Goal: Task Accomplishment & Management: Complete application form

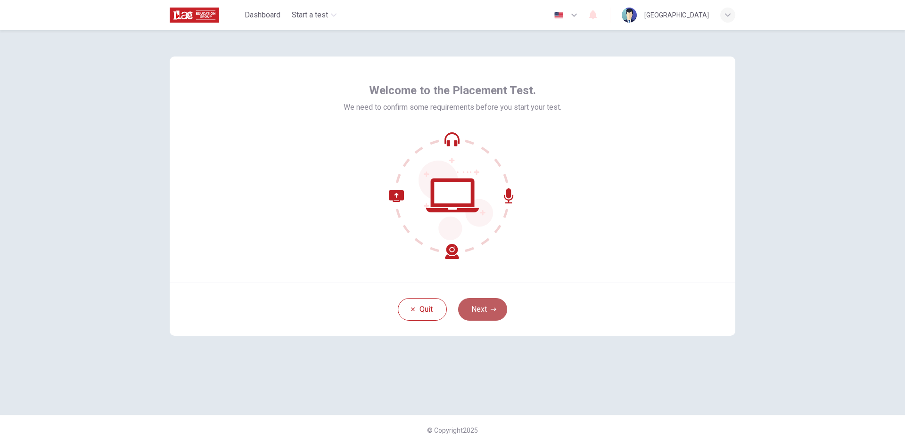
click at [497, 310] on button "Next" at bounding box center [482, 309] width 49 height 23
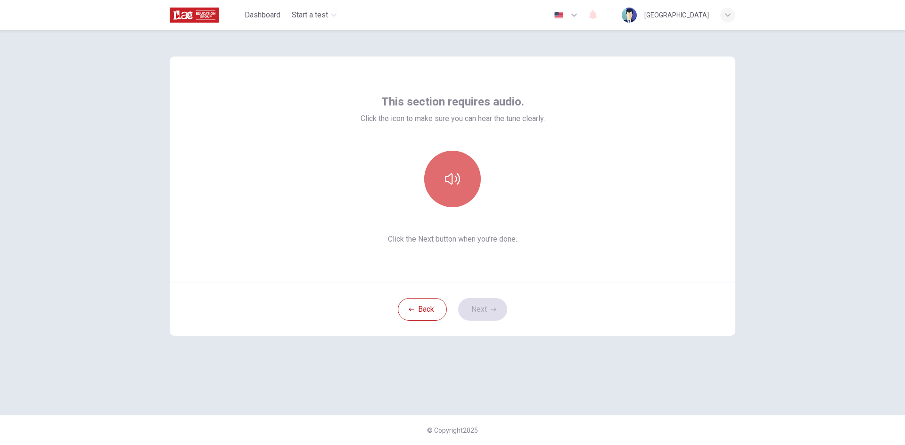
click at [453, 187] on button "button" at bounding box center [452, 179] width 57 height 57
click at [493, 313] on button "Next" at bounding box center [482, 309] width 49 height 23
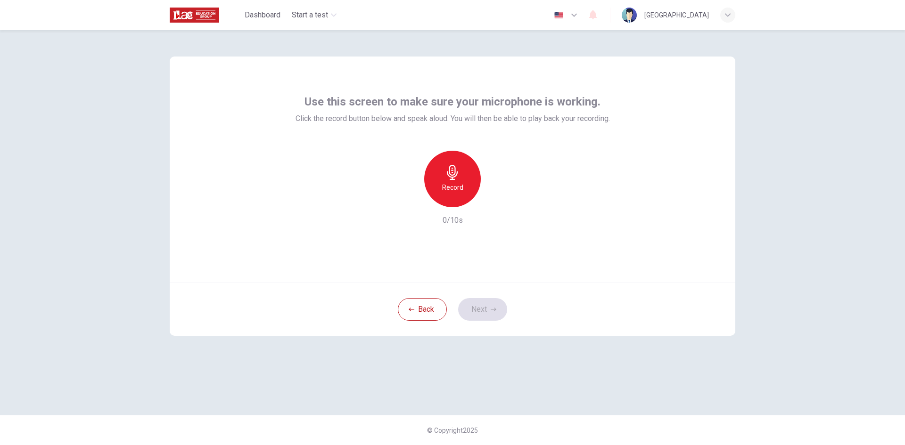
click at [451, 190] on h6 "Record" at bounding box center [452, 187] width 21 height 11
click at [455, 180] on div "Stop" at bounding box center [452, 179] width 57 height 57
click at [494, 205] on div "button" at bounding box center [495, 199] width 15 height 15
click at [411, 200] on icon "button" at bounding box center [409, 200] width 8 height 8
click at [483, 257] on div "Use this screen to make sure your microphone is working. Click the record butto…" at bounding box center [452, 170] width 565 height 226
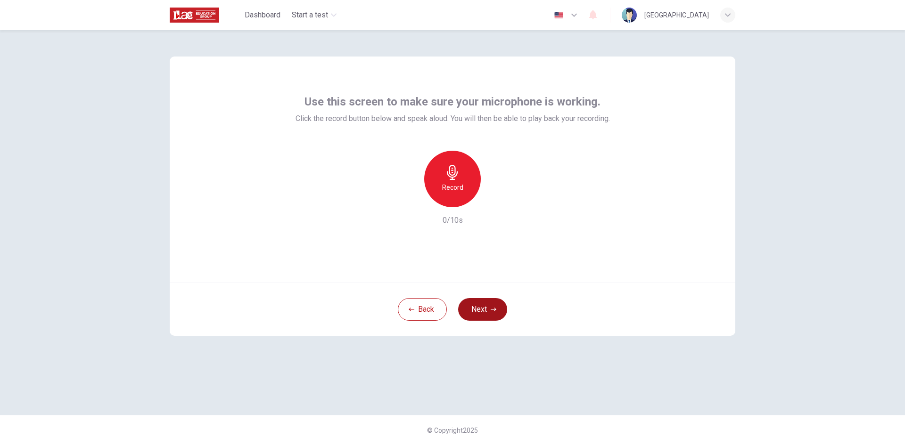
click at [491, 308] on icon "button" at bounding box center [493, 310] width 6 height 6
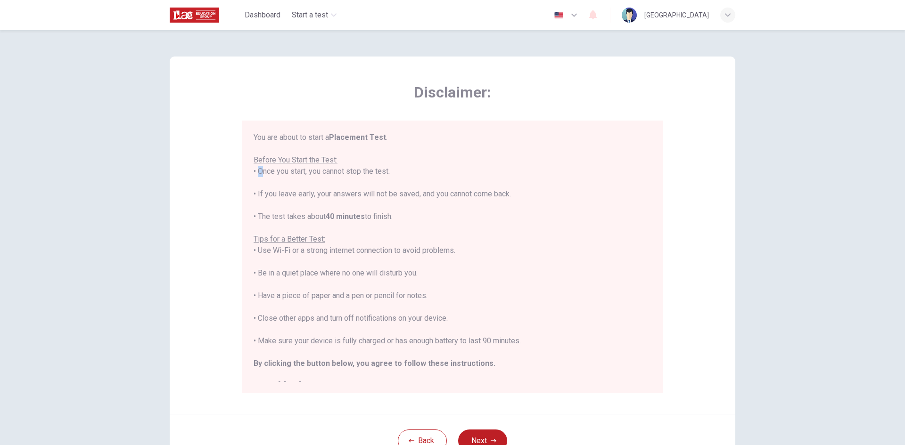
click at [253, 166] on div "You are about to start a Placement Test . Before You Start the Test: • Once you…" at bounding box center [452, 257] width 420 height 273
drag, startPoint x: 253, startPoint y: 162, endPoint x: 404, endPoint y: 169, distance: 151.4
click at [404, 169] on div "You are about to start a Placement Test . Before You Start the Test: • Once you…" at bounding box center [452, 262] width 398 height 260
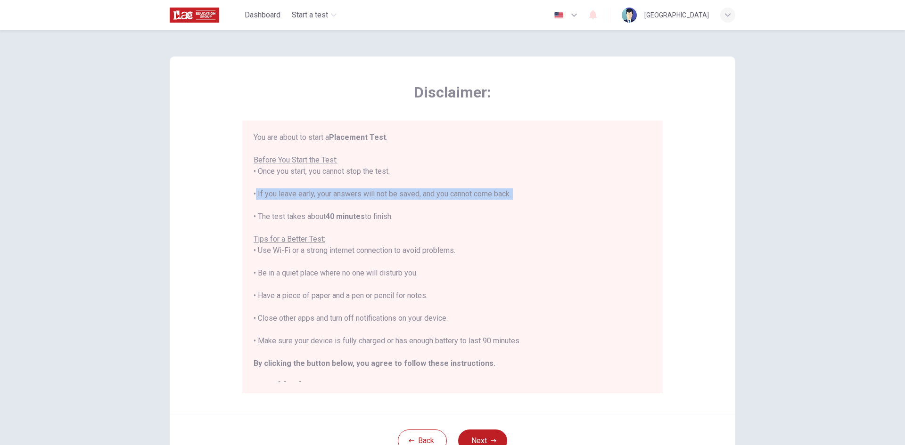
drag, startPoint x: 250, startPoint y: 196, endPoint x: 316, endPoint y: 204, distance: 66.3
click at [316, 204] on div "You are about to start a Placement Test . Before You Start the Test: • Once you…" at bounding box center [452, 257] width 420 height 273
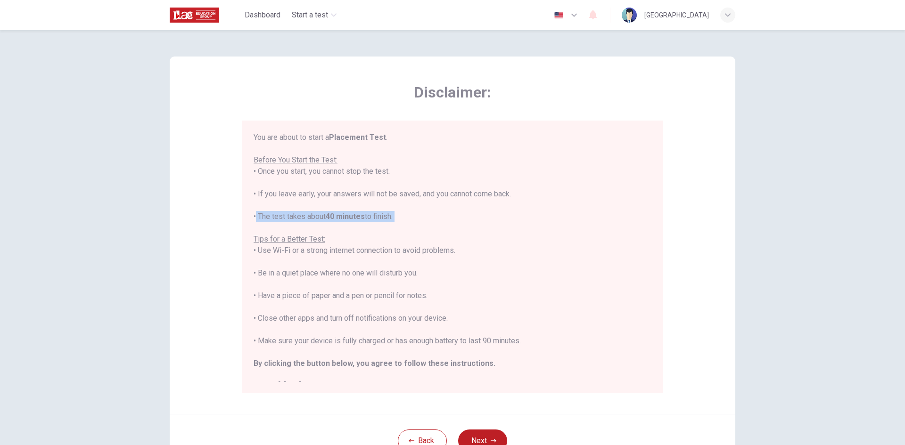
drag, startPoint x: 244, startPoint y: 216, endPoint x: 267, endPoint y: 242, distance: 34.7
click at [398, 224] on div "You are about to start a Placement Test . Before You Start the Test: • Once you…" at bounding box center [452, 257] width 420 height 273
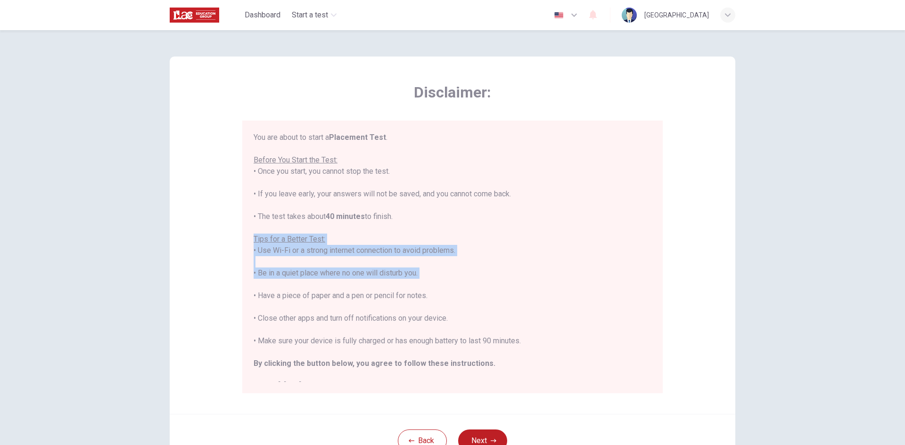
drag, startPoint x: 248, startPoint y: 235, endPoint x: 331, endPoint y: 286, distance: 97.0
click at [333, 286] on div "You are about to start a Placement Test . Before You Start the Test: • Once you…" at bounding box center [452, 257] width 420 height 273
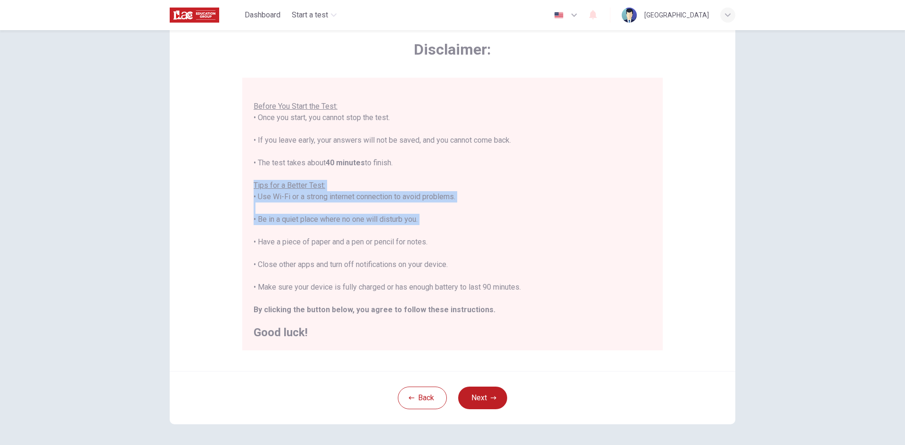
scroll to position [79, 0]
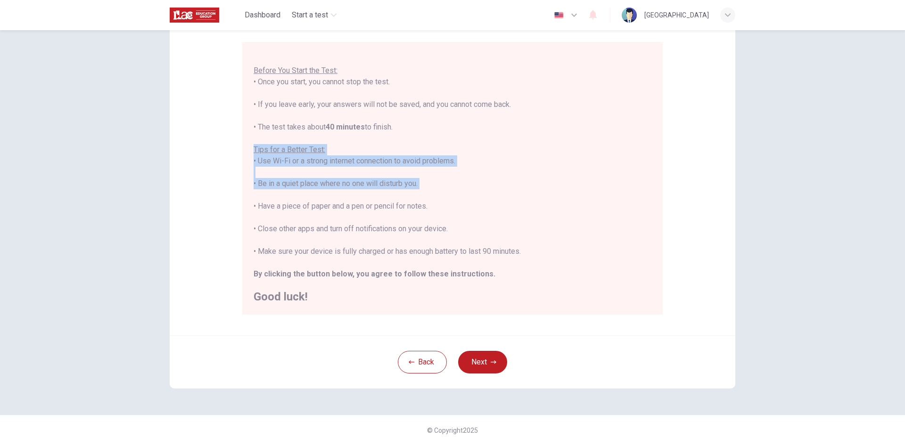
drag, startPoint x: 247, startPoint y: 252, endPoint x: 540, endPoint y: 252, distance: 293.0
click at [540, 252] on div "You are about to start a Placement Test . Before You Start the Test: • Once you…" at bounding box center [452, 178] width 420 height 273
click at [539, 252] on div "You are about to start a Placement Test . Before You Start the Test: • Once you…" at bounding box center [452, 172] width 398 height 260
click at [534, 253] on div "You are about to start a Placement Test . Before You Start the Test: • Once you…" at bounding box center [452, 172] width 398 height 260
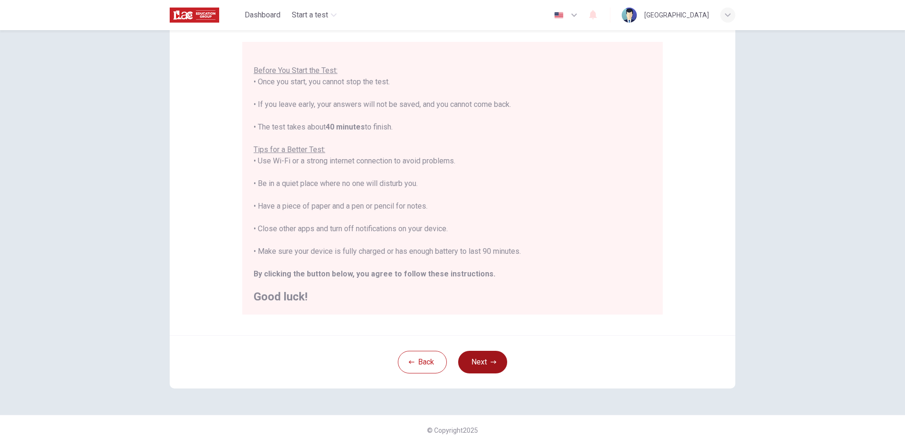
click at [484, 359] on button "Next" at bounding box center [482, 362] width 49 height 23
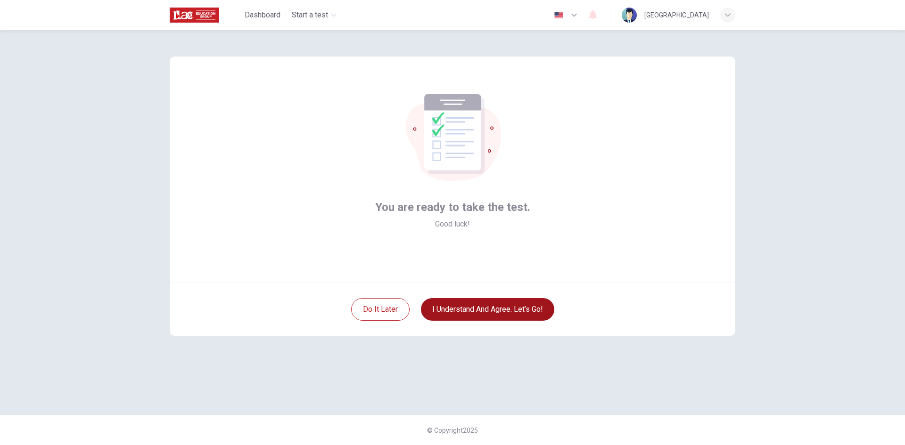
click at [488, 308] on button "I understand and agree. Let’s go!" at bounding box center [487, 309] width 133 height 23
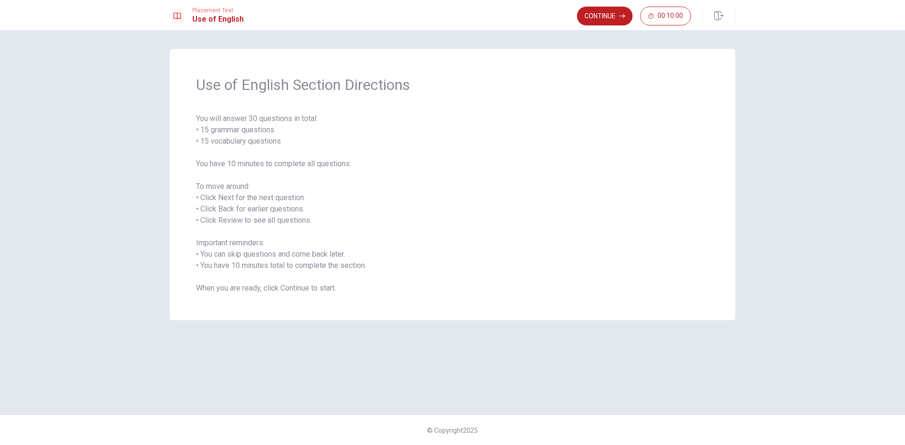
drag, startPoint x: 289, startPoint y: 139, endPoint x: 197, endPoint y: 122, distance: 93.8
click at [197, 122] on span "You will answer 30 questions in total: • 15 grammar questions • 15 vocabulary q…" at bounding box center [452, 203] width 513 height 181
drag, startPoint x: 197, startPoint y: 122, endPoint x: 266, endPoint y: 150, distance: 74.2
click at [266, 150] on span "You will answer 30 questions in total: • 15 grammar questions • 15 vocabulary q…" at bounding box center [452, 203] width 513 height 181
drag, startPoint x: 198, startPoint y: 245, endPoint x: 199, endPoint y: 256, distance: 10.9
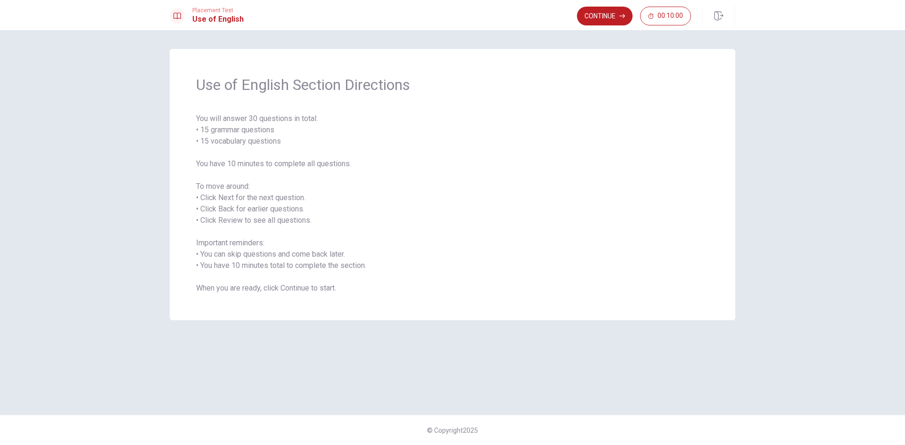
click at [199, 256] on span "You will answer 30 questions in total: • 15 grammar questions • 15 vocabulary q…" at bounding box center [452, 203] width 513 height 181
click at [199, 262] on span "You will answer 30 questions in total: • 15 grammar questions • 15 vocabulary q…" at bounding box center [452, 203] width 513 height 181
drag, startPoint x: 197, startPoint y: 290, endPoint x: 469, endPoint y: 294, distance: 272.3
click at [449, 307] on div "Use of English Section Directions You will answer 30 questions in total: • 15 g…" at bounding box center [452, 184] width 565 height 271
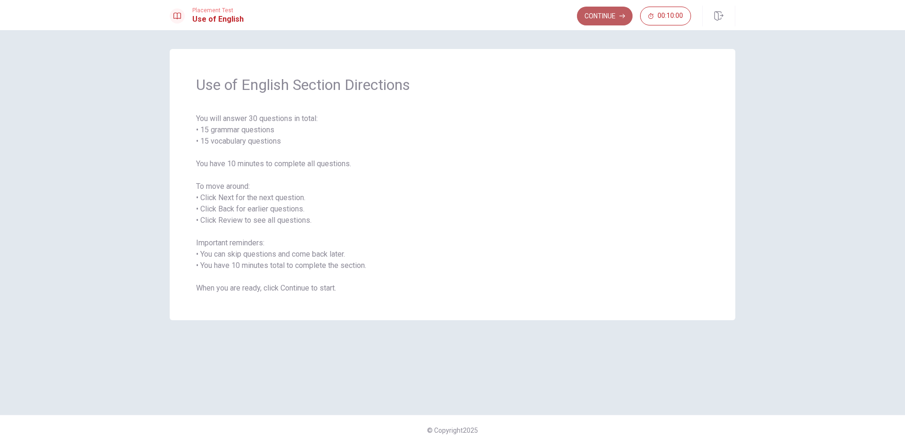
click at [603, 20] on button "Continue" at bounding box center [605, 16] width 56 height 19
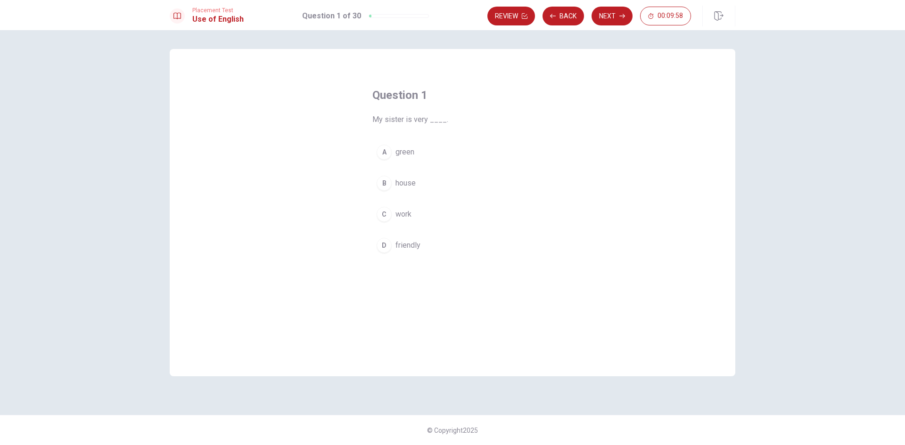
click at [398, 247] on span "friendly" at bounding box center [407, 245] width 25 height 11
click at [606, 18] on button "Next" at bounding box center [611, 16] width 41 height 19
click at [390, 155] on div "A" at bounding box center [383, 152] width 15 height 15
click at [607, 10] on button "Next" at bounding box center [611, 16] width 41 height 19
drag, startPoint x: 385, startPoint y: 183, endPoint x: 389, endPoint y: 187, distance: 5.0
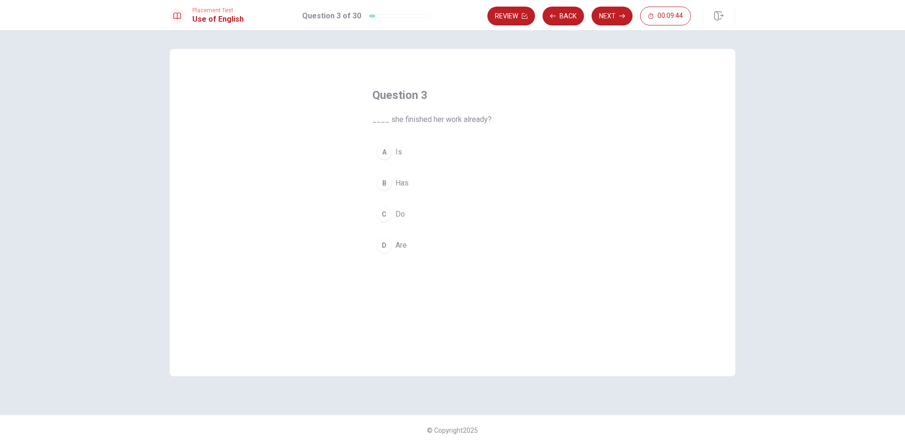
click at [386, 183] on div "B" at bounding box center [383, 183] width 15 height 15
click at [607, 21] on button "Next" at bounding box center [611, 16] width 41 height 19
click at [388, 155] on div "A" at bounding box center [383, 152] width 15 height 15
click at [612, 17] on button "Next" at bounding box center [611, 16] width 41 height 19
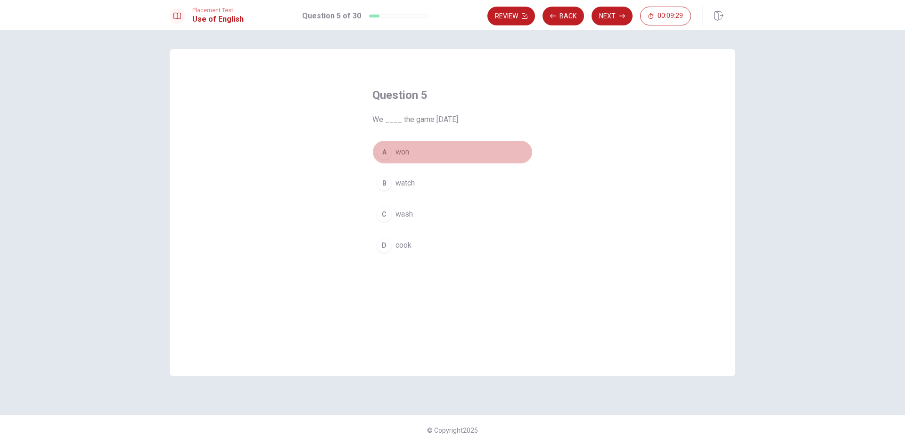
click at [397, 152] on span "won" at bounding box center [402, 152] width 14 height 11
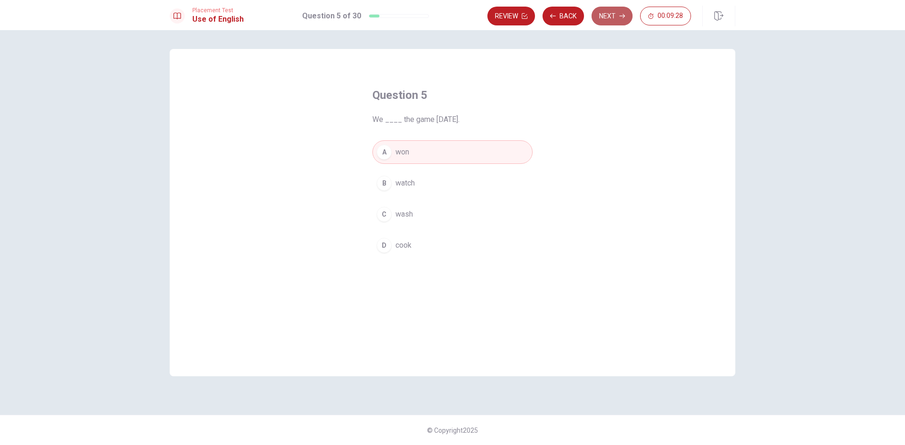
click at [610, 24] on button "Next" at bounding box center [611, 16] width 41 height 19
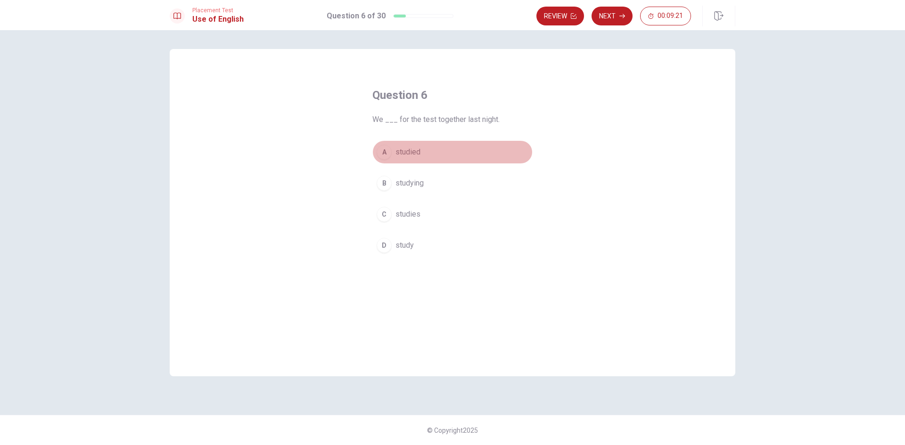
click at [393, 154] on button "A studied" at bounding box center [452, 152] width 160 height 24
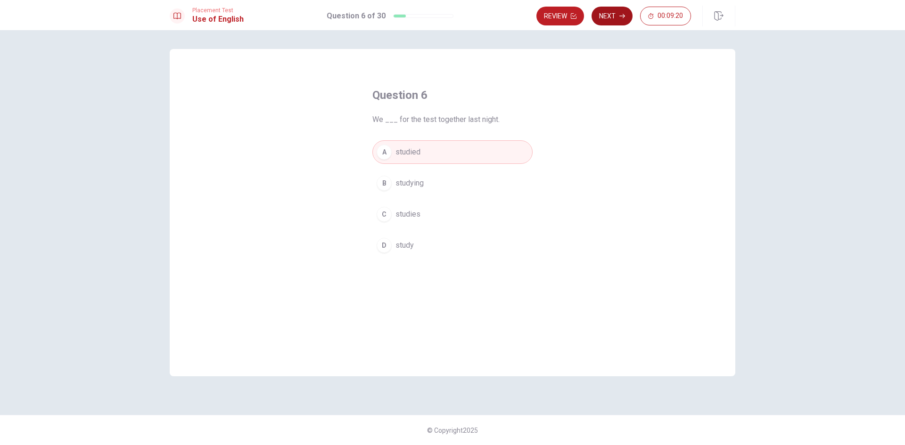
click at [611, 25] on button "Next" at bounding box center [611, 16] width 41 height 19
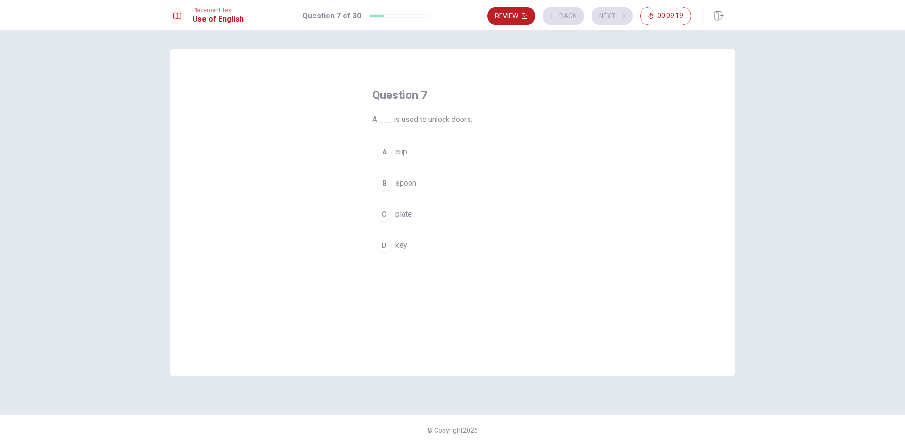
click at [609, 18] on div "Review Back Next 00:09:19" at bounding box center [589, 16] width 204 height 19
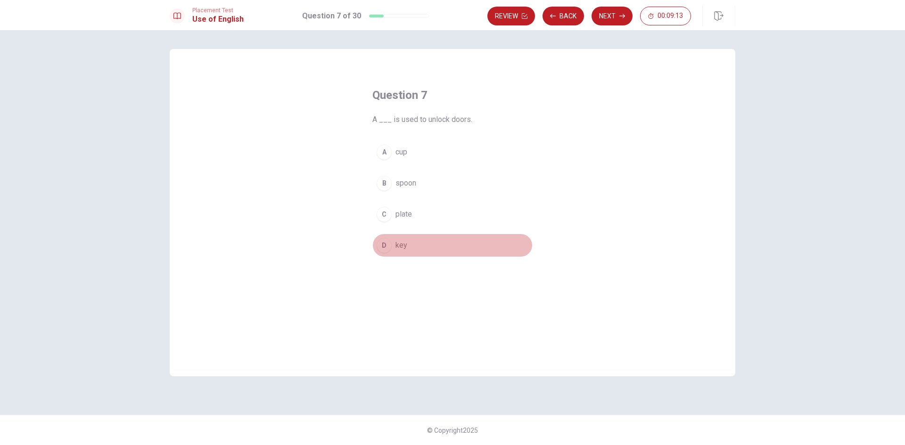
click at [395, 244] on span "key" at bounding box center [401, 245] width 12 height 11
click at [609, 13] on button "Next" at bounding box center [611, 16] width 41 height 19
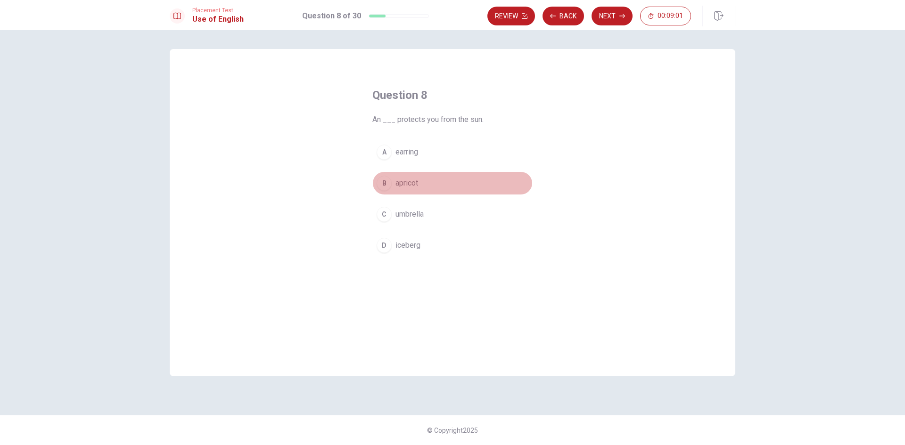
click at [411, 183] on span "apricot" at bounding box center [406, 183] width 23 height 11
click at [404, 214] on span "umbrella" at bounding box center [409, 214] width 28 height 11
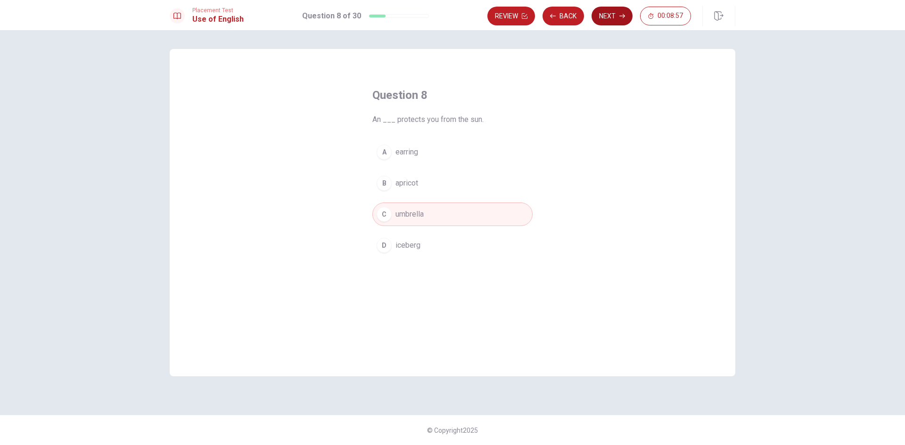
click at [619, 18] on button "Next" at bounding box center [611, 16] width 41 height 19
click at [395, 249] on span "table" at bounding box center [403, 245] width 16 height 11
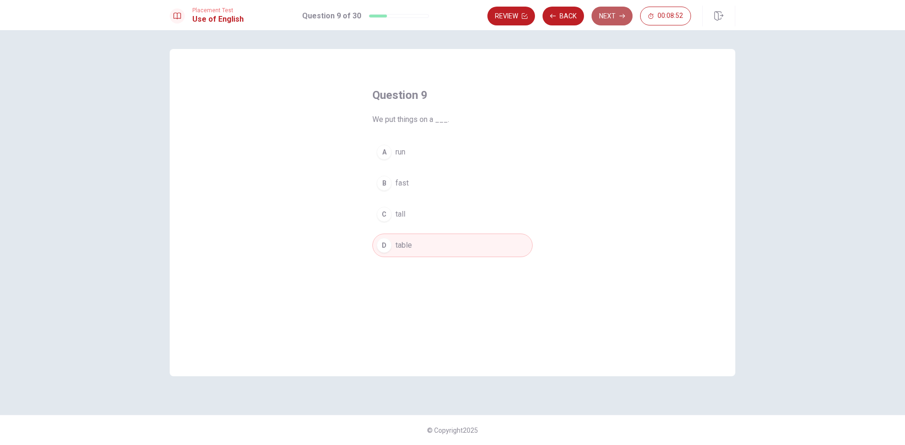
click at [611, 17] on button "Next" at bounding box center [611, 16] width 41 height 19
click at [410, 153] on span "were" at bounding box center [403, 152] width 16 height 11
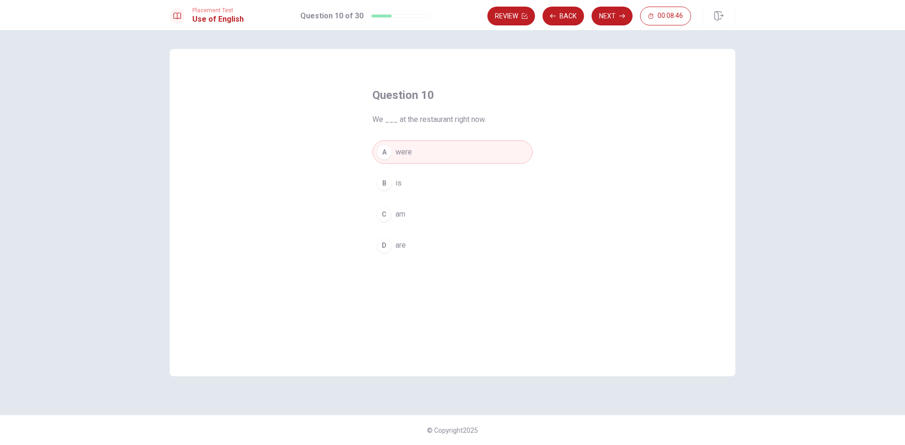
click at [408, 248] on button "D are" at bounding box center [452, 246] width 160 height 24
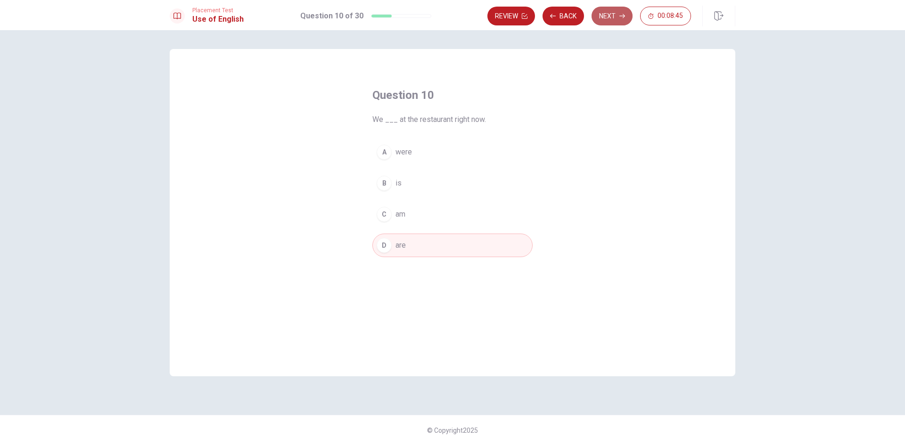
click at [614, 8] on button "Next" at bounding box center [611, 16] width 41 height 19
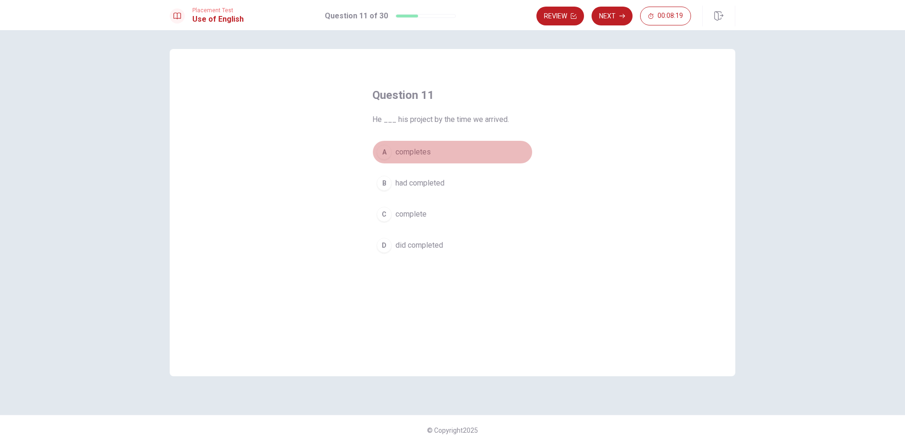
click at [401, 141] on button "A completes" at bounding box center [452, 152] width 160 height 24
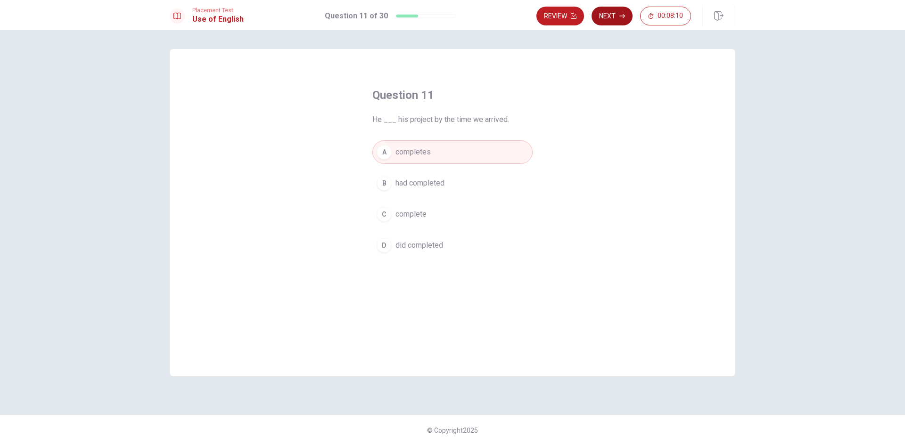
click at [611, 15] on button "Next" at bounding box center [611, 16] width 41 height 19
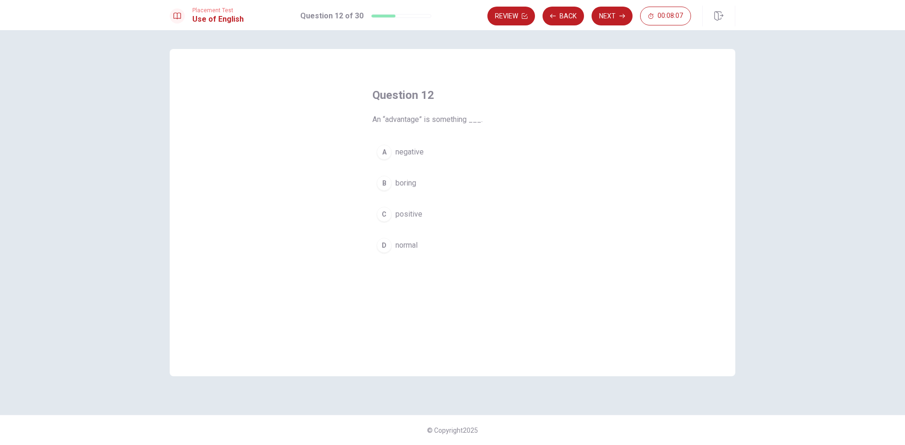
click at [417, 213] on span "positive" at bounding box center [408, 214] width 27 height 11
click at [602, 19] on button "Next" at bounding box center [611, 16] width 41 height 19
click at [459, 185] on button "B solve a problem" at bounding box center [452, 183] width 160 height 24
click at [613, 13] on button "Next" at bounding box center [611, 16] width 41 height 19
click at [411, 215] on button "C are" at bounding box center [452, 215] width 160 height 24
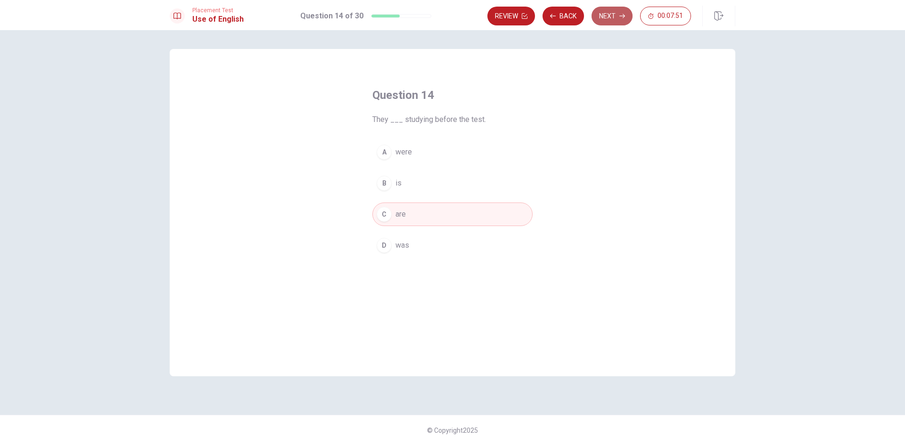
click at [612, 16] on button "Next" at bounding box center [611, 16] width 41 height 19
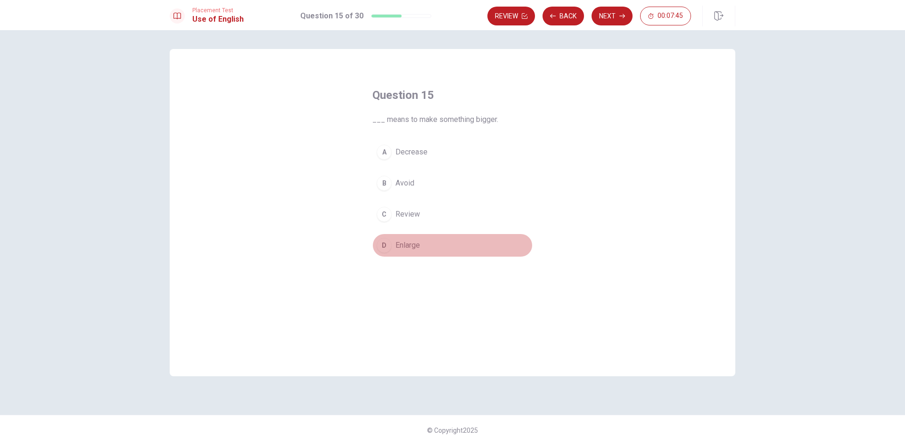
click at [396, 245] on span "Enlarge" at bounding box center [407, 245] width 24 height 11
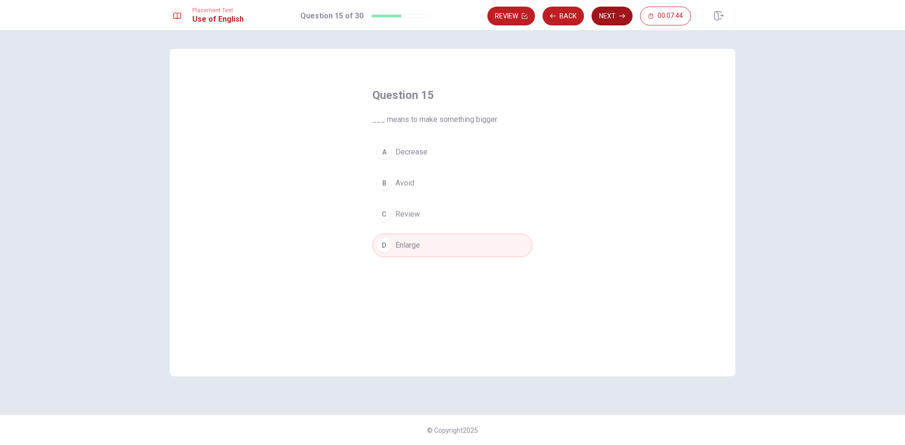
click at [611, 13] on button "Next" at bounding box center [611, 16] width 41 height 19
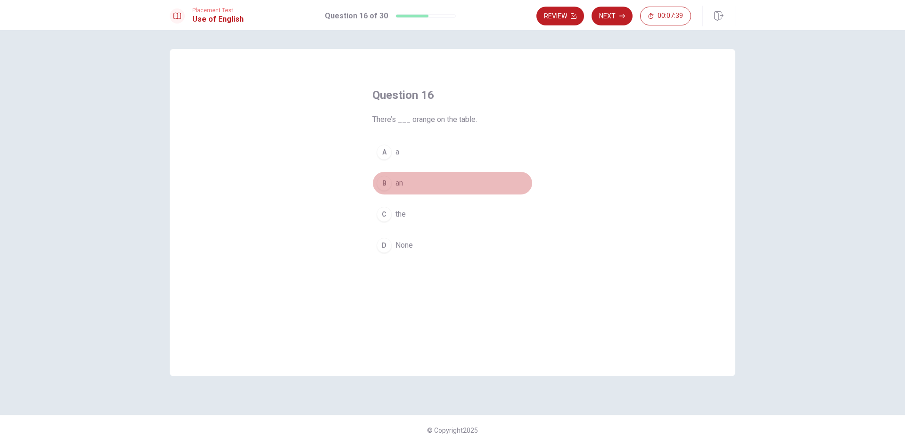
click at [381, 185] on div "B" at bounding box center [383, 183] width 15 height 15
click at [605, 16] on button "Next" at bounding box center [611, 16] width 41 height 19
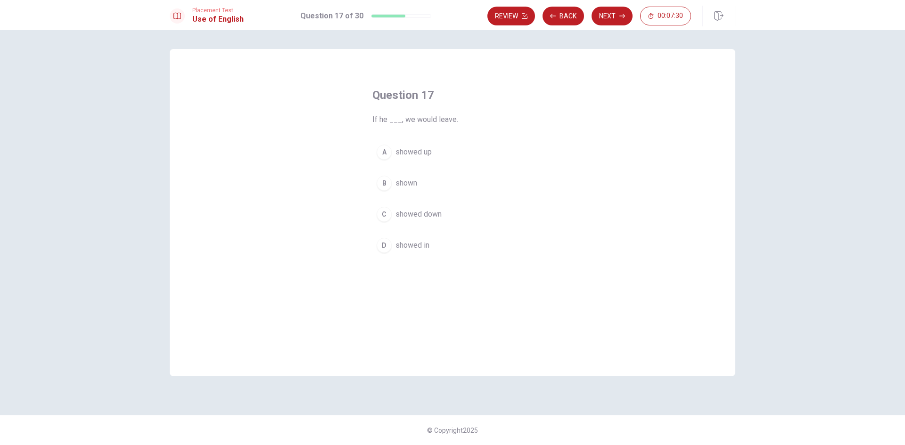
click at [386, 151] on div "A" at bounding box center [383, 152] width 15 height 15
click at [618, 15] on button "Next" at bounding box center [611, 16] width 41 height 19
click at [403, 186] on span "brush" at bounding box center [404, 183] width 18 height 11
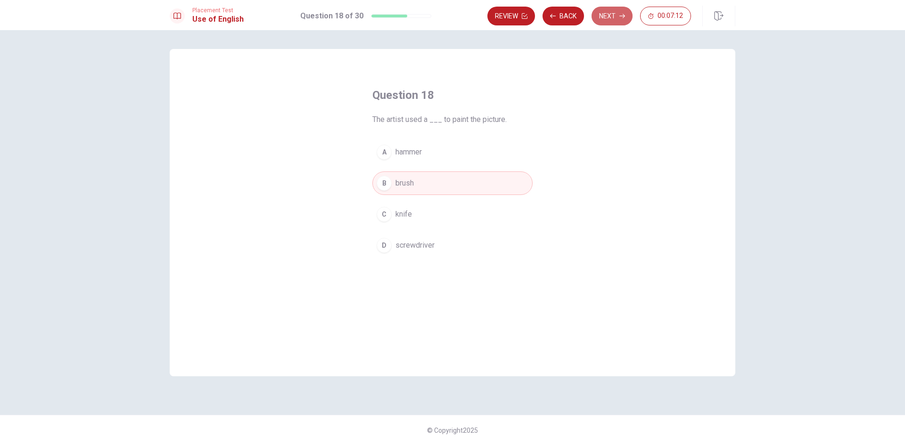
click at [621, 16] on icon "button" at bounding box center [622, 16] width 6 height 6
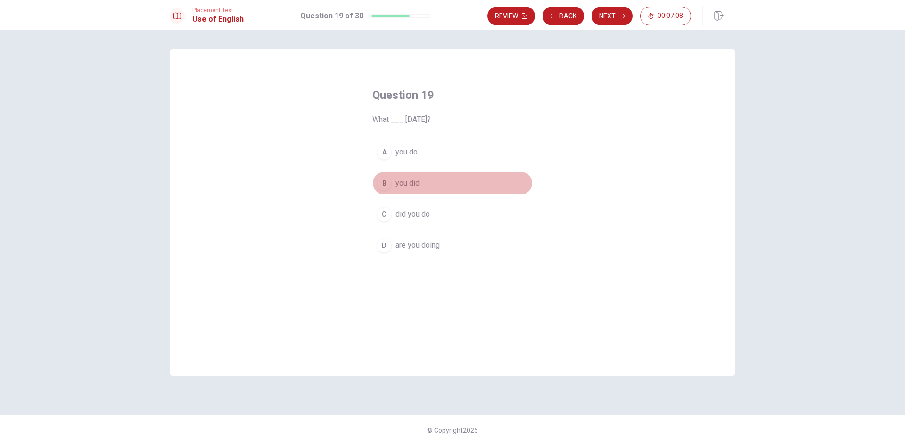
click at [393, 182] on button "B you did" at bounding box center [452, 183] width 160 height 24
click at [414, 205] on button "C did you do" at bounding box center [452, 215] width 160 height 24
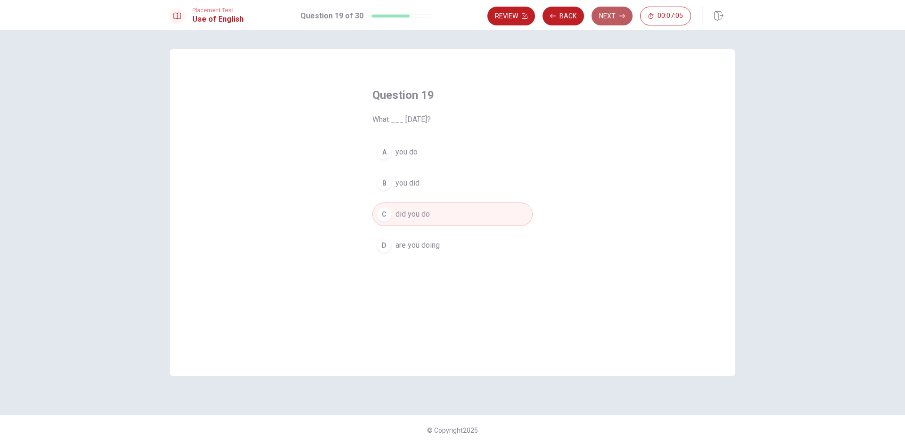
click at [627, 14] on button "Next" at bounding box center [611, 16] width 41 height 19
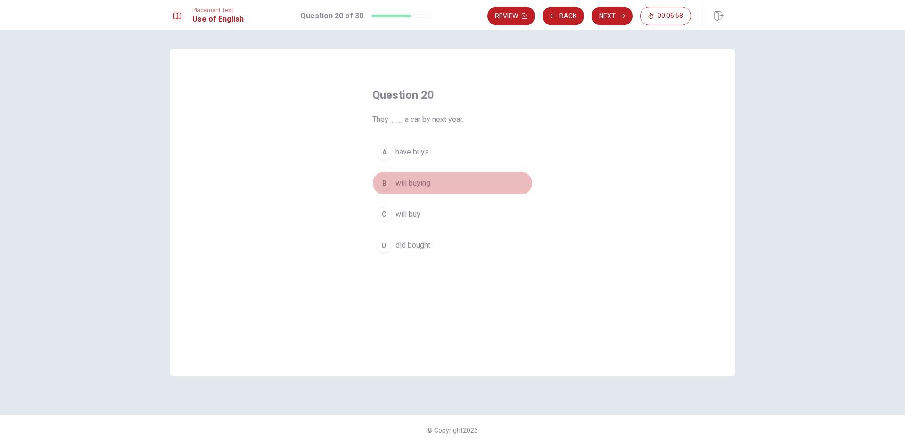
drag, startPoint x: 411, startPoint y: 191, endPoint x: 411, endPoint y: 174, distance: 17.0
click at [411, 180] on button "B will buying" at bounding box center [452, 183] width 160 height 24
click at [416, 227] on div "A have buys B will buying C will buy D did bought" at bounding box center [452, 198] width 160 height 117
click at [417, 215] on span "will buy" at bounding box center [407, 214] width 25 height 11
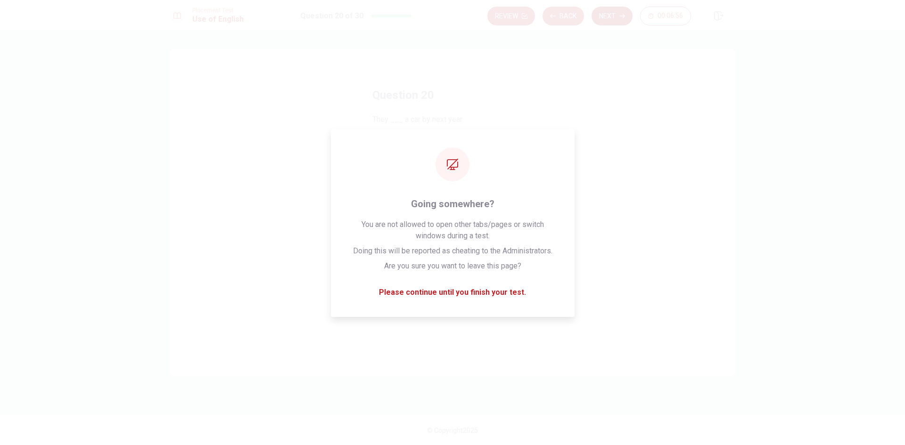
click at [618, 19] on button "Next" at bounding box center [611, 16] width 41 height 19
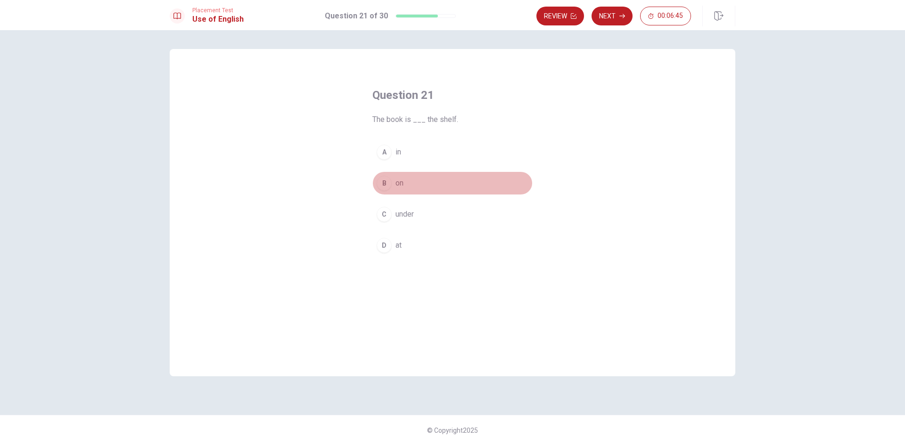
click at [382, 188] on div "B" at bounding box center [383, 183] width 15 height 15
click at [607, 17] on button "Next" at bounding box center [611, 16] width 41 height 19
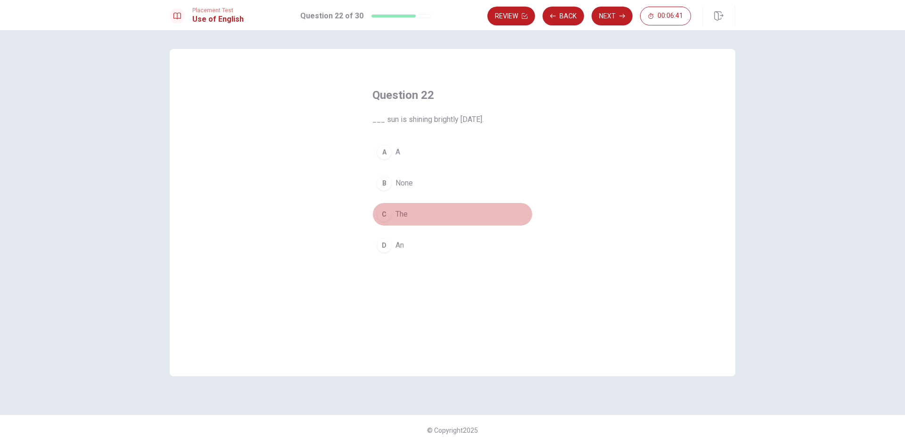
click at [391, 212] on div "C" at bounding box center [383, 214] width 15 height 15
click at [610, 16] on button "Next" at bounding box center [611, 16] width 41 height 19
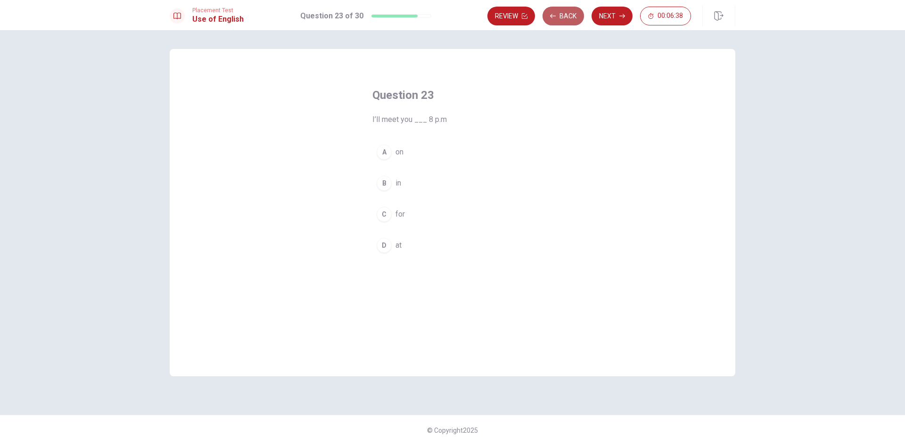
click at [570, 19] on button "Back" at bounding box center [562, 16] width 41 height 19
click at [569, 21] on button "Back" at bounding box center [562, 16] width 41 height 19
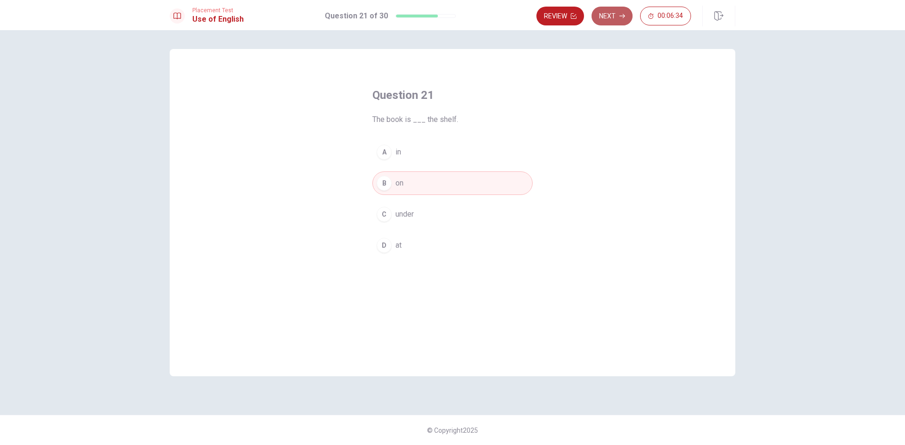
click at [604, 16] on button "Next" at bounding box center [611, 16] width 41 height 19
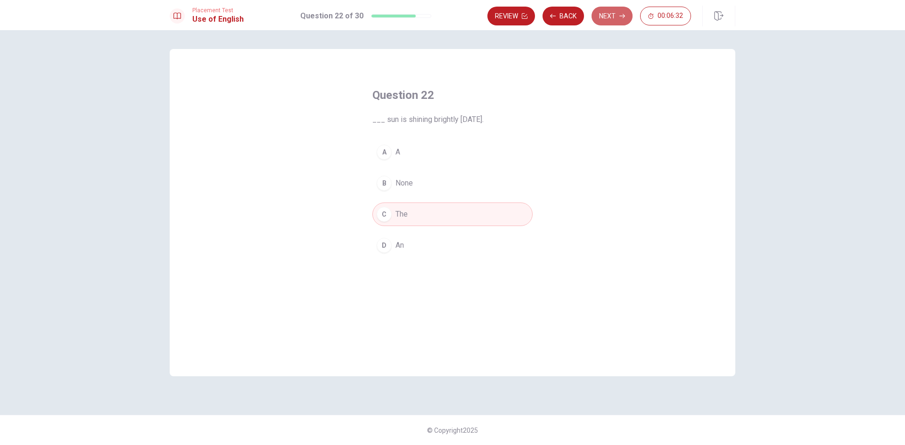
click at [611, 18] on button "Next" at bounding box center [611, 16] width 41 height 19
click at [390, 242] on div "D" at bounding box center [383, 245] width 15 height 15
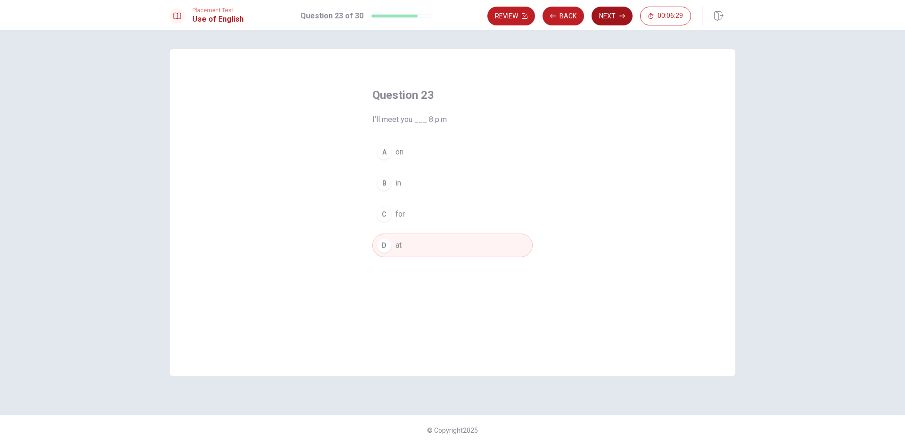
click at [612, 21] on button "Next" at bounding box center [611, 16] width 41 height 19
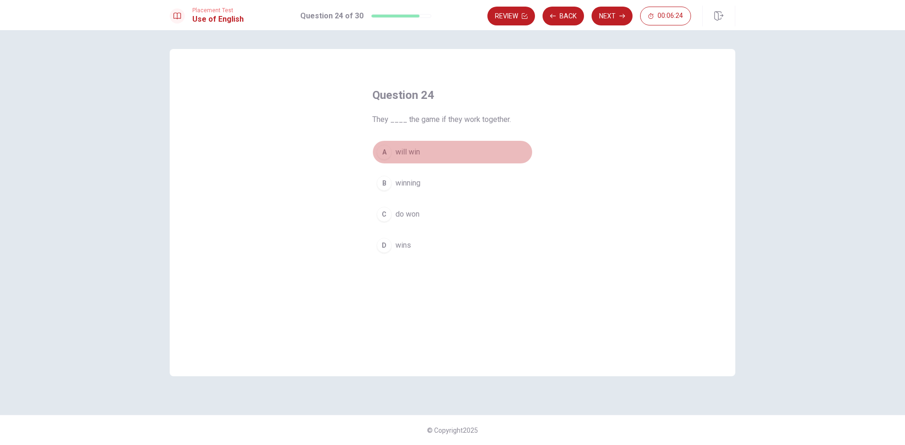
click at [413, 151] on span "will win" at bounding box center [407, 152] width 24 height 11
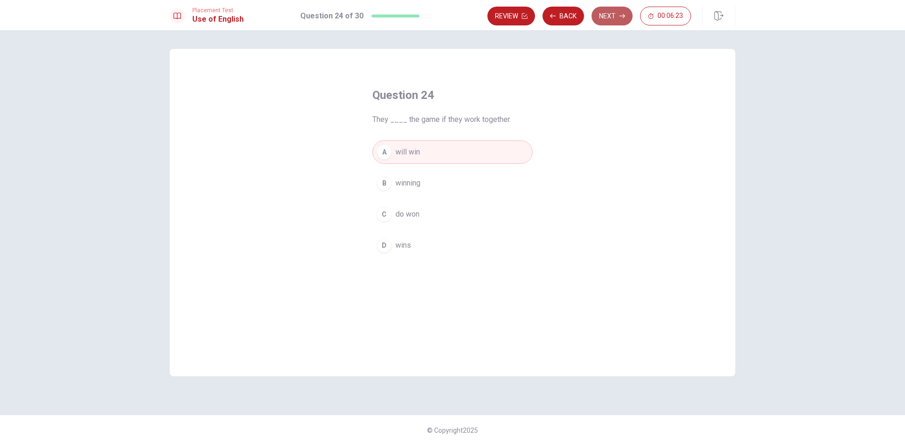
click at [605, 14] on button "Next" at bounding box center [611, 16] width 41 height 19
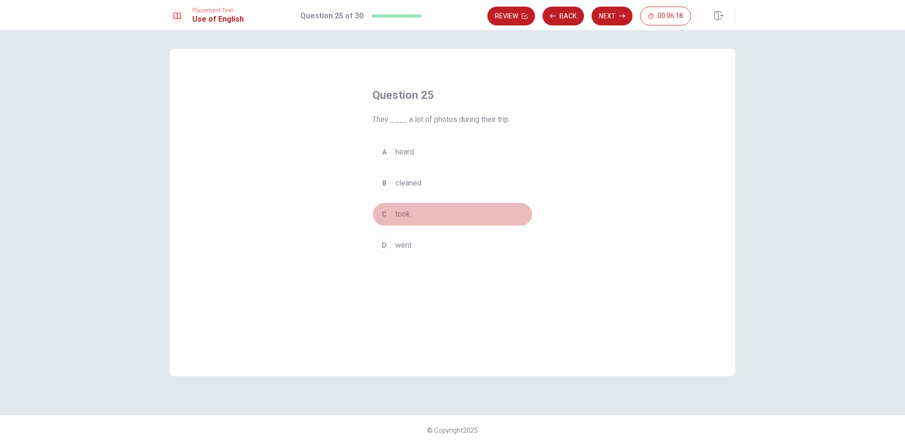
click at [401, 214] on span "took" at bounding box center [402, 214] width 15 height 11
click at [601, 18] on button "Next" at bounding box center [611, 16] width 41 height 19
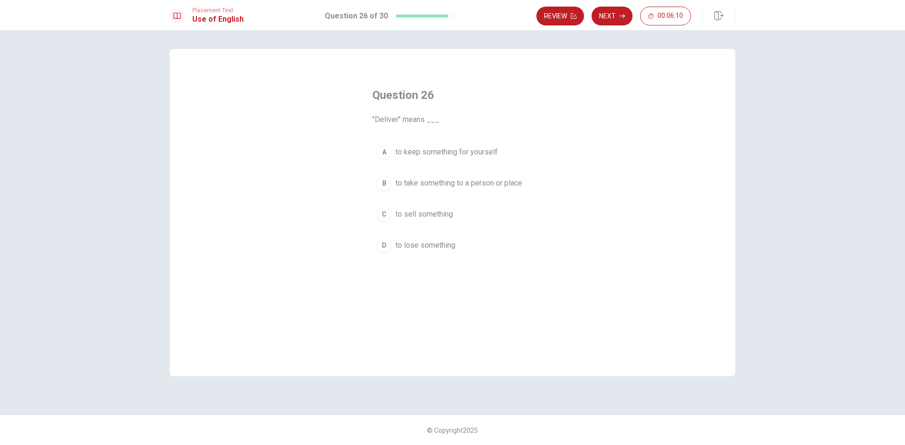
click at [503, 183] on span "to take something to a person or place" at bounding box center [458, 183] width 127 height 11
click at [612, 10] on button "Next" at bounding box center [611, 16] width 41 height 19
drag, startPoint x: 373, startPoint y: 120, endPoint x: 482, endPoint y: 119, distance: 109.3
click at [482, 119] on span "He said, ‘I can speak Spanish'." at bounding box center [452, 119] width 160 height 11
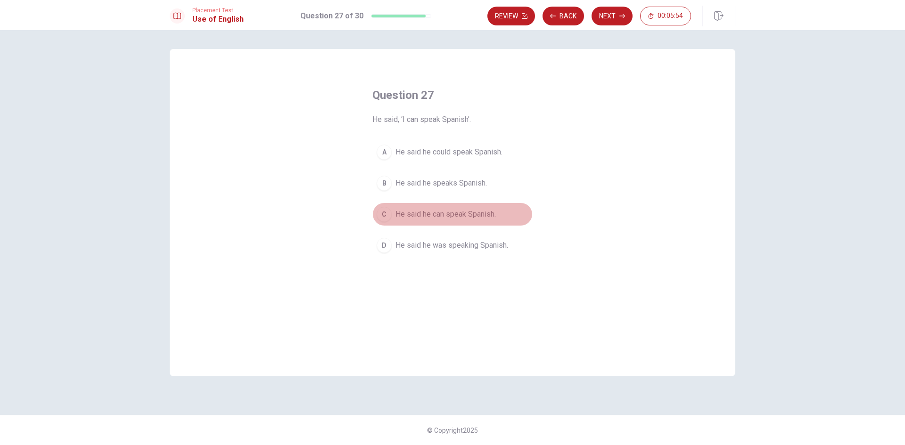
click at [402, 219] on span "He said he can speak Spanish." at bounding box center [445, 214] width 100 height 11
click at [618, 15] on button "Next" at bounding box center [611, 16] width 41 height 19
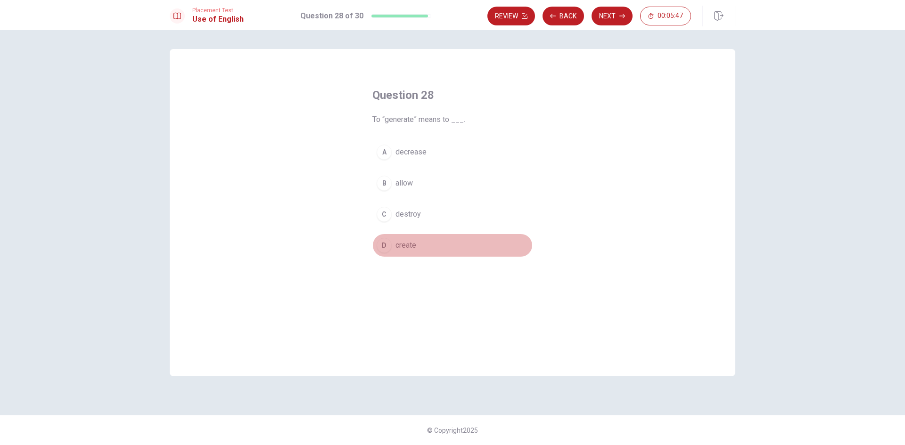
click at [388, 241] on div "D" at bounding box center [383, 245] width 15 height 15
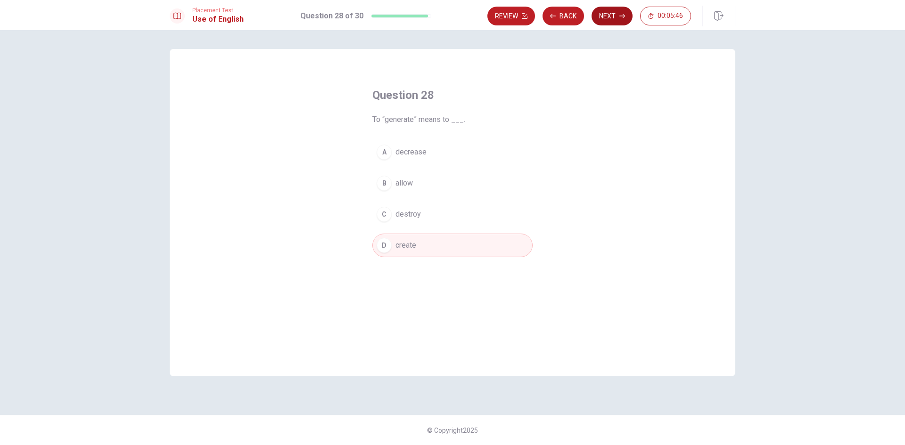
click at [616, 15] on button "Next" at bounding box center [611, 16] width 41 height 19
click at [412, 204] on button "C an answer to a problem" at bounding box center [452, 215] width 160 height 24
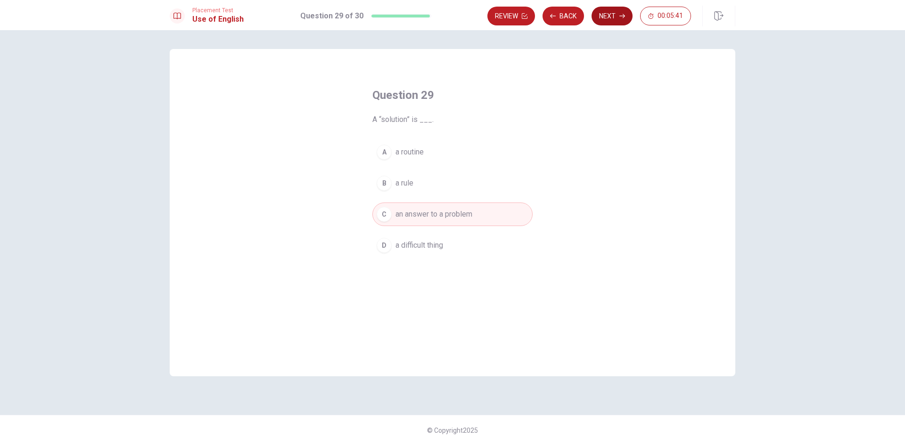
click at [614, 20] on button "Next" at bounding box center [611, 16] width 41 height 19
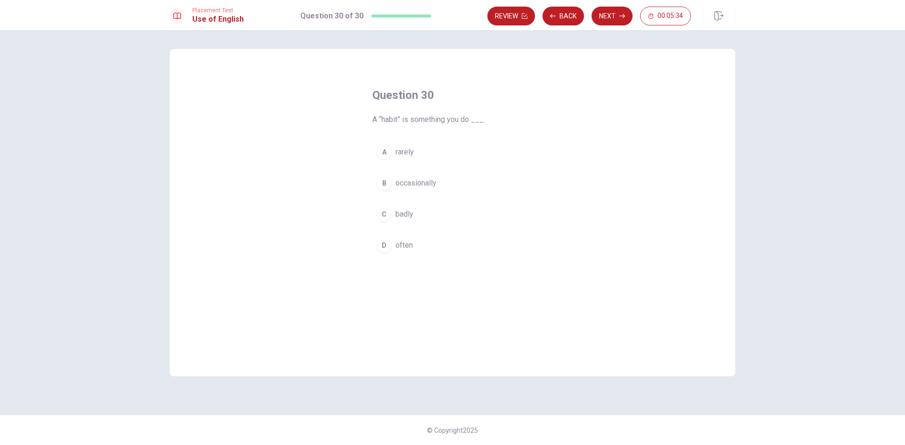
click at [408, 247] on span "often" at bounding box center [403, 245] width 17 height 11
click at [626, 18] on button "Next" at bounding box center [611, 16] width 41 height 19
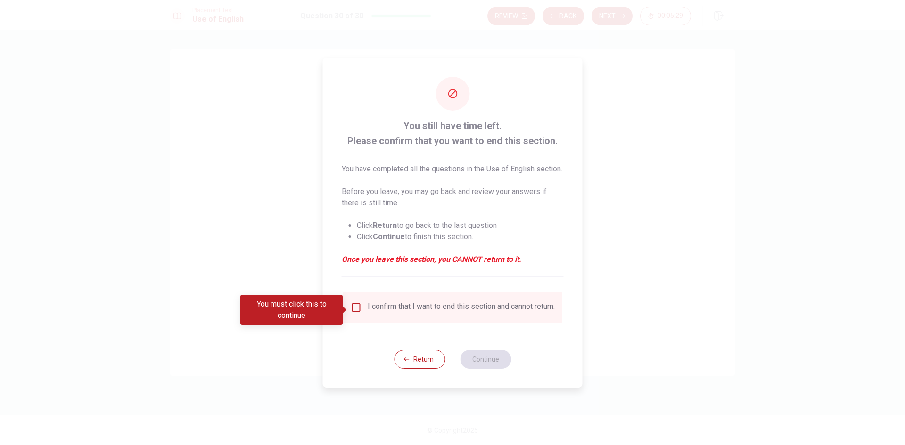
drag, startPoint x: 397, startPoint y: 137, endPoint x: 535, endPoint y: 139, distance: 138.1
click at [535, 139] on div "You still have time left. Please confirm that you want to end this section. You…" at bounding box center [453, 197] width 222 height 159
click at [425, 369] on button "Return" at bounding box center [419, 359] width 51 height 19
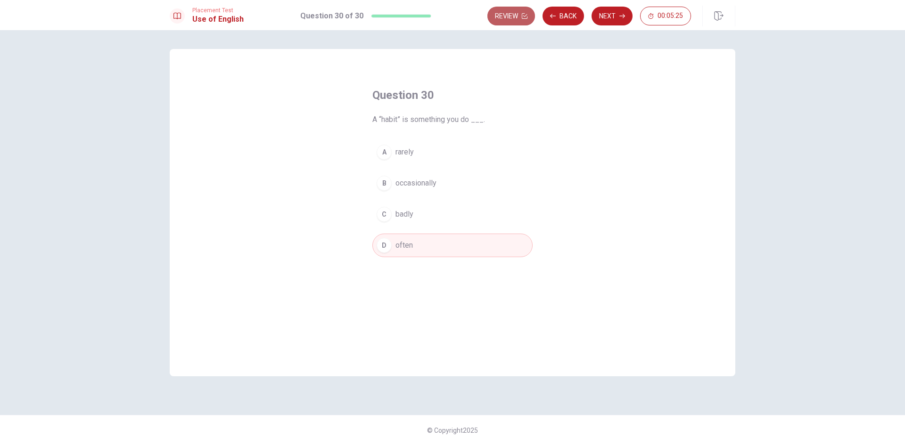
click at [524, 19] on button "Review" at bounding box center [511, 16] width 48 height 19
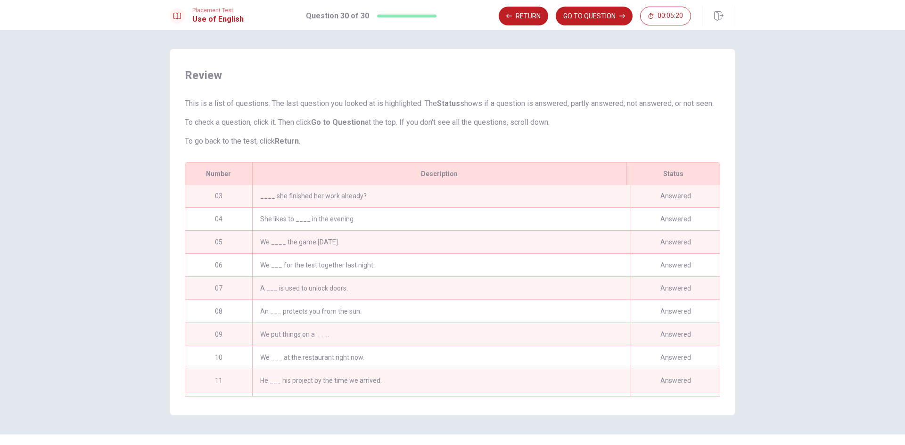
scroll to position [47, 0]
click at [339, 230] on div "She likes to ____ in the evening." at bounding box center [441, 218] width 378 height 23
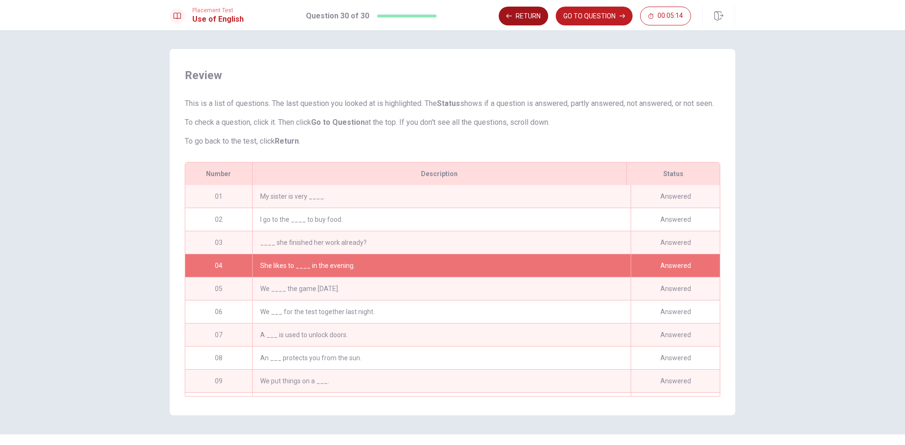
click at [524, 19] on button "Return" at bounding box center [522, 16] width 49 height 19
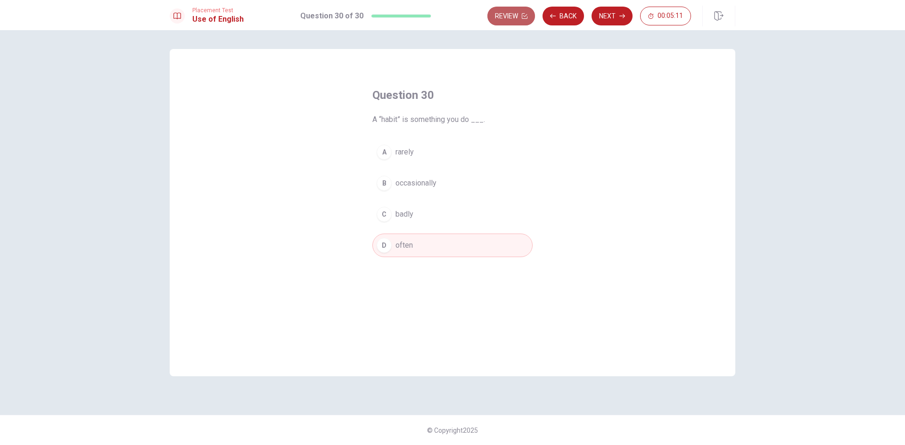
click at [491, 13] on button "Review" at bounding box center [511, 16] width 48 height 19
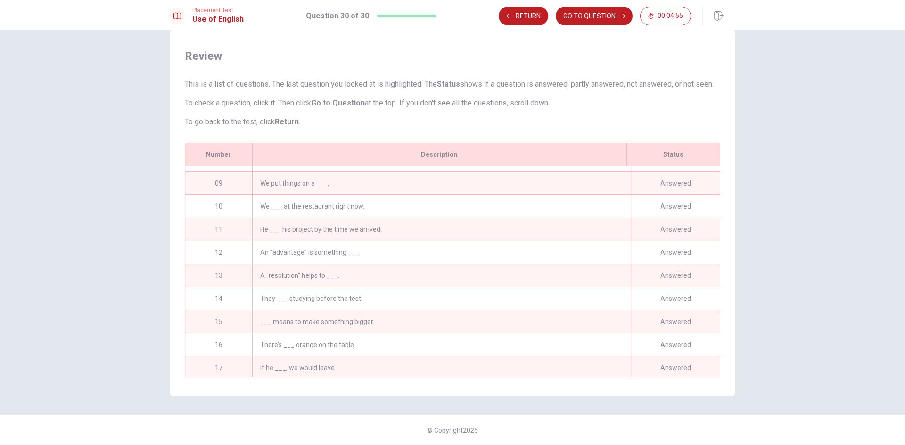
scroll to position [156, 0]
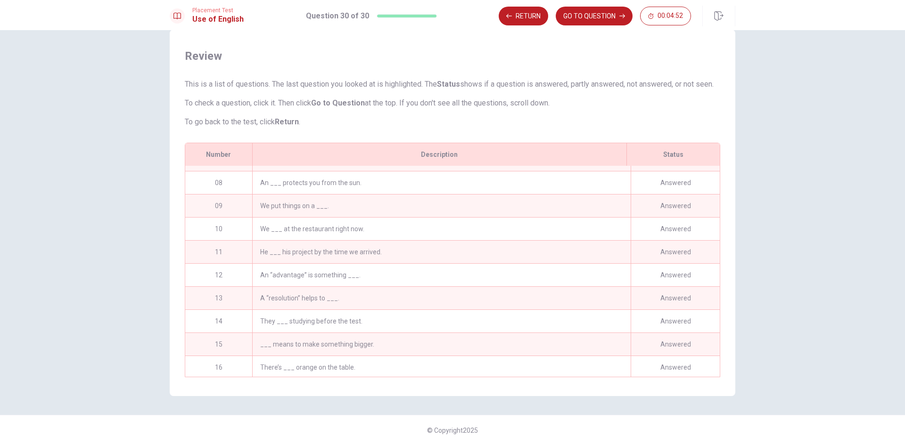
click at [349, 254] on div "He ___ his project by the time we arrived." at bounding box center [441, 252] width 378 height 23
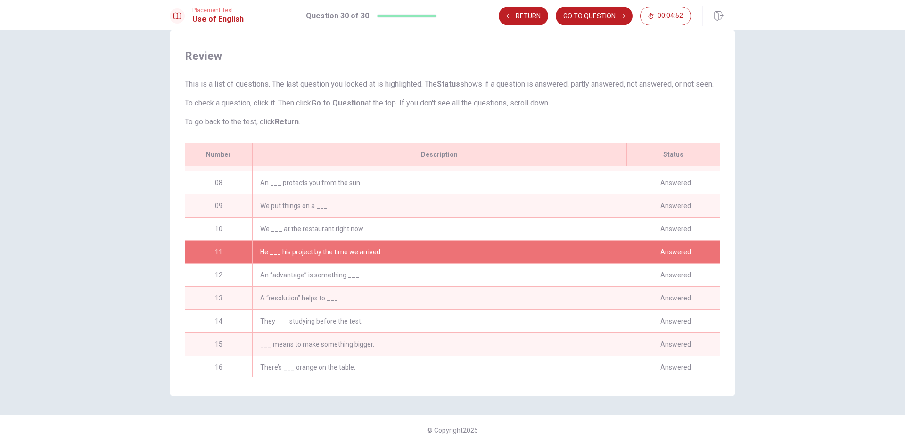
click at [349, 254] on div "He ___ his project by the time we arrived." at bounding box center [441, 252] width 378 height 23
click at [237, 256] on div "11" at bounding box center [218, 252] width 67 height 23
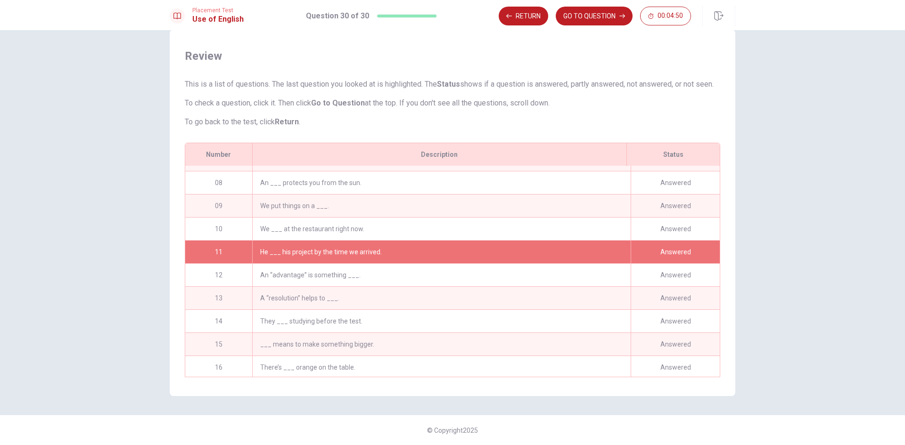
click at [237, 256] on div "11" at bounding box center [218, 252] width 67 height 23
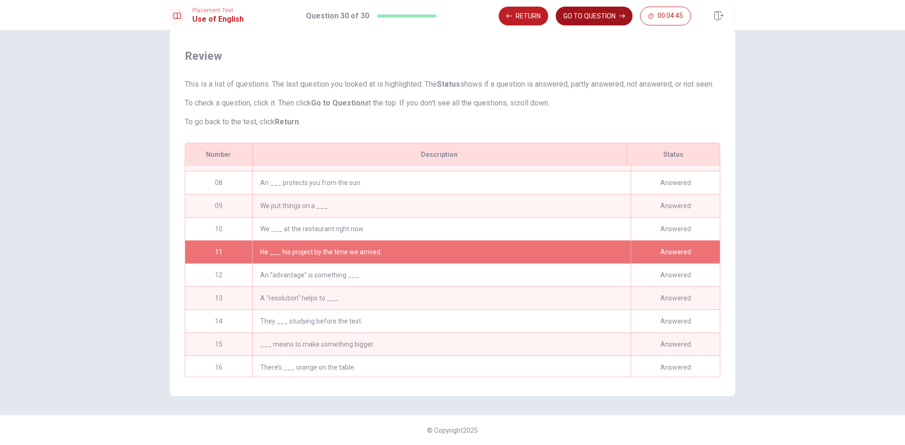
click at [577, 19] on button "GO TO QUESTION" at bounding box center [593, 16] width 77 height 19
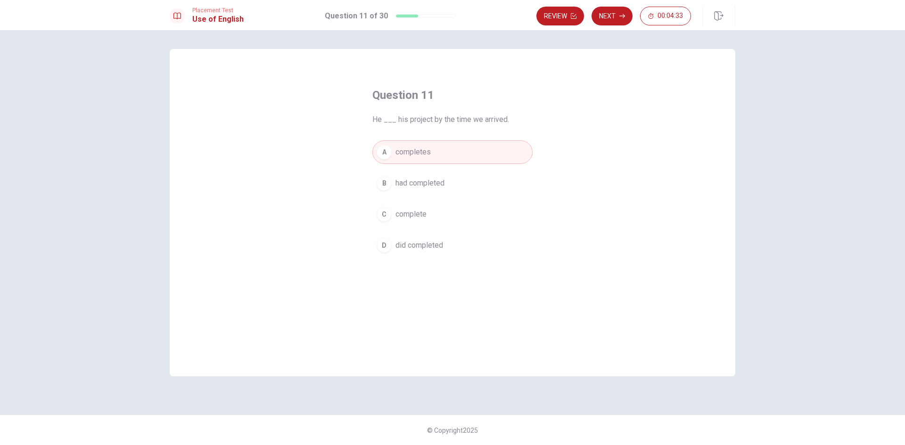
click at [447, 175] on button "B had completed" at bounding box center [452, 183] width 160 height 24
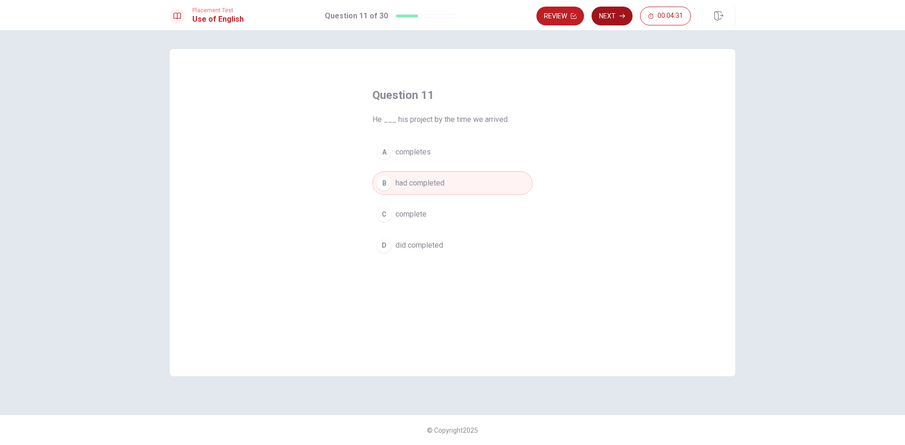
click at [610, 18] on button "Next" at bounding box center [611, 16] width 41 height 19
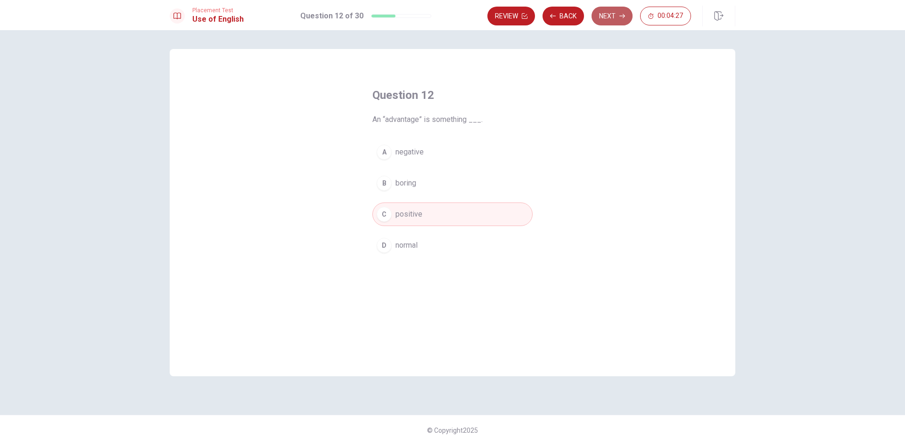
click at [611, 17] on button "Next" at bounding box center [611, 16] width 41 height 19
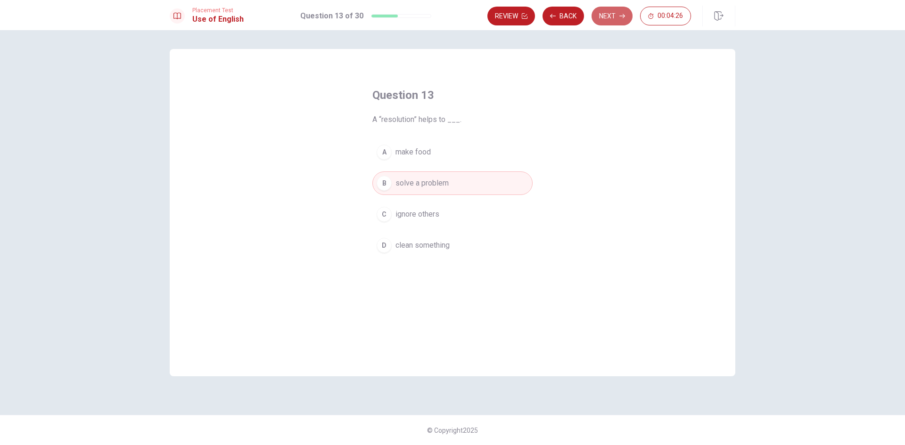
click at [619, 16] on icon "button" at bounding box center [622, 16] width 6 height 6
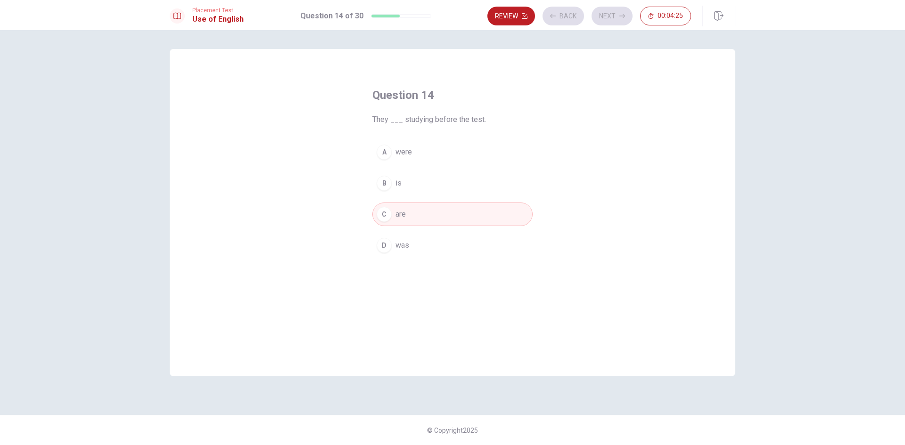
click at [619, 16] on div "Review Back Next 00:04:25" at bounding box center [589, 16] width 204 height 19
click at [619, 16] on icon "button" at bounding box center [622, 16] width 6 height 6
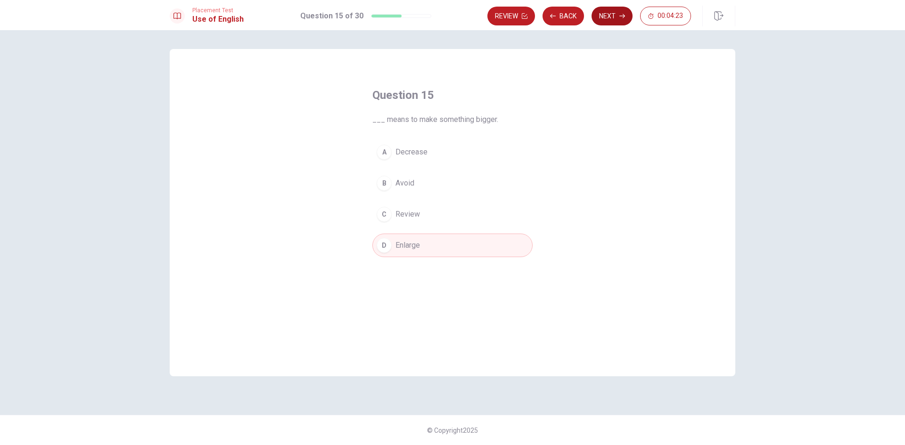
click at [618, 17] on div "Review Back Next 00:04:23" at bounding box center [589, 16] width 204 height 19
click at [618, 17] on button "Next" at bounding box center [611, 16] width 41 height 19
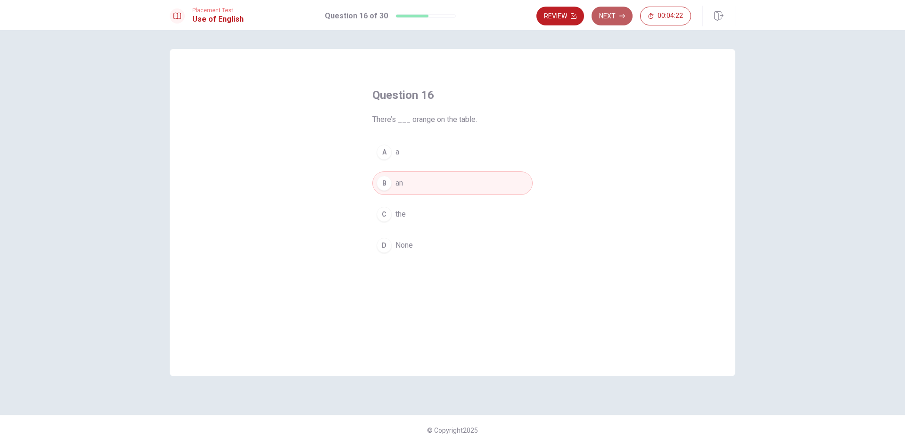
click at [618, 17] on button "Next" at bounding box center [611, 16] width 41 height 19
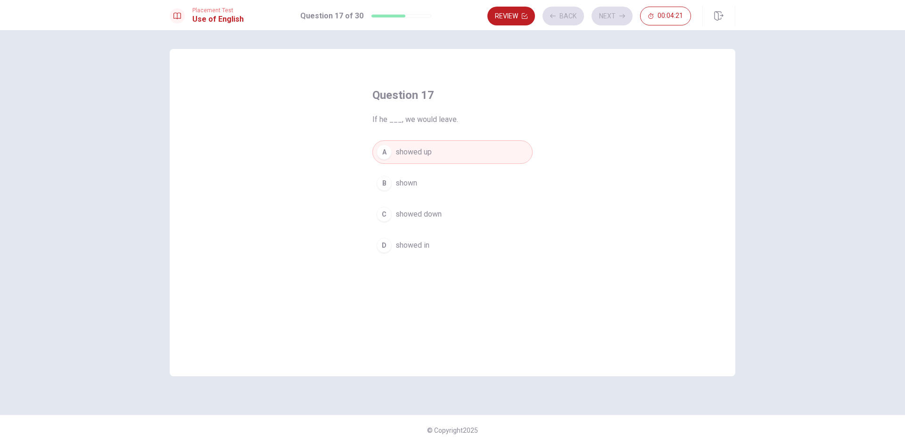
click at [620, 17] on icon "button" at bounding box center [622, 16] width 6 height 6
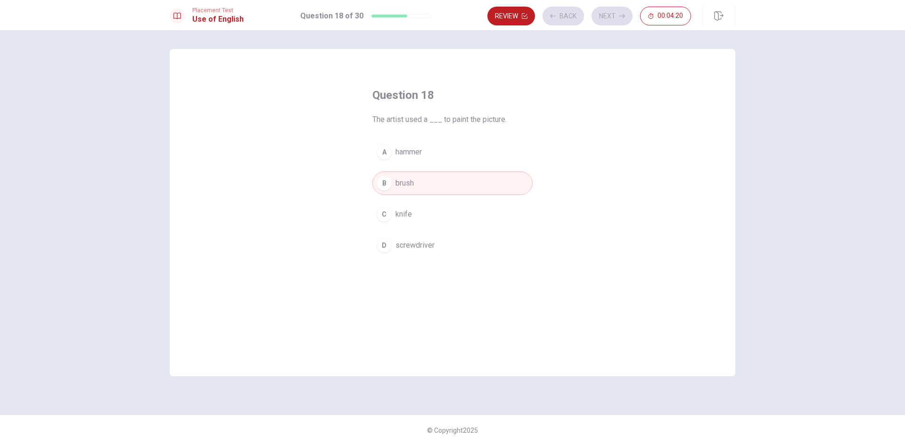
click at [620, 17] on div "Review Back Next 00:04:20" at bounding box center [589, 16] width 204 height 19
click at [620, 16] on icon "button" at bounding box center [622, 16] width 6 height 6
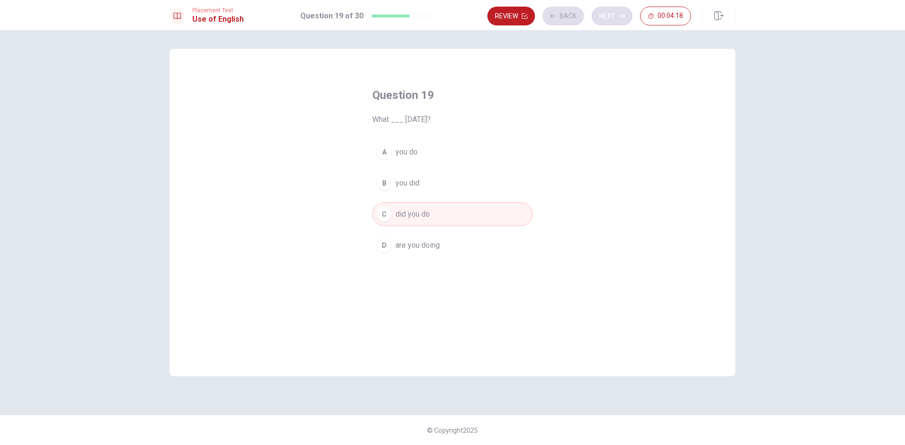
click at [620, 16] on div "Review Back Next 00:04:18" at bounding box center [589, 16] width 204 height 19
click at [620, 16] on icon "button" at bounding box center [622, 16] width 6 height 6
click at [620, 16] on icon "button" at bounding box center [622, 16] width 6 height 4
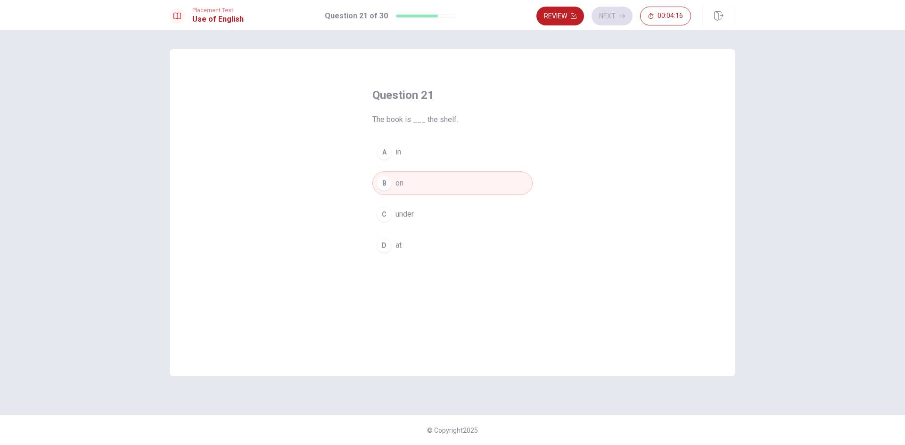
click at [620, 16] on div "Review Next 00:04:16" at bounding box center [613, 16] width 155 height 19
click at [620, 16] on icon "button" at bounding box center [622, 16] width 6 height 4
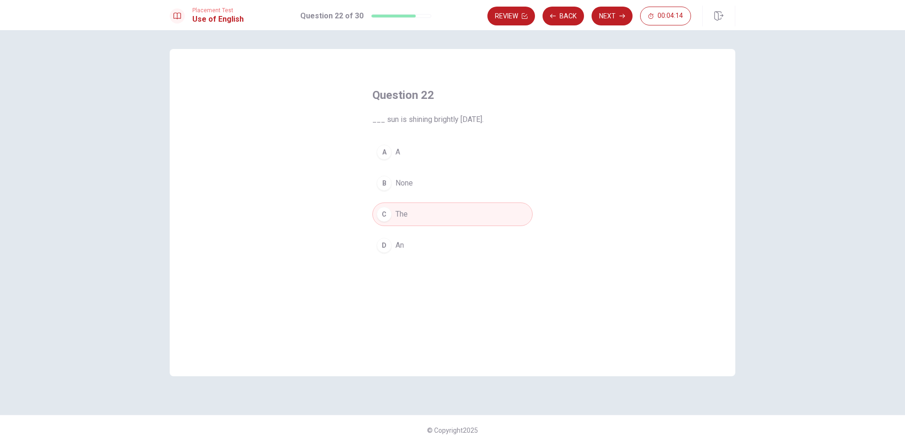
click at [620, 16] on icon "button" at bounding box center [622, 16] width 6 height 4
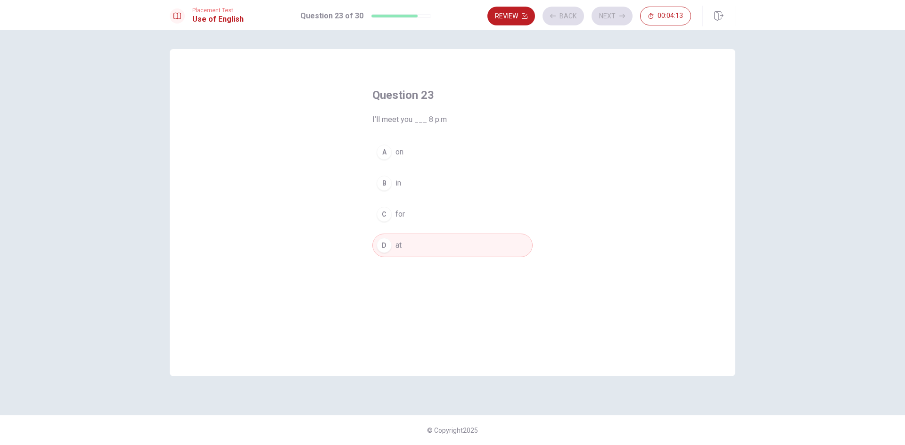
click at [620, 16] on div "Review Back Next 00:04:13" at bounding box center [589, 16] width 204 height 19
click at [620, 16] on icon "button" at bounding box center [622, 16] width 6 height 4
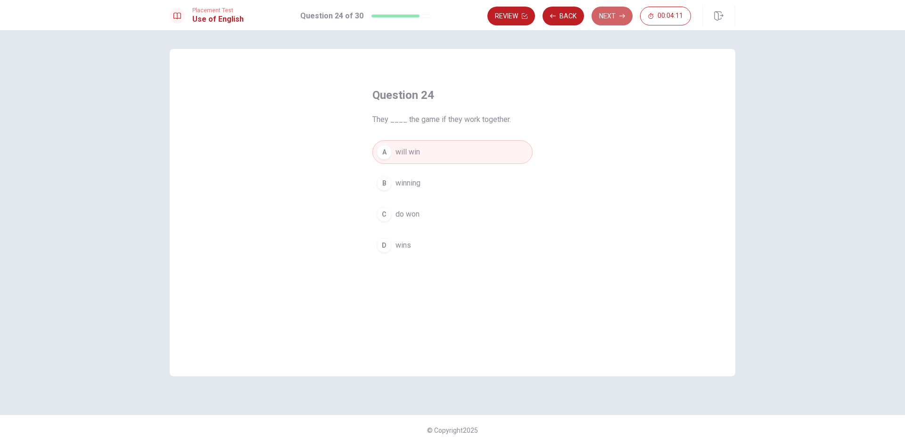
click at [620, 16] on icon "button" at bounding box center [622, 16] width 6 height 4
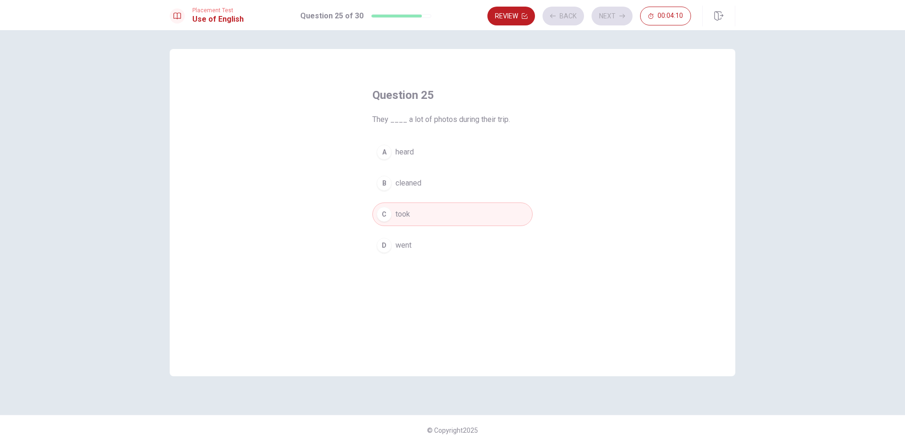
click at [620, 16] on div "Review Back Next 00:04:10" at bounding box center [589, 16] width 204 height 19
click at [620, 16] on icon "button" at bounding box center [622, 16] width 6 height 4
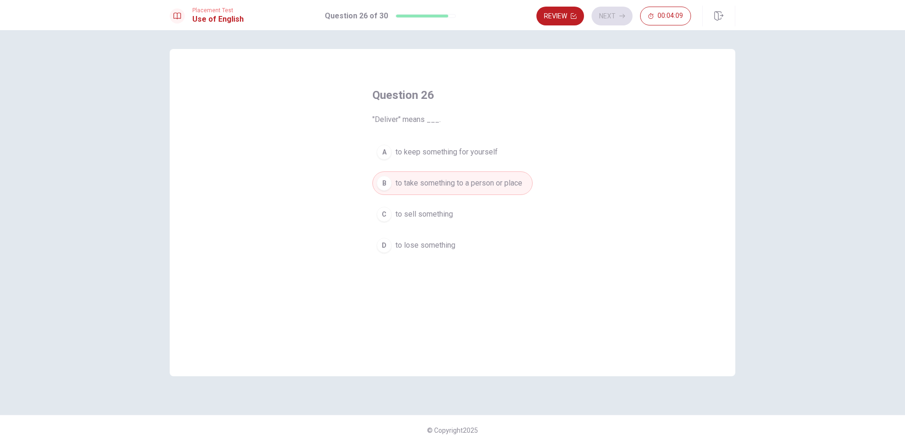
click at [620, 16] on icon "button" at bounding box center [622, 16] width 6 height 4
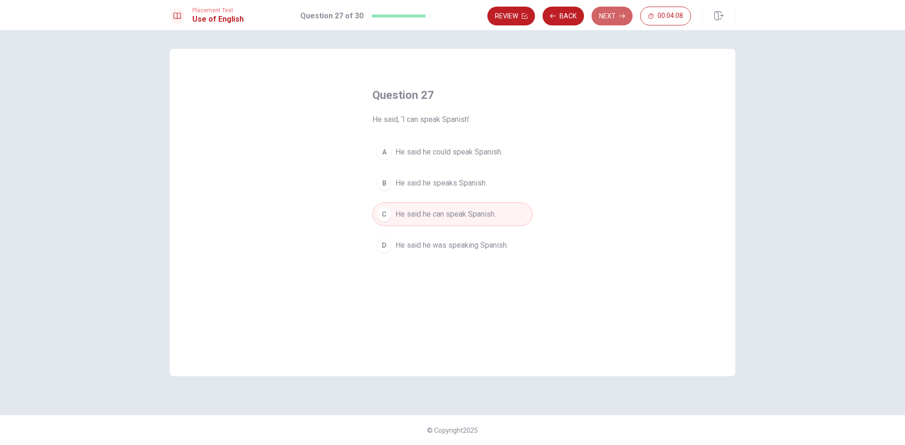
click at [620, 16] on icon "button" at bounding box center [622, 16] width 6 height 4
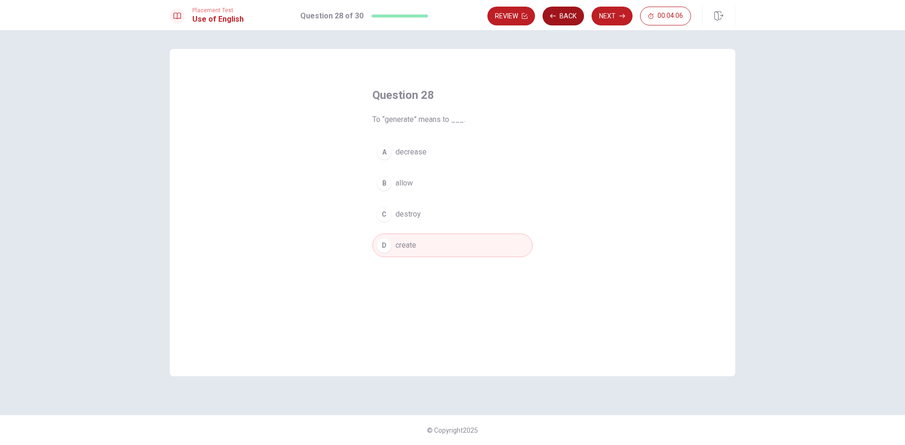
click at [555, 15] on icon "button" at bounding box center [553, 16] width 6 height 6
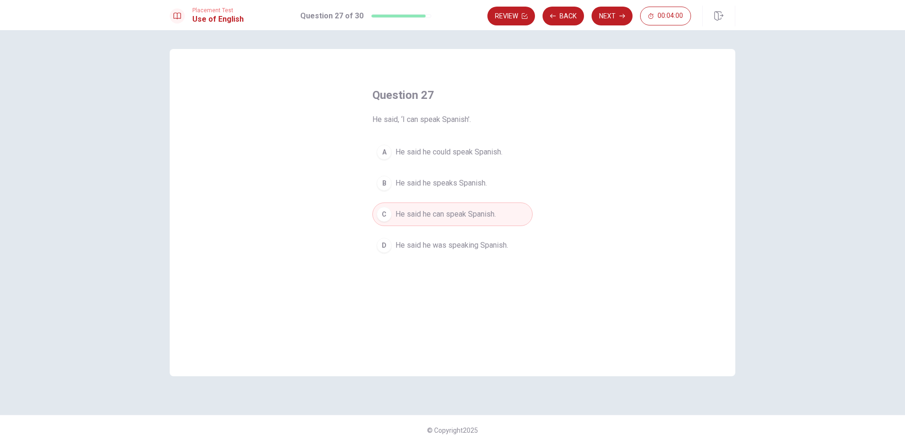
click at [608, 12] on button "Next" at bounding box center [611, 16] width 41 height 19
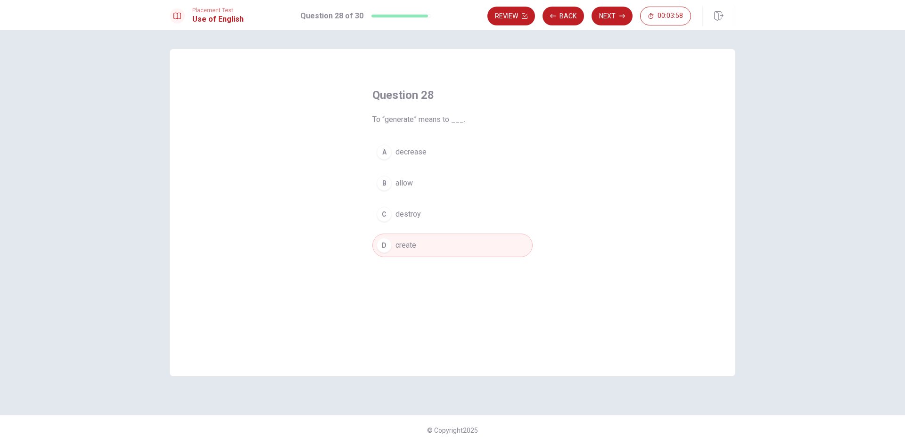
click at [628, 17] on button "Next" at bounding box center [611, 16] width 41 height 19
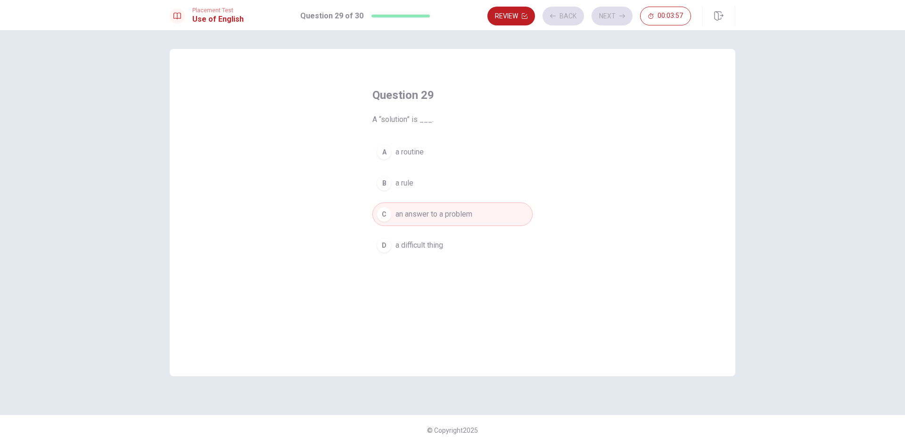
click at [621, 15] on div "Review Back Next 00:03:57" at bounding box center [589, 16] width 204 height 19
click at [624, 17] on div "Review Back Next 00:03:57" at bounding box center [589, 16] width 204 height 19
click at [627, 16] on button "Next" at bounding box center [611, 16] width 41 height 19
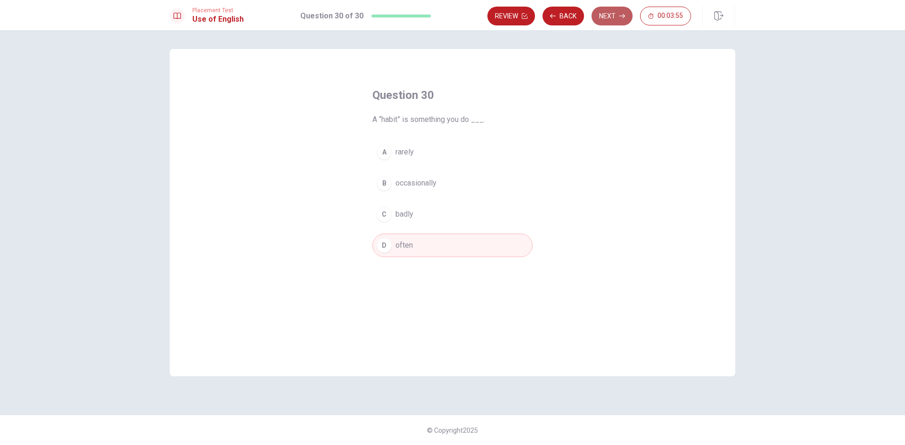
click at [620, 15] on icon "button" at bounding box center [622, 16] width 6 height 6
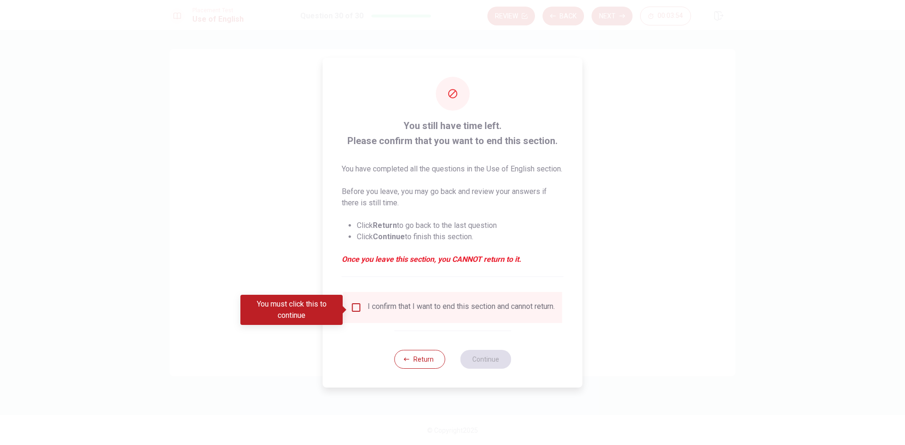
click at [355, 310] on input "You must click this to continue" at bounding box center [356, 307] width 11 height 11
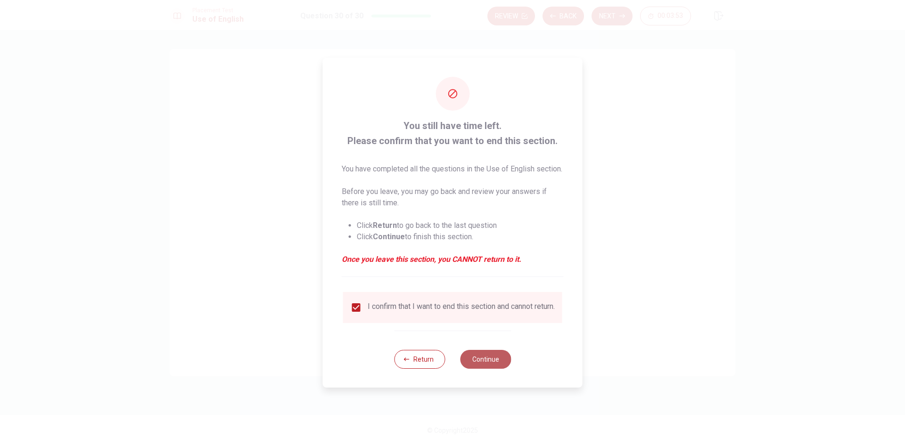
click at [484, 369] on button "Continue" at bounding box center [485, 359] width 51 height 19
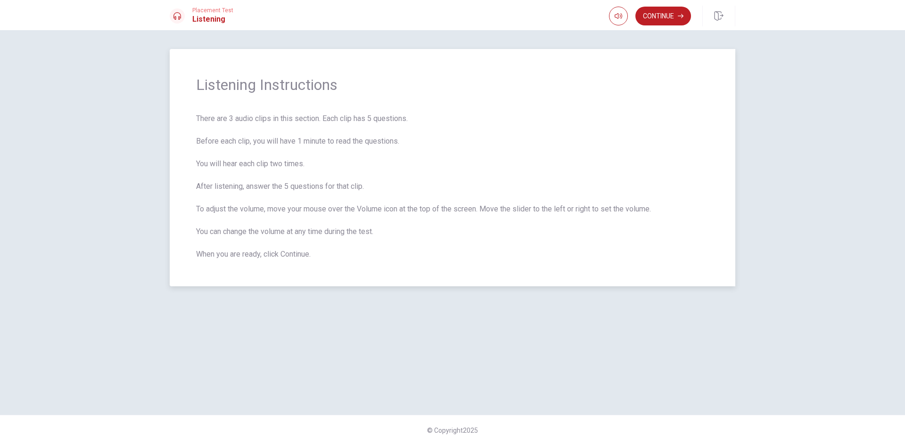
drag, startPoint x: 198, startPoint y: 114, endPoint x: 380, endPoint y: 118, distance: 181.9
click at [380, 118] on span "There are 3 audio clips in this section. Each clip has 5 questions. Before each…" at bounding box center [452, 186] width 513 height 147
click at [648, 17] on button "Continue" at bounding box center [663, 16] width 56 height 19
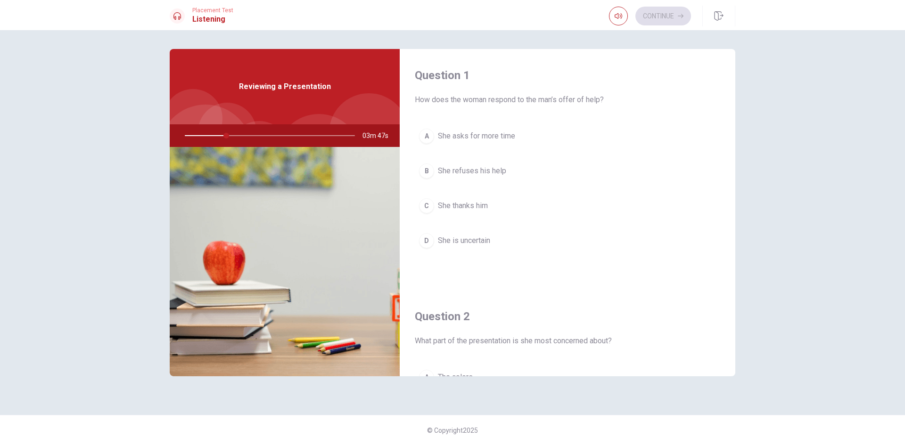
click at [531, 211] on button "C She thanks him" at bounding box center [567, 206] width 305 height 24
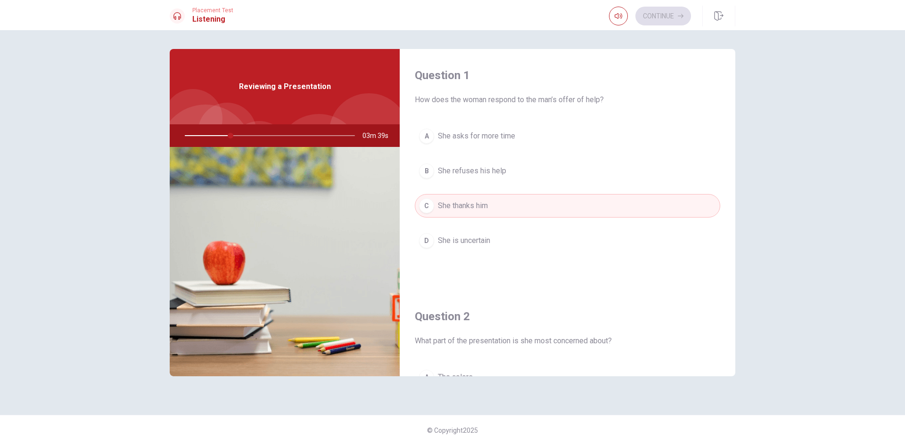
type input "27"
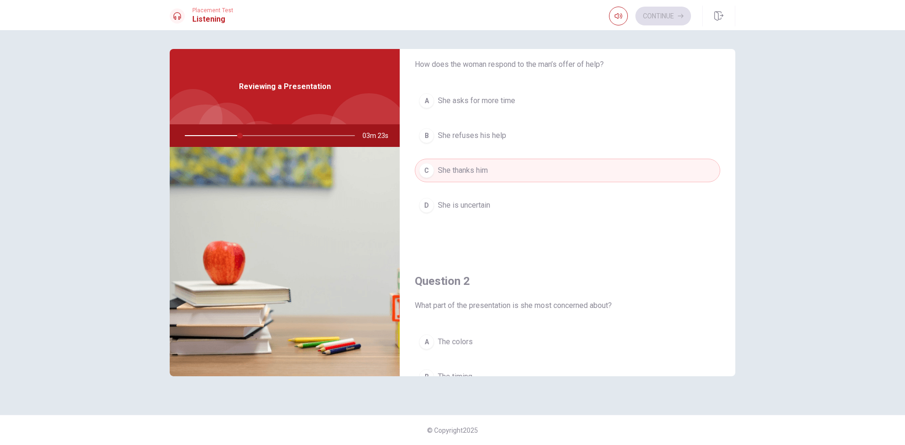
scroll to position [141, 0]
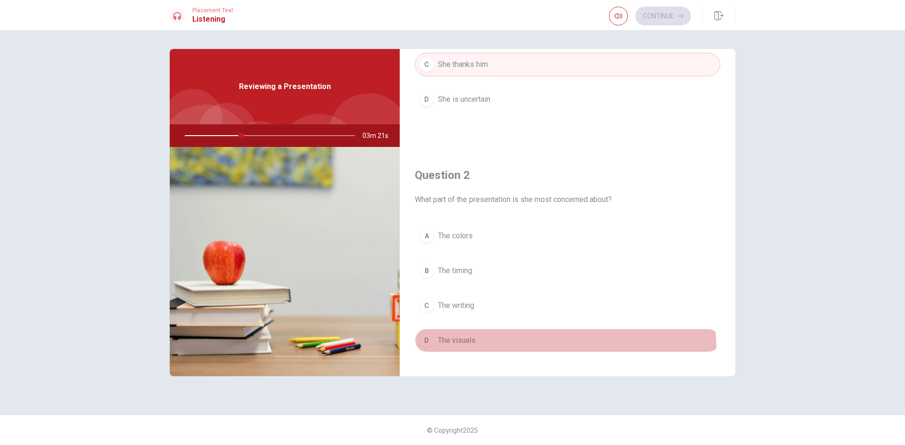
click at [487, 351] on button "D The visuals" at bounding box center [567, 341] width 305 height 24
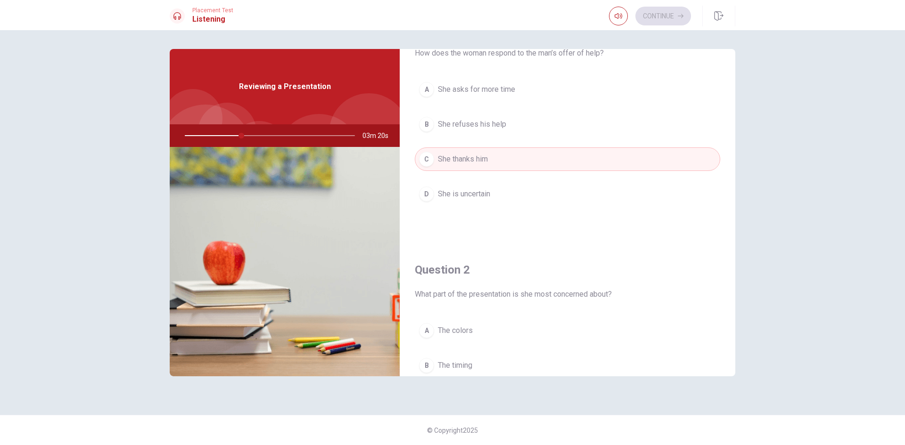
scroll to position [0, 0]
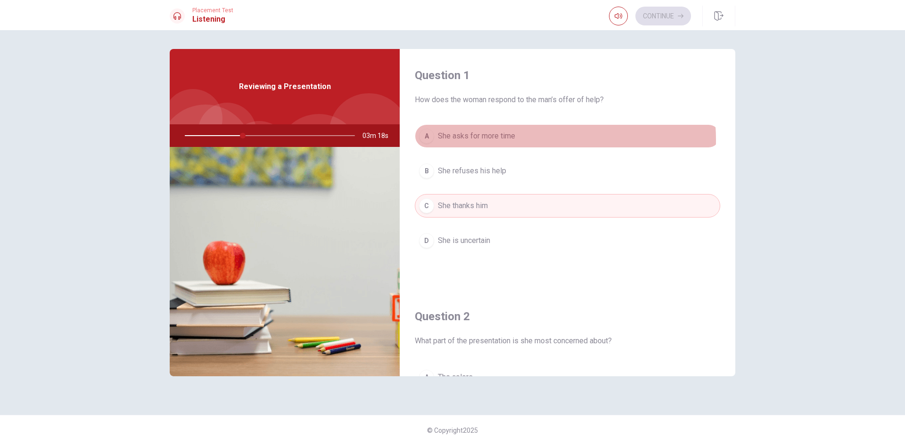
click at [517, 140] on button "A She asks for more time" at bounding box center [567, 136] width 305 height 24
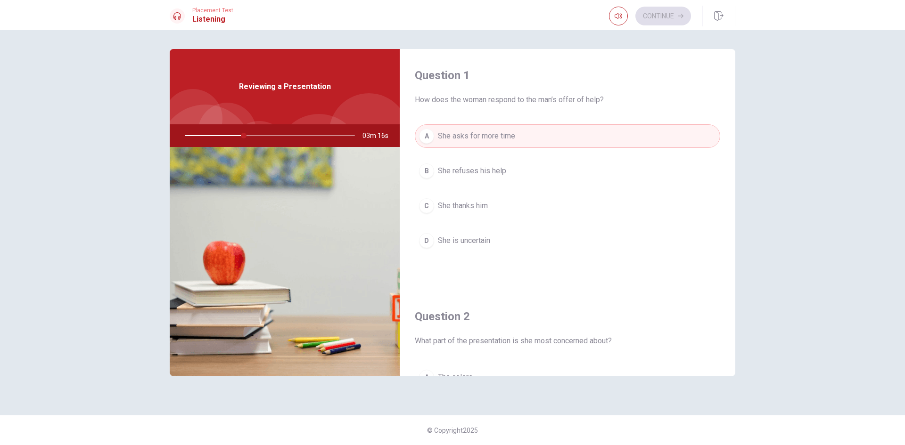
drag, startPoint x: 513, startPoint y: 201, endPoint x: 511, endPoint y: 206, distance: 5.5
click at [514, 200] on button "C She thanks him" at bounding box center [567, 206] width 305 height 24
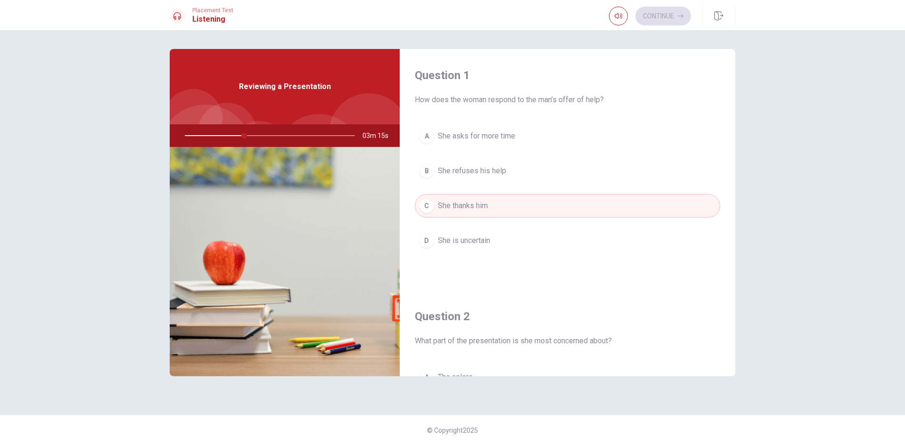
click at [495, 232] on button "D She is uncertain" at bounding box center [567, 241] width 305 height 24
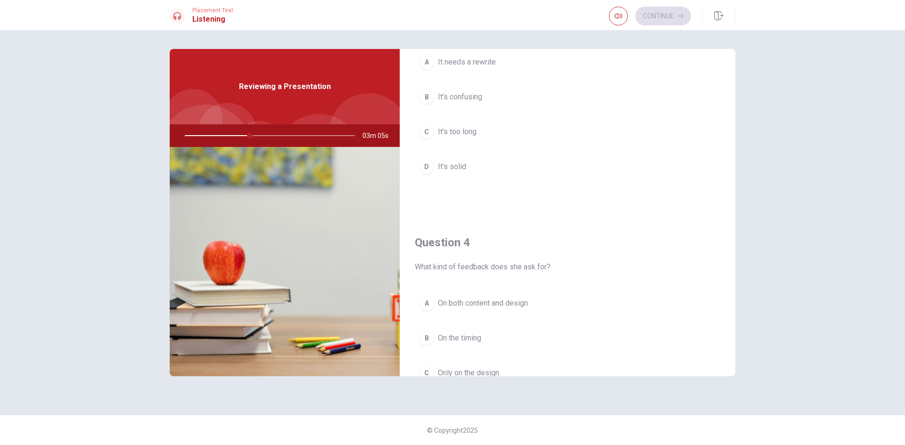
scroll to position [565, 0]
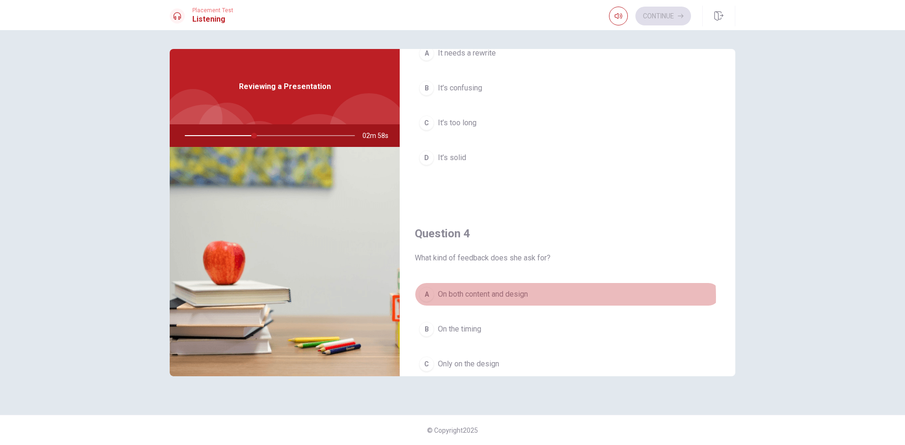
drag, startPoint x: 513, startPoint y: 297, endPoint x: 515, endPoint y: 302, distance: 5.7
click at [514, 298] on span "On both content and design" at bounding box center [483, 294] width 90 height 11
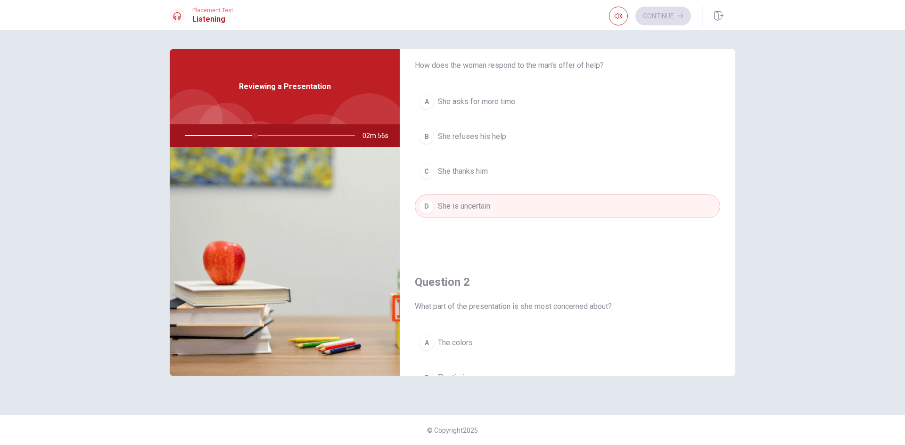
scroll to position [0, 0]
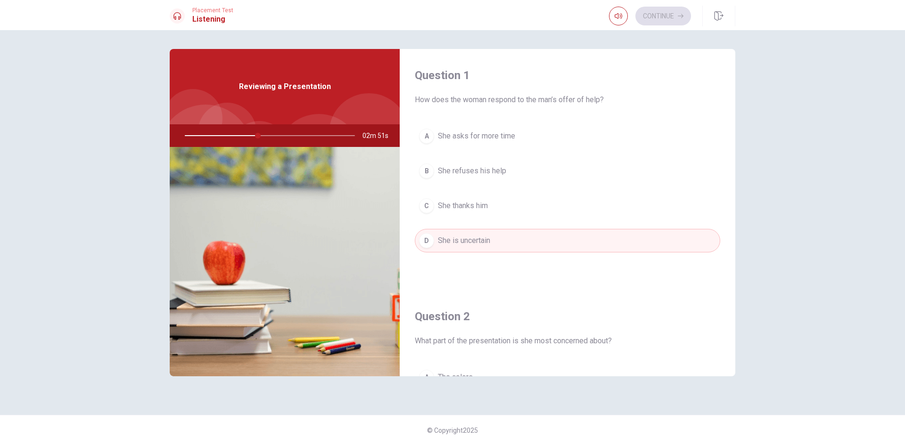
click at [499, 207] on button "C She thanks him" at bounding box center [567, 206] width 305 height 24
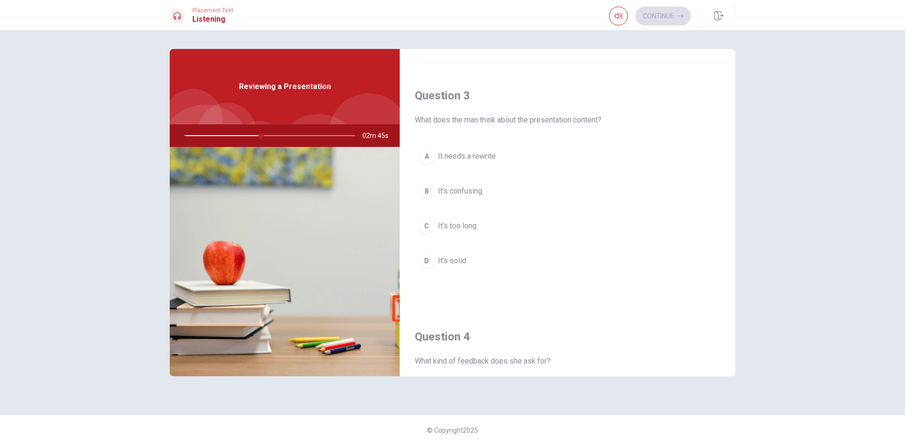
scroll to position [460, 0]
click at [458, 253] on button "D It’s solid" at bounding box center [567, 263] width 305 height 24
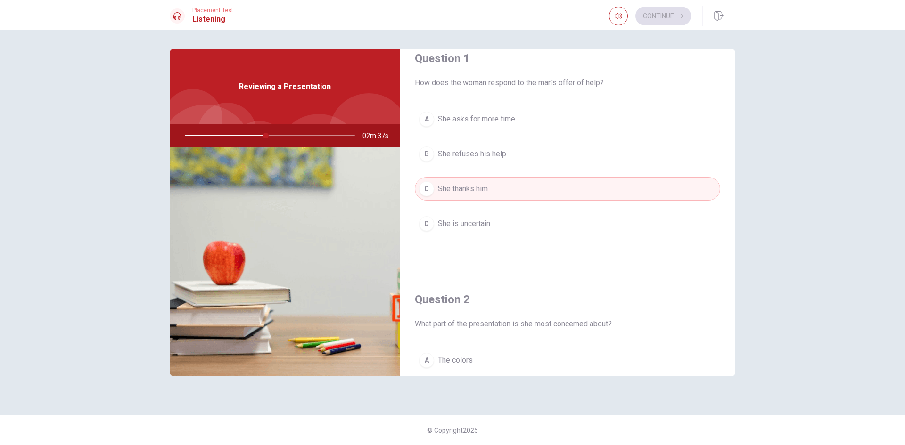
scroll to position [14, 0]
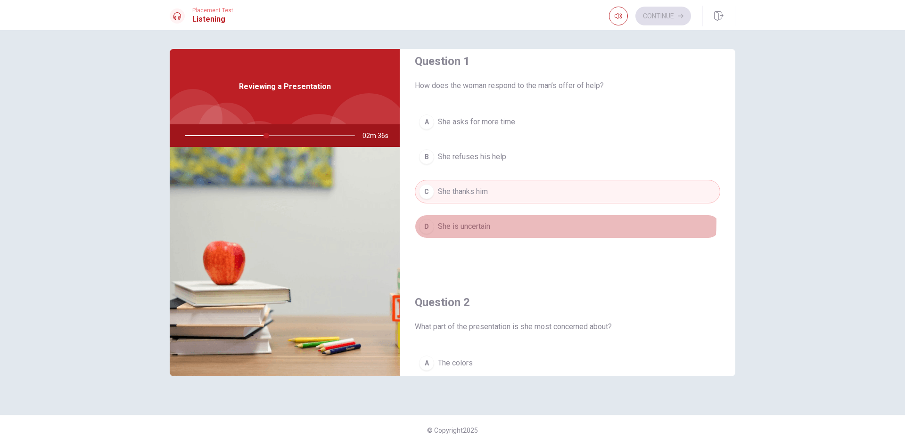
click at [543, 220] on button "D She is uncertain" at bounding box center [567, 227] width 305 height 24
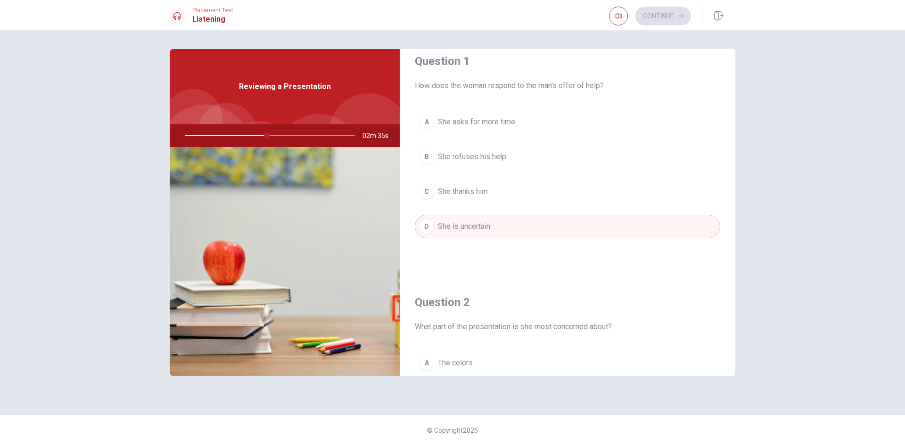
click at [534, 181] on button "C She thanks him" at bounding box center [567, 192] width 305 height 24
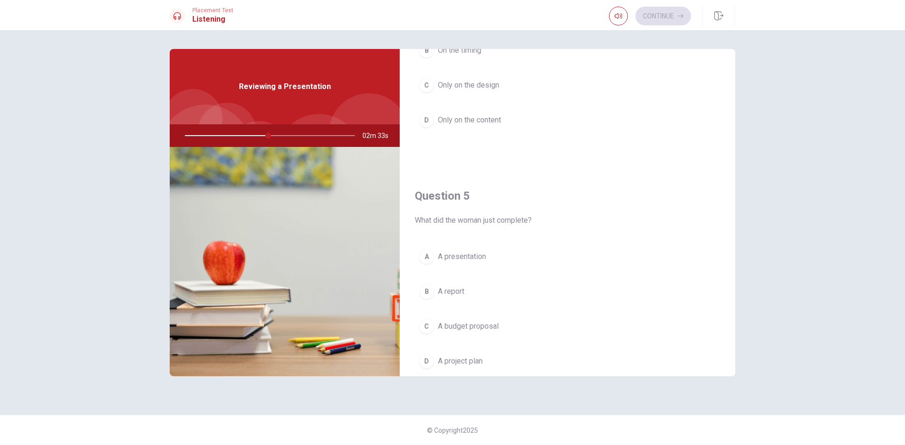
scroll to position [879, 0]
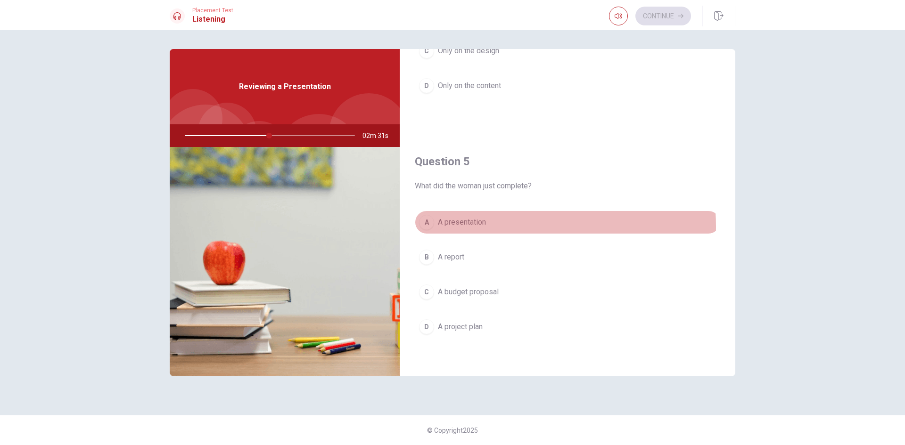
click at [487, 227] on button "A A presentation" at bounding box center [567, 223] width 305 height 24
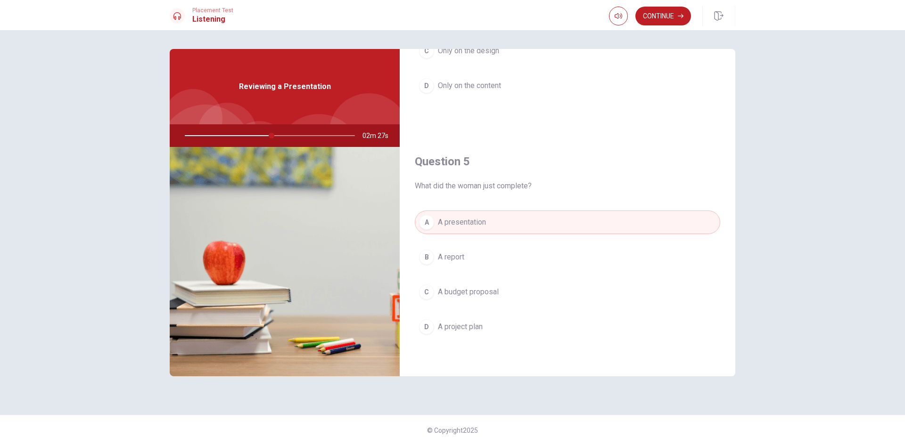
drag, startPoint x: 417, startPoint y: 188, endPoint x: 547, endPoint y: 182, distance: 129.7
click at [549, 183] on span "What did the woman just complete?" at bounding box center [567, 185] width 305 height 11
drag, startPoint x: 526, startPoint y: 178, endPoint x: 464, endPoint y: 173, distance: 62.8
click at [464, 173] on div "Question 5 What did the woman just complete?" at bounding box center [567, 173] width 305 height 38
click at [667, 14] on button "Continue" at bounding box center [663, 16] width 56 height 19
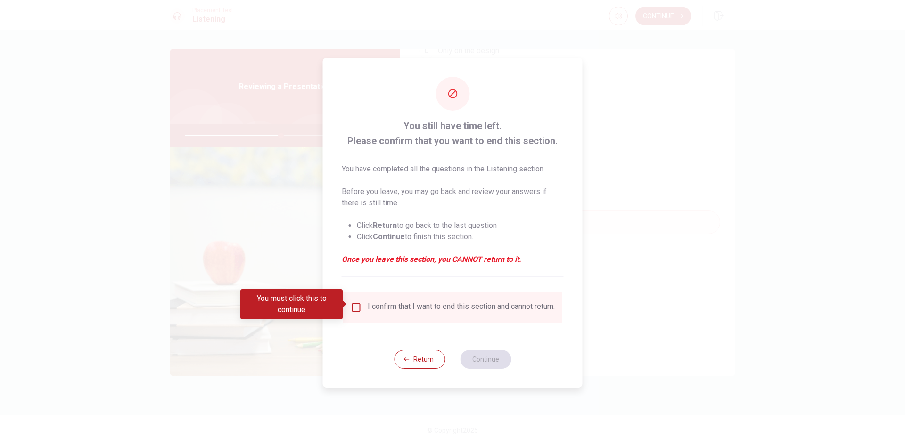
click at [396, 313] on div "I confirm that I want to end this section and cannot return." at bounding box center [460, 307] width 187 height 11
click at [400, 304] on div "I confirm that I want to end this section and cannot return." at bounding box center [460, 307] width 187 height 11
click at [360, 303] on div "I confirm that I want to end this section and cannot return." at bounding box center [453, 307] width 204 height 11
click at [354, 307] on input "You must click this to continue" at bounding box center [356, 307] width 11 height 11
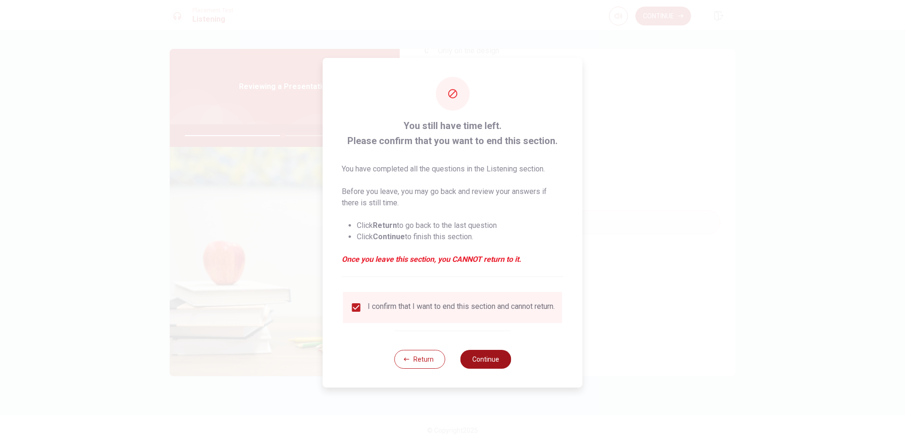
click at [490, 366] on button "Continue" at bounding box center [485, 359] width 51 height 19
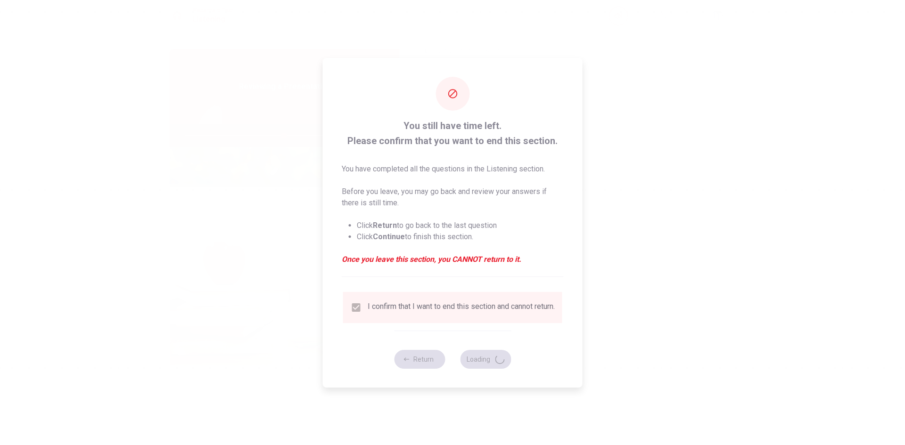
type input "59"
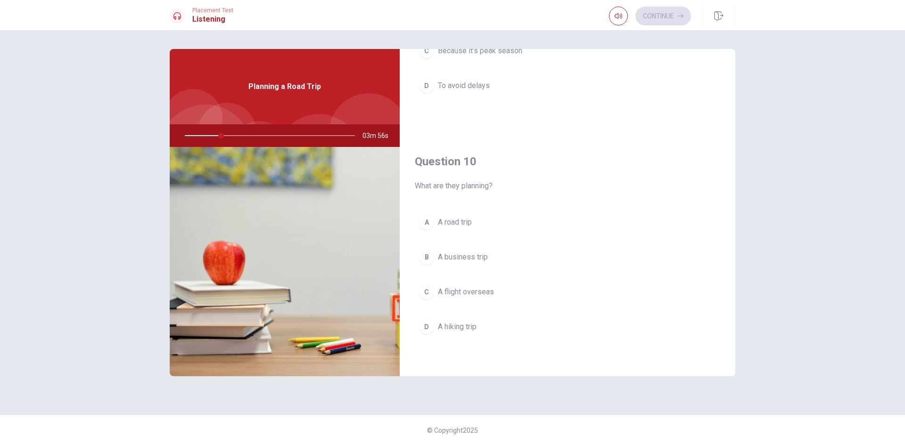
click at [440, 202] on div "Question 10 What are they planning? A A road trip B A business trip C A flight …" at bounding box center [567, 255] width 335 height 241
click at [458, 231] on button "A A road trip" at bounding box center [567, 223] width 305 height 24
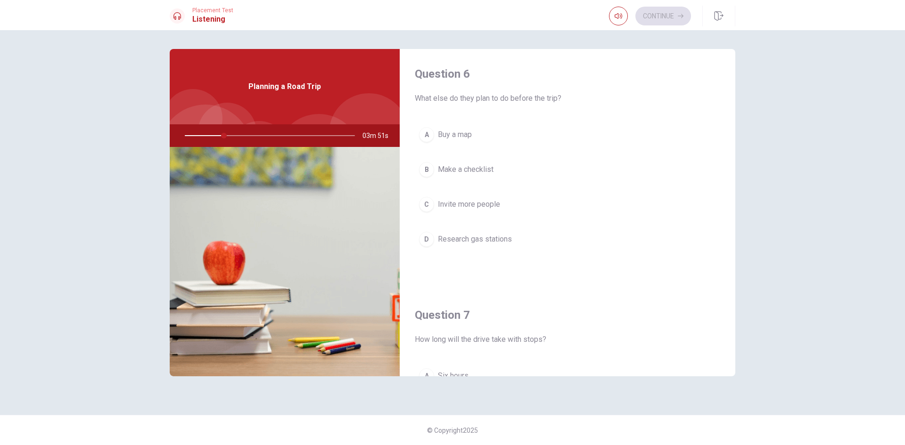
scroll to position [0, 0]
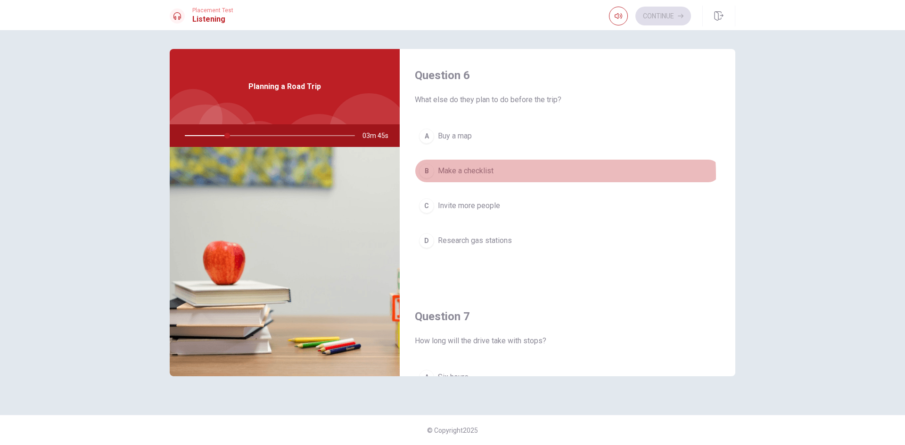
click at [486, 175] on span "Make a checklist" at bounding box center [466, 170] width 56 height 11
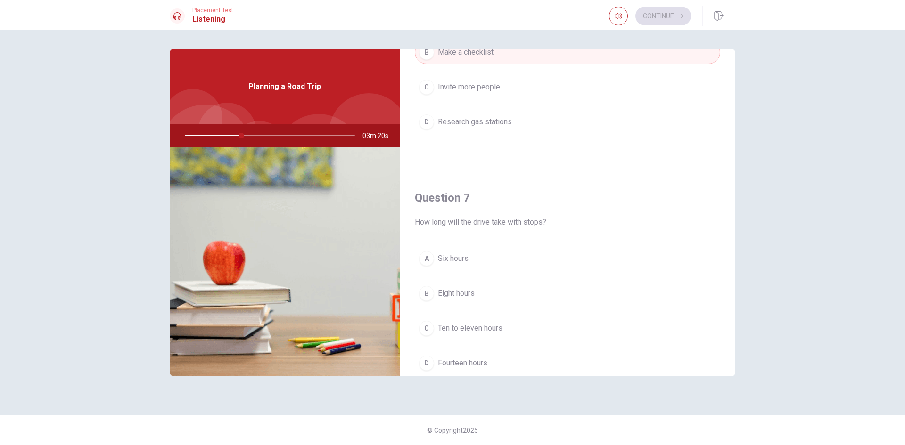
scroll to position [141, 0]
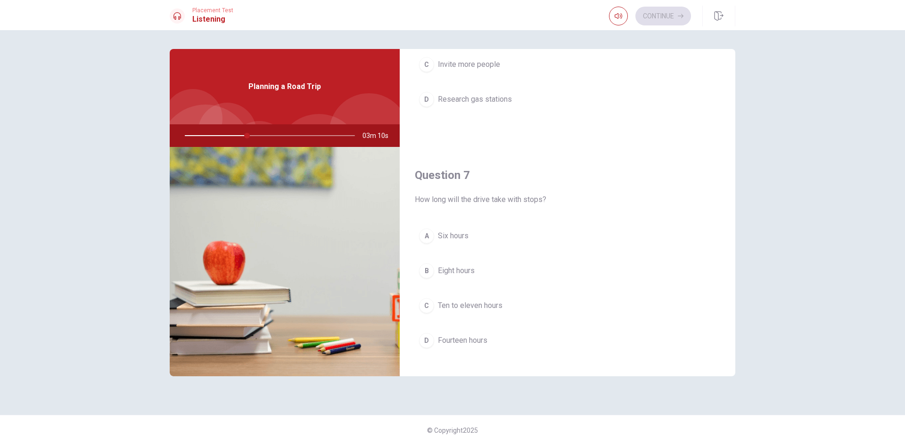
click at [487, 310] on span "Ten to eleven hours" at bounding box center [470, 305] width 65 height 11
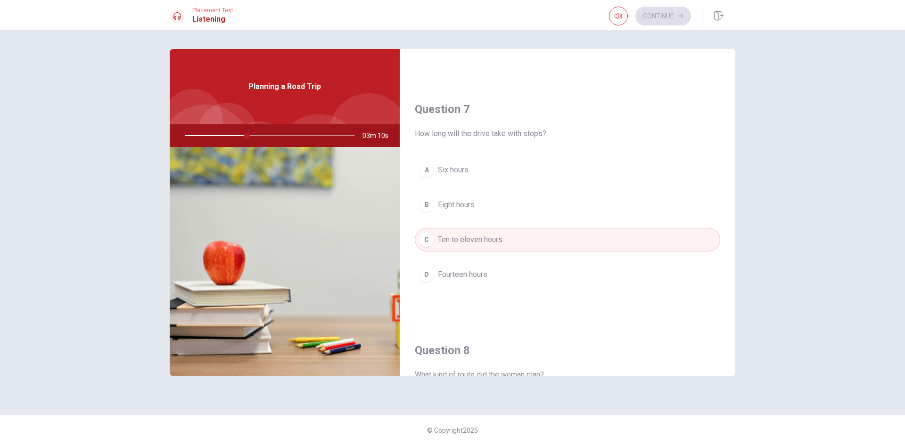
scroll to position [424, 0]
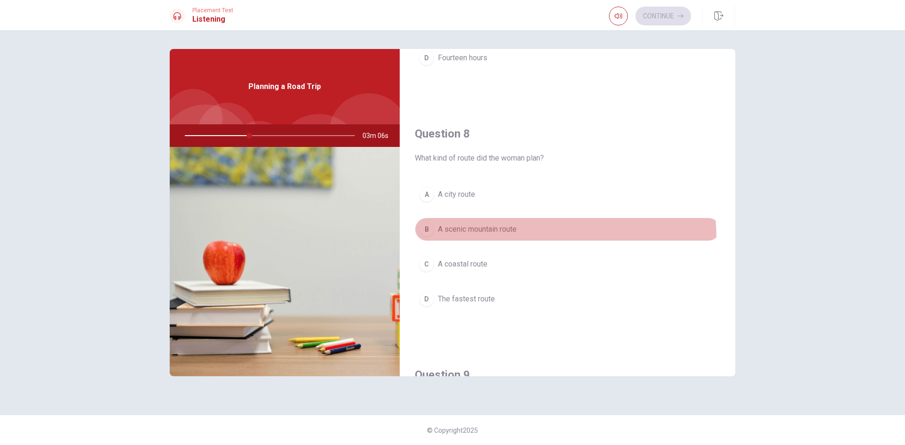
drag, startPoint x: 489, startPoint y: 239, endPoint x: 487, endPoint y: 234, distance: 6.1
click at [487, 231] on button "B A scenic mountain route" at bounding box center [567, 230] width 305 height 24
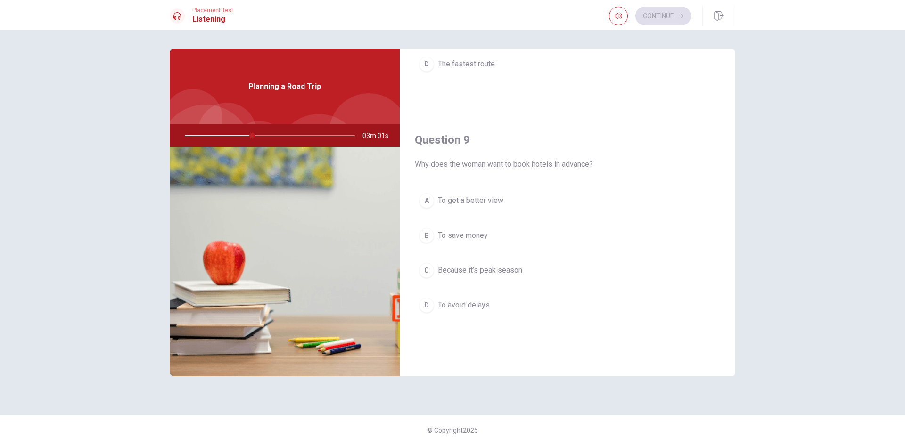
scroll to position [643, 0]
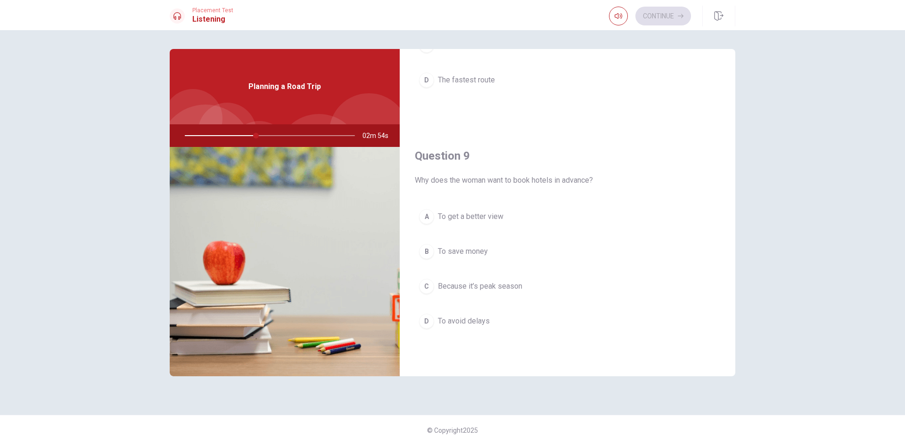
click at [489, 285] on span "Because it’s peak season" at bounding box center [480, 286] width 84 height 11
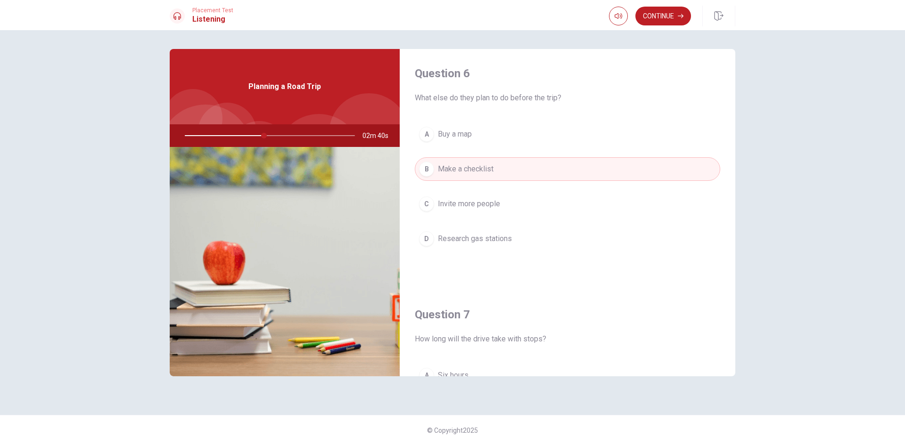
scroll to position [0, 0]
click at [661, 19] on button "Continue" at bounding box center [663, 16] width 56 height 19
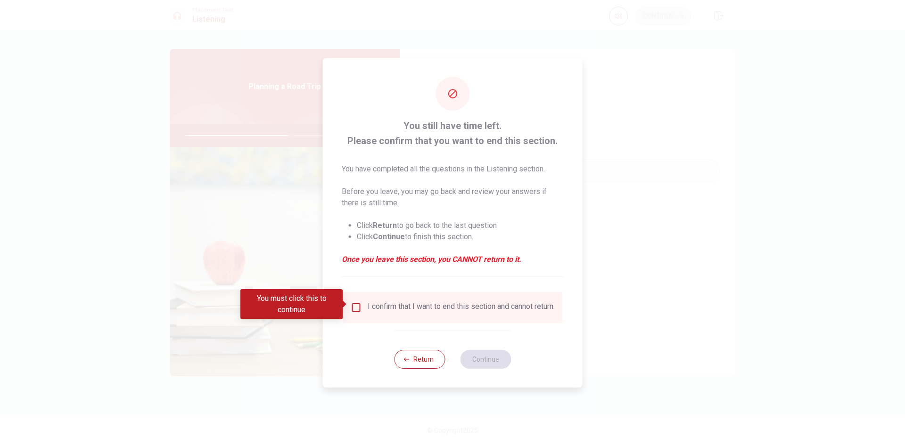
click at [385, 309] on div "I confirm that I want to end this section and cannot return." at bounding box center [460, 307] width 187 height 11
click at [375, 303] on div "I confirm that I want to end this section and cannot return." at bounding box center [460, 307] width 187 height 11
click at [355, 305] on input "You must click this to continue" at bounding box center [356, 307] width 11 height 11
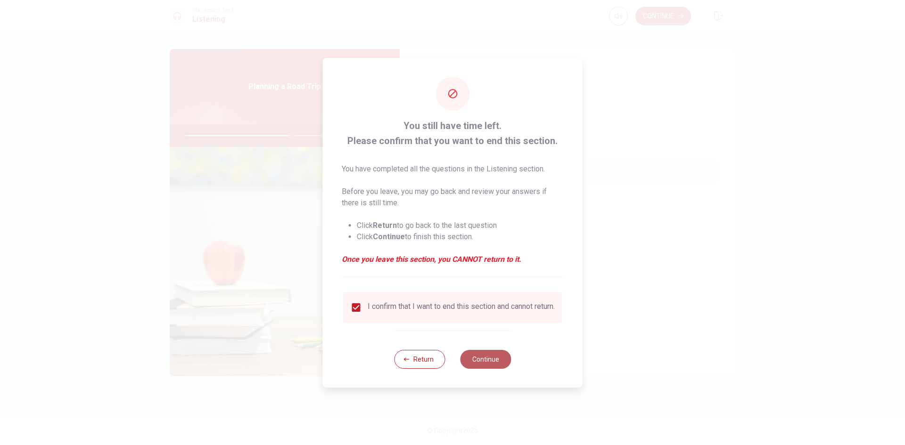
click at [482, 368] on button "Continue" at bounding box center [485, 359] width 51 height 19
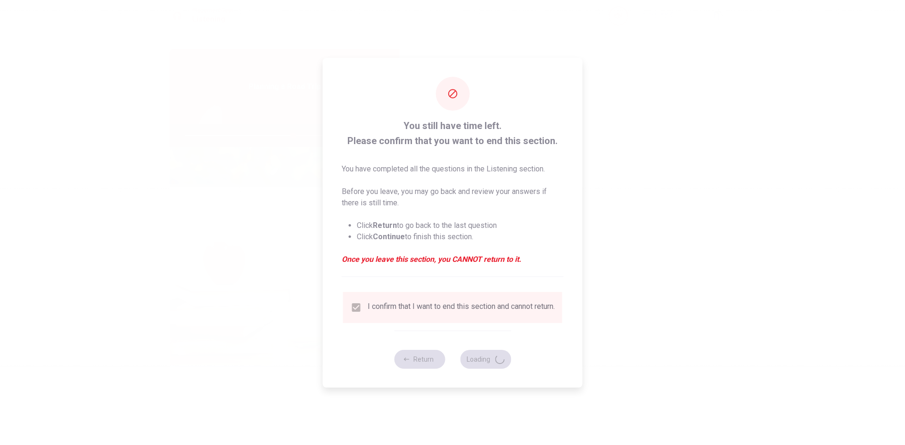
type input "64"
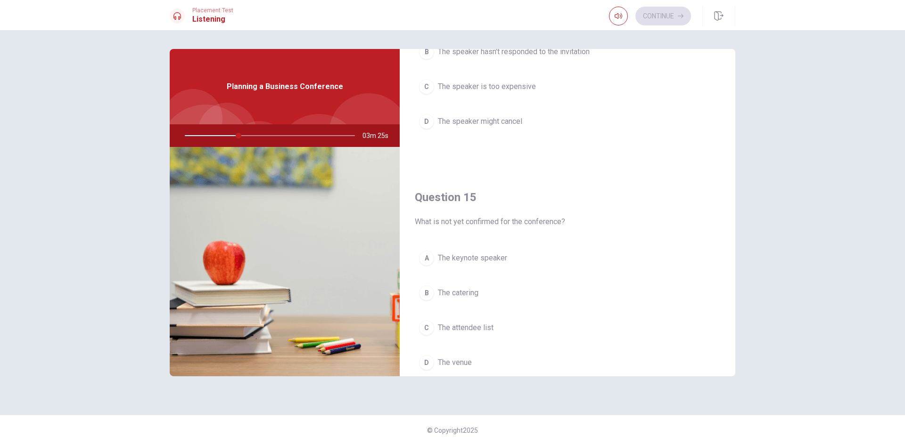
scroll to position [879, 0]
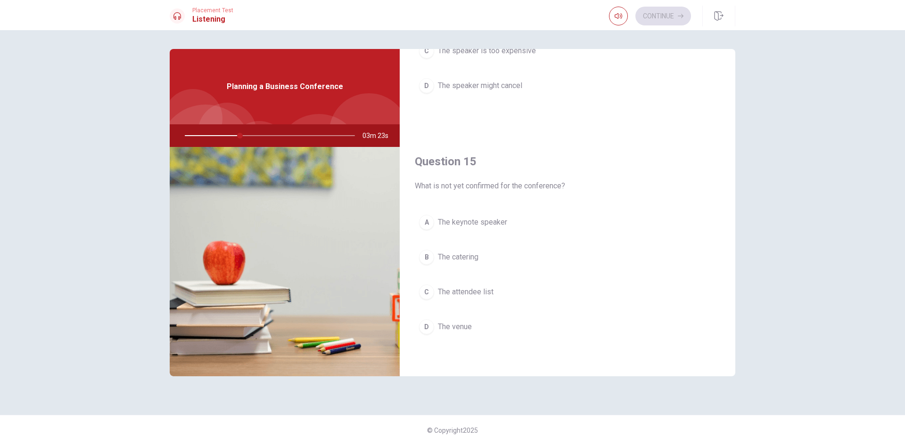
click at [480, 215] on button "A The keynote speaker" at bounding box center [567, 223] width 305 height 24
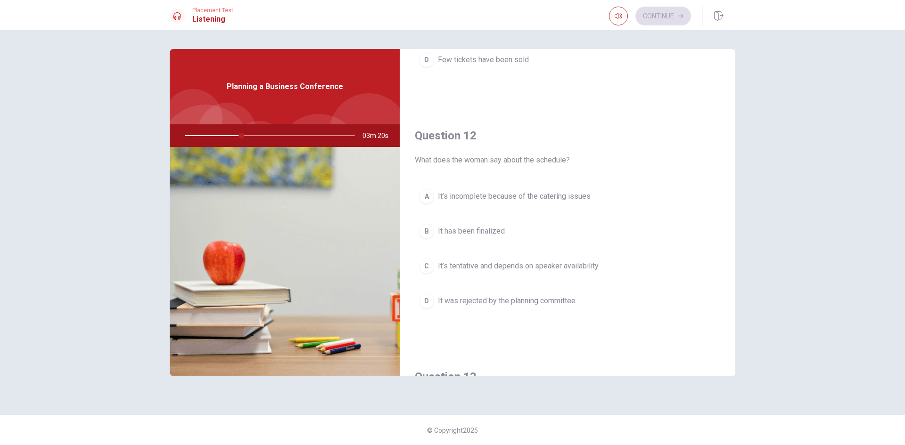
scroll to position [172, 0]
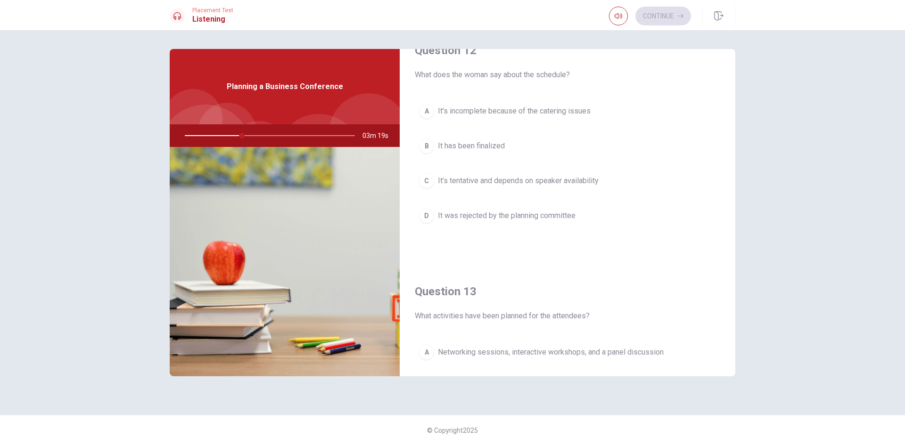
click at [487, 148] on span "It has been finalized" at bounding box center [471, 145] width 67 height 11
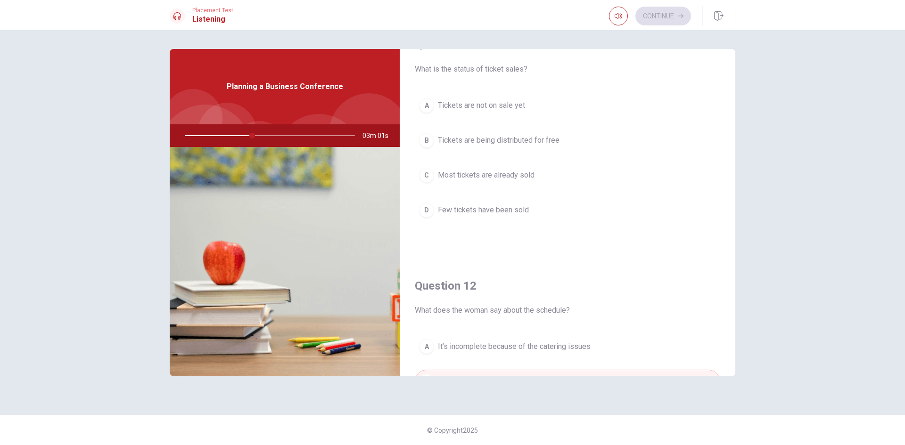
scroll to position [0, 0]
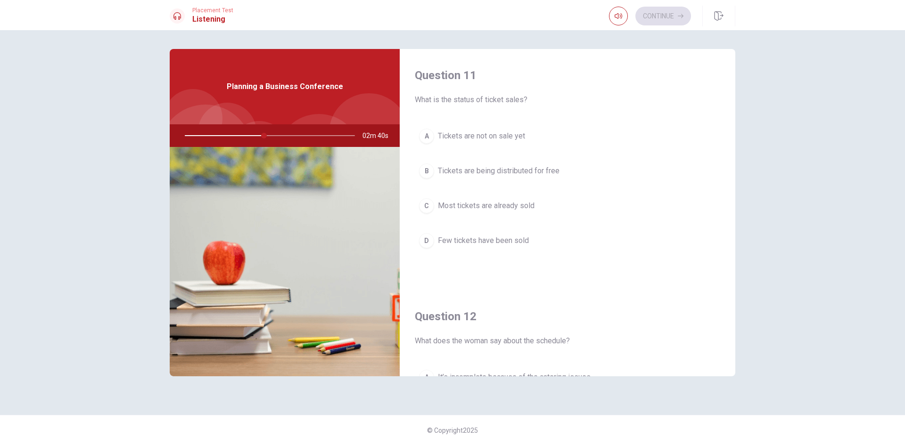
click at [534, 209] on span "Most tickets are already sold" at bounding box center [486, 205] width 97 height 11
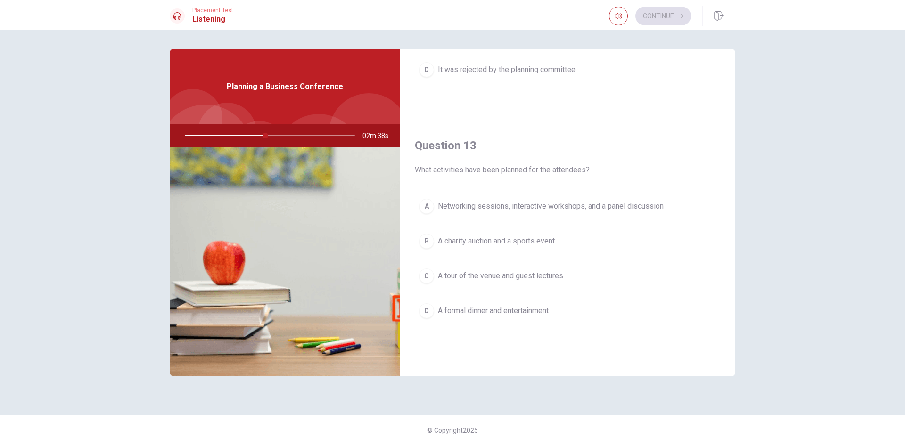
scroll to position [424, 0]
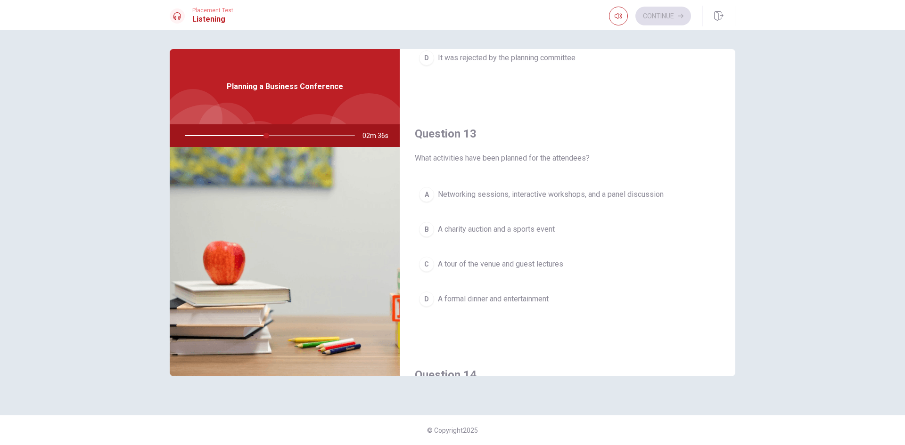
drag, startPoint x: 427, startPoint y: 156, endPoint x: 623, endPoint y: 157, distance: 196.0
click at [623, 157] on span "What activities have been planned for the attendees?" at bounding box center [567, 158] width 305 height 11
click at [463, 193] on span "Networking sessions, interactive workshops, and a panel discussion" at bounding box center [551, 194] width 226 height 11
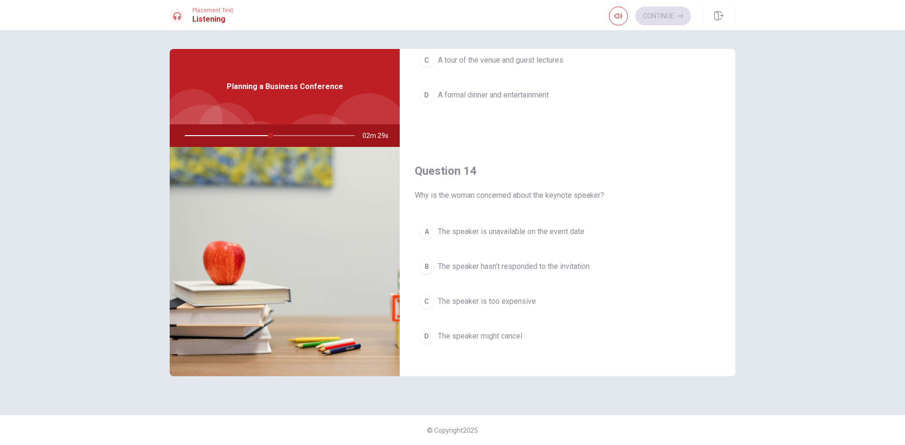
scroll to position [660, 0]
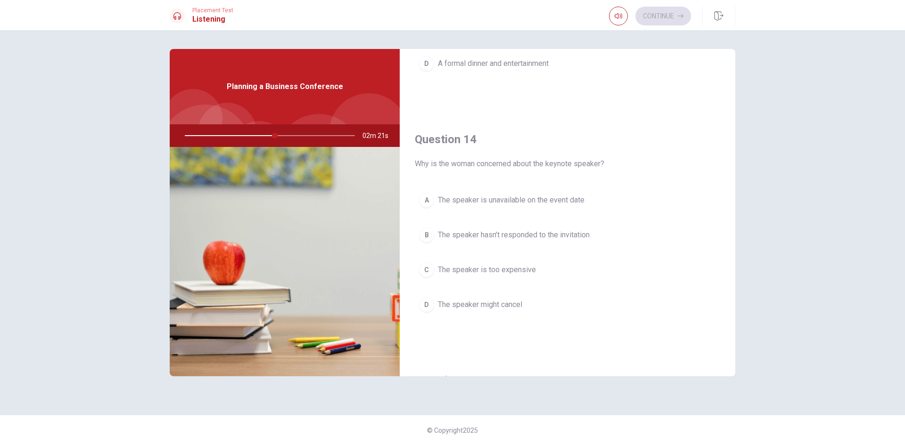
click at [413, 308] on div "Question 14 Why is the woman concerned about the keynote speaker? A The speaker…" at bounding box center [567, 233] width 335 height 241
click at [423, 306] on div "D" at bounding box center [426, 304] width 15 height 15
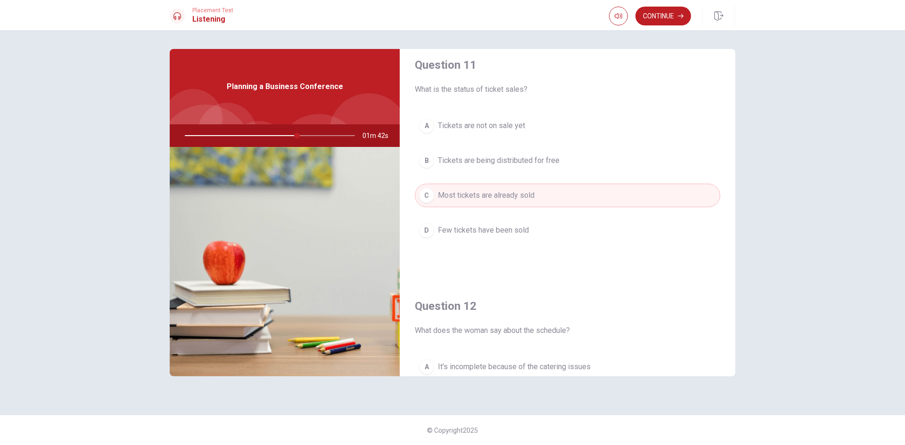
scroll to position [0, 0]
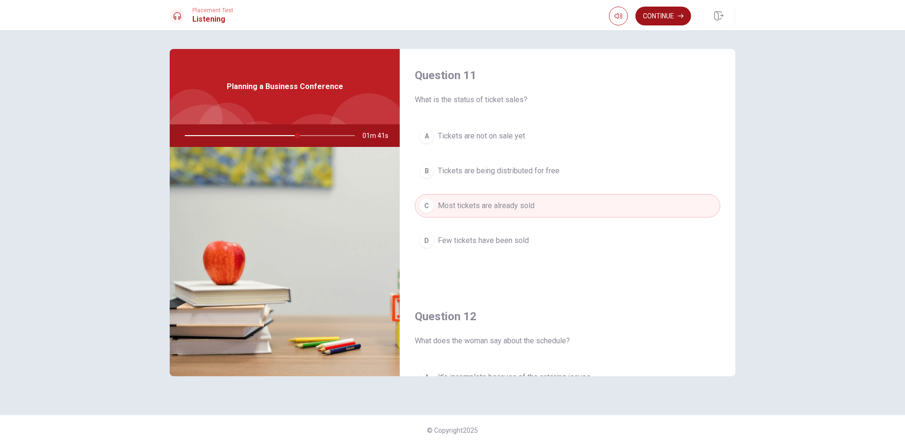
click at [656, 16] on button "Continue" at bounding box center [663, 16] width 56 height 19
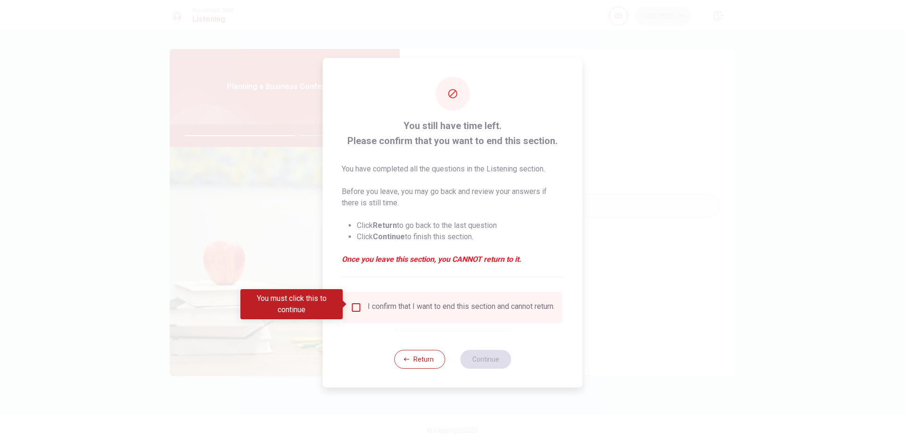
click at [394, 302] on div "I confirm that I want to end this section and cannot return." at bounding box center [460, 307] width 187 height 11
drag, startPoint x: 351, startPoint y: 302, endPoint x: 373, endPoint y: 314, distance: 25.3
click at [351, 302] on input "You must click this to continue" at bounding box center [356, 307] width 11 height 11
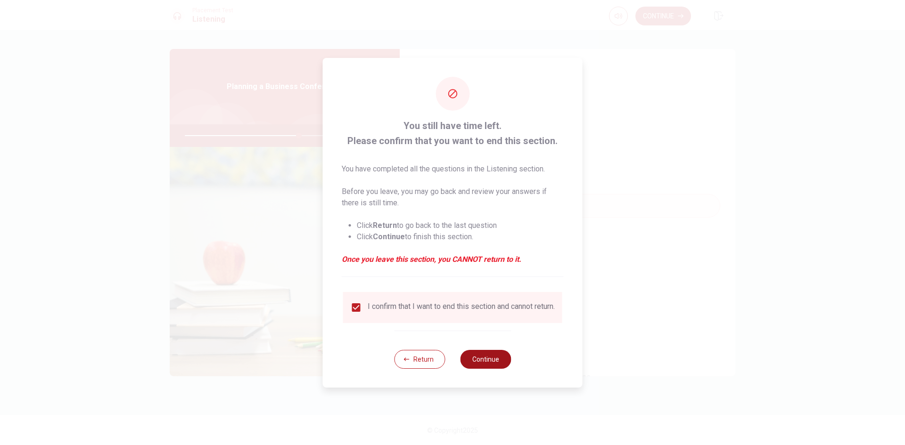
click at [473, 355] on button "Continue" at bounding box center [485, 359] width 51 height 19
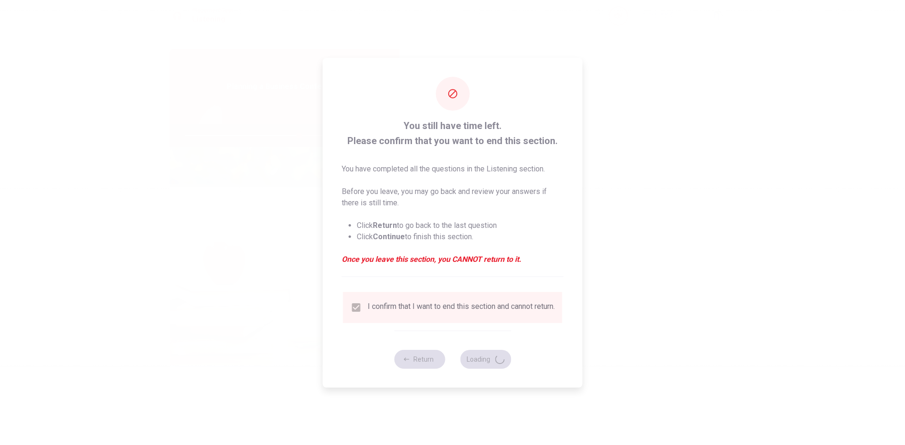
type input "68"
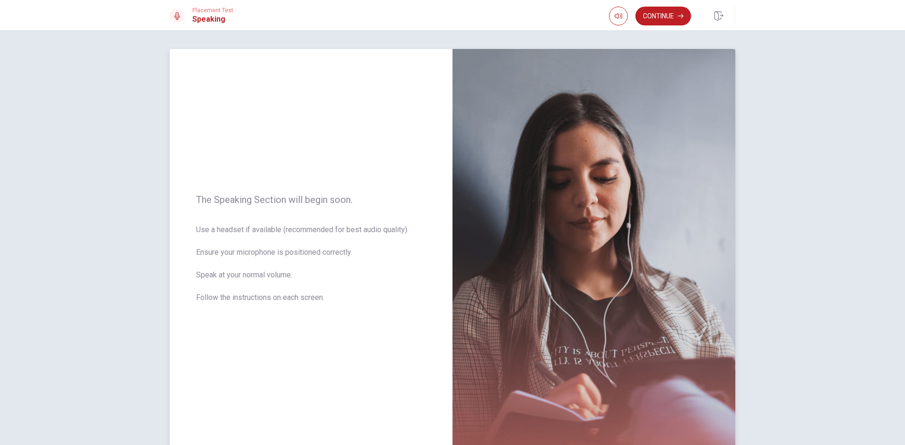
scroll to position [64, 0]
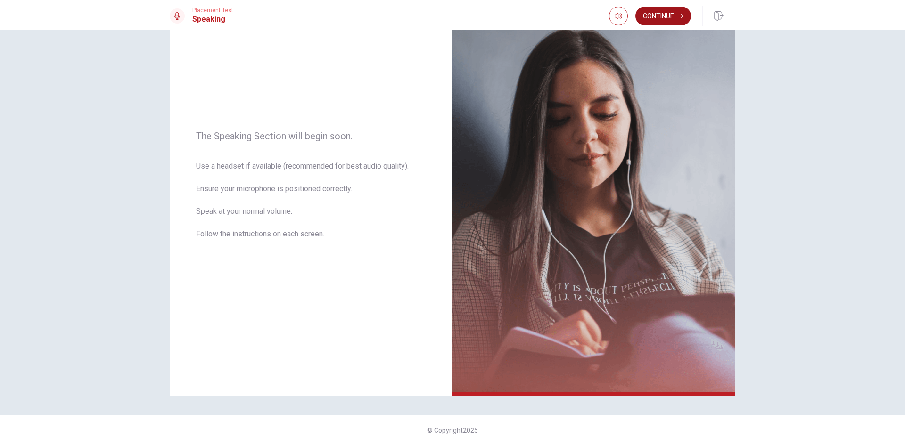
click at [675, 15] on button "Continue" at bounding box center [663, 16] width 56 height 19
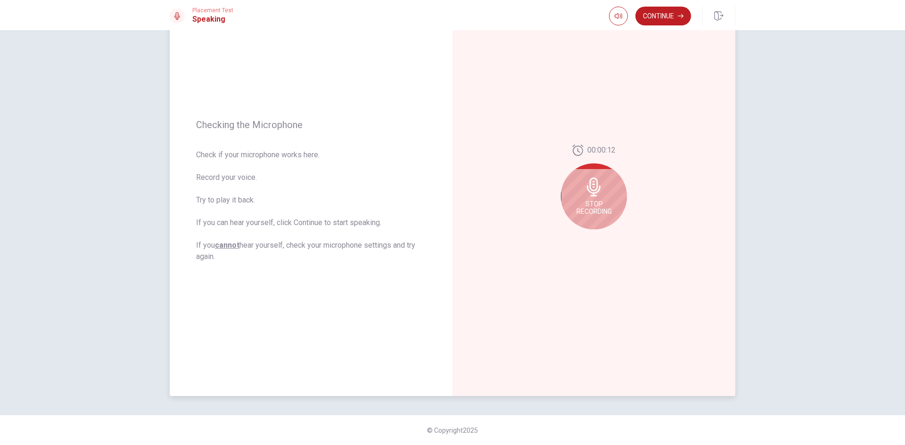
click at [594, 203] on span "Stop Recording" at bounding box center [593, 207] width 35 height 15
click at [602, 240] on button "Play Audio" at bounding box center [603, 236] width 13 height 13
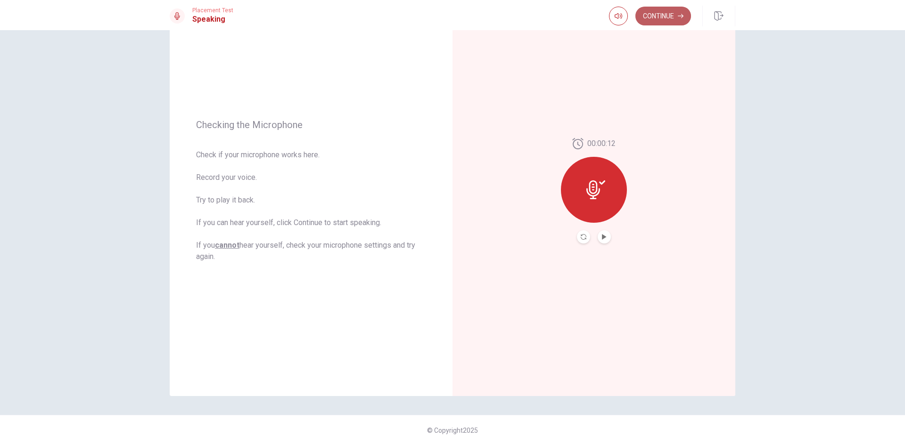
click at [665, 16] on button "Continue" at bounding box center [663, 16] width 56 height 19
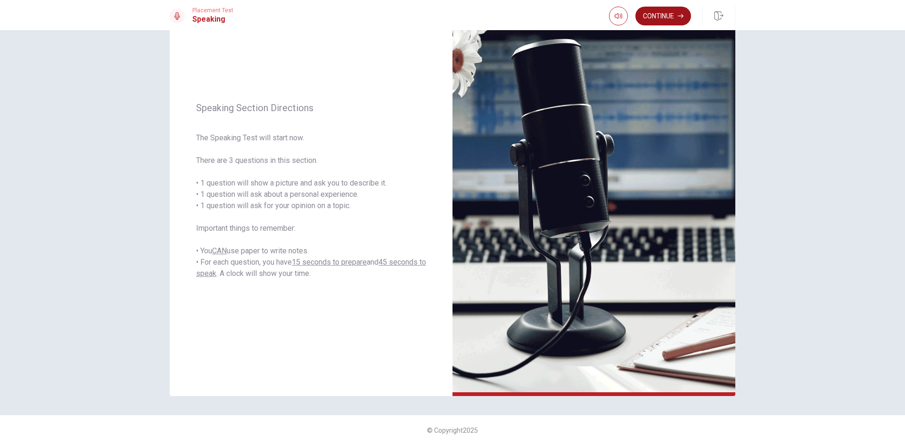
click at [667, 13] on button "Continue" at bounding box center [663, 16] width 56 height 19
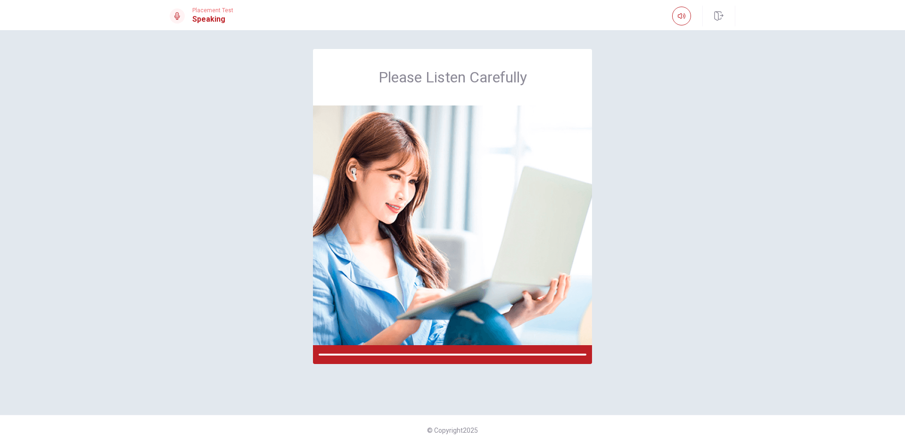
scroll to position [0, 0]
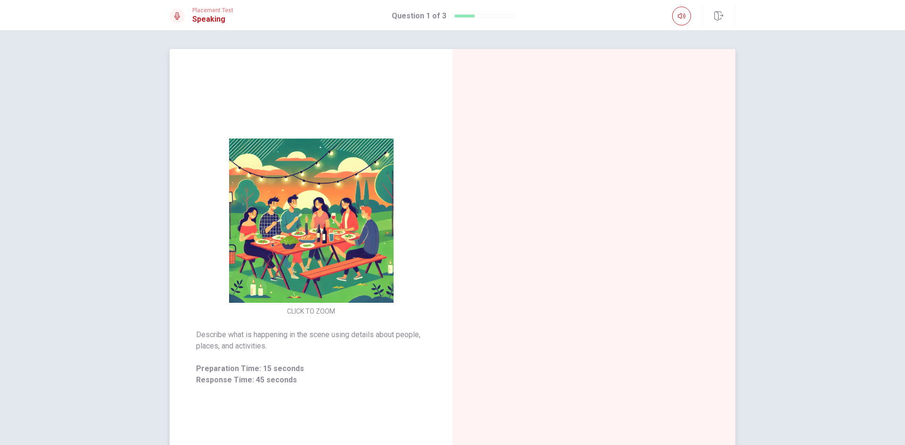
click at [312, 194] on img at bounding box center [310, 221] width 181 height 164
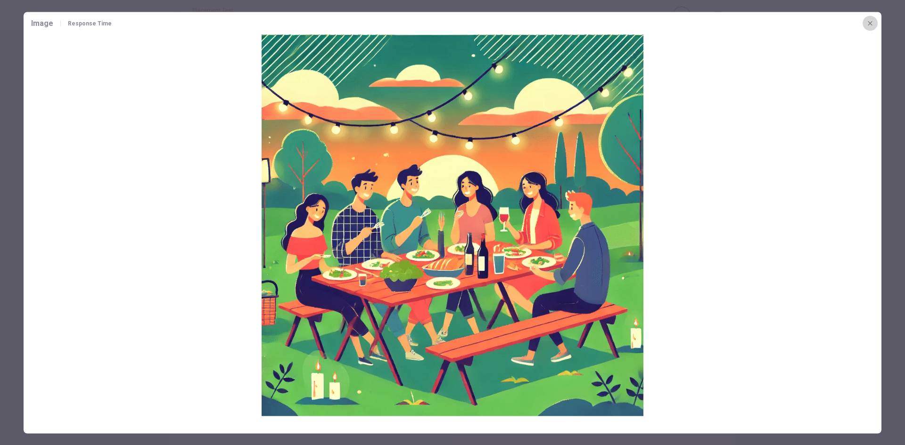
drag, startPoint x: 866, startPoint y: 25, endPoint x: 854, endPoint y: 35, distance: 15.4
click at [866, 25] on icon "button" at bounding box center [870, 23] width 8 height 8
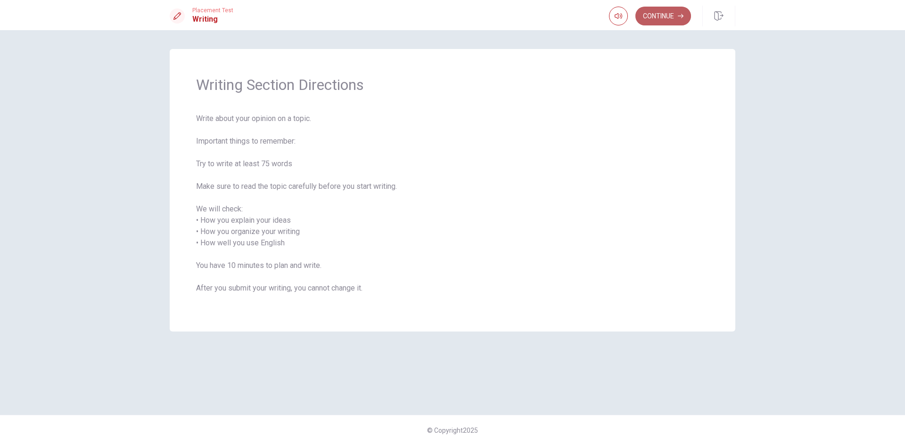
click at [660, 19] on button "Continue" at bounding box center [663, 16] width 56 height 19
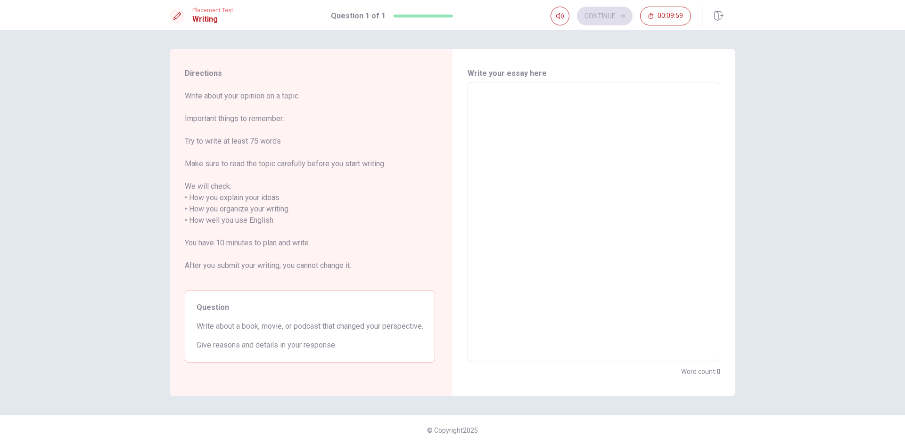
click at [563, 132] on textarea at bounding box center [593, 222] width 239 height 265
drag, startPoint x: 180, startPoint y: 98, endPoint x: 292, endPoint y: 110, distance: 112.3
click at [292, 110] on div "Directions Write about your opinion on a topic. Important things to remember: T…" at bounding box center [310, 222] width 280 height 347
click at [234, 332] on span "Write about a book, movie, or podcast that changed your perspective." at bounding box center [309, 326] width 227 height 11
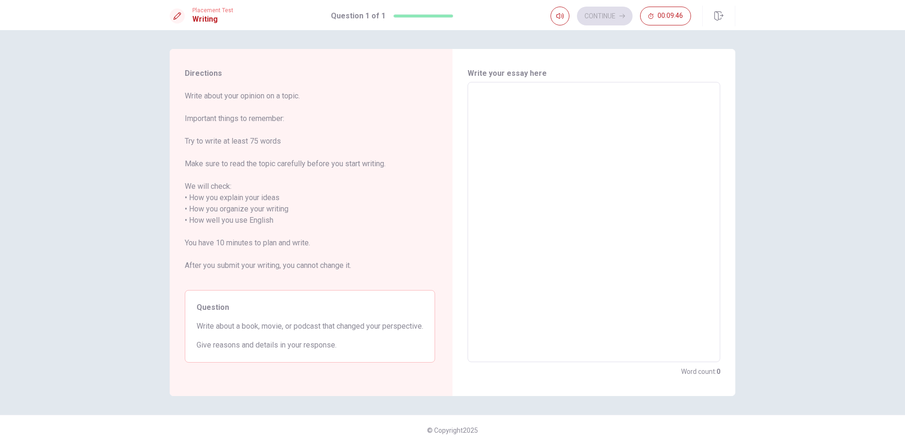
click at [544, 226] on textarea at bounding box center [593, 222] width 239 height 265
type textarea "I"
type textarea "x"
type textarea "I"
type textarea "x"
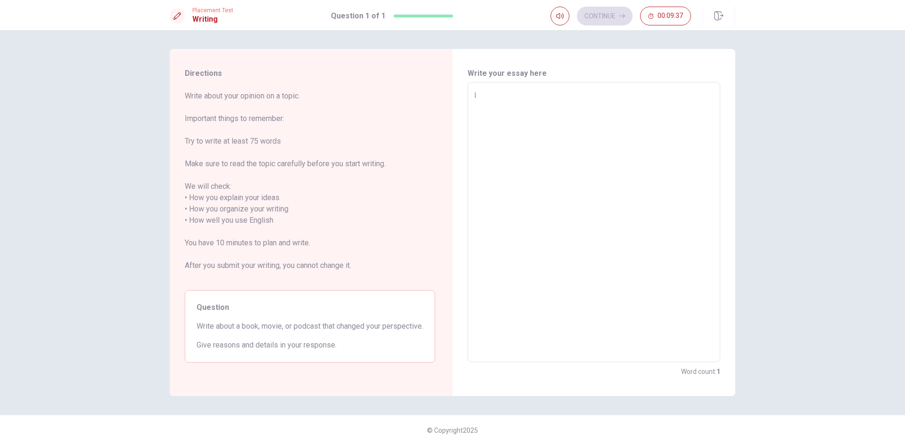
type textarea "I a"
type textarea "x"
type textarea "I am"
type textarea "x"
type textarea "I am"
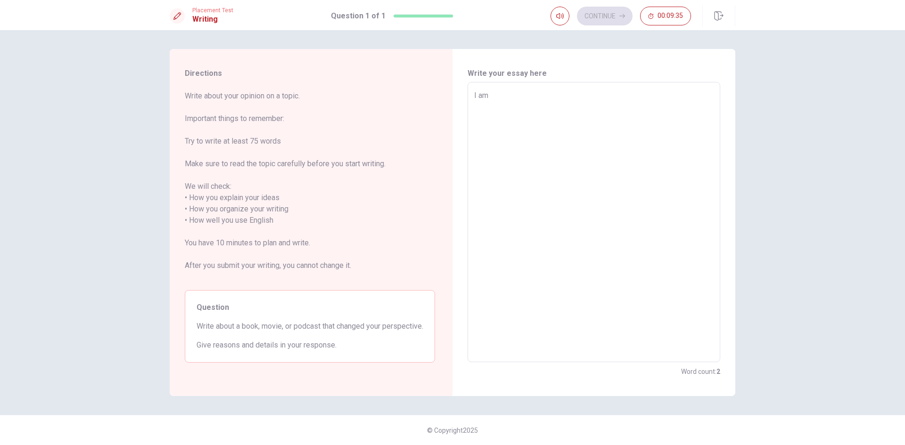
type textarea "x"
type textarea "I am a"
type textarea "x"
type textarea "I am a"
type textarea "x"
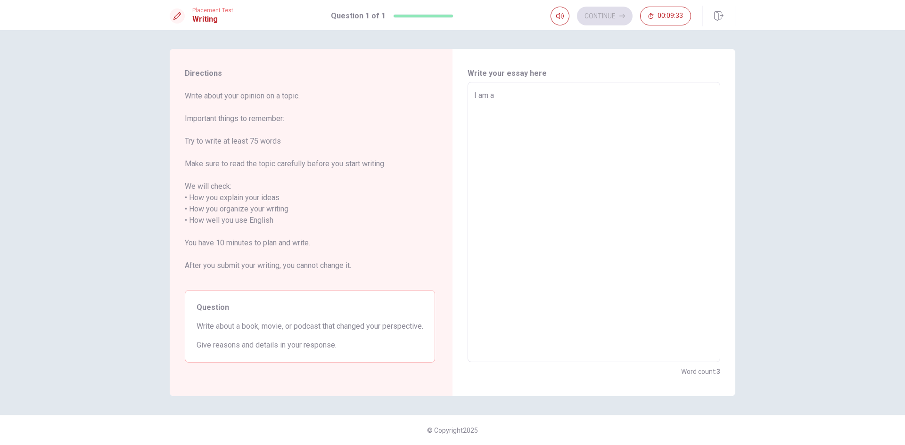
type textarea "I am a M"
type textarea "x"
type textarea "I am a Ma"
type textarea "x"
type textarea "I am a M"
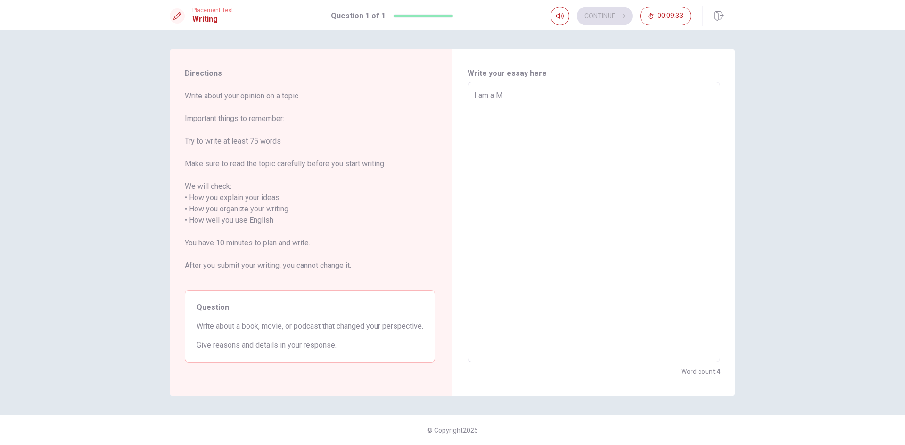
type textarea "x"
type textarea "I am a"
type textarea "x"
type textarea "I am a"
type textarea "x"
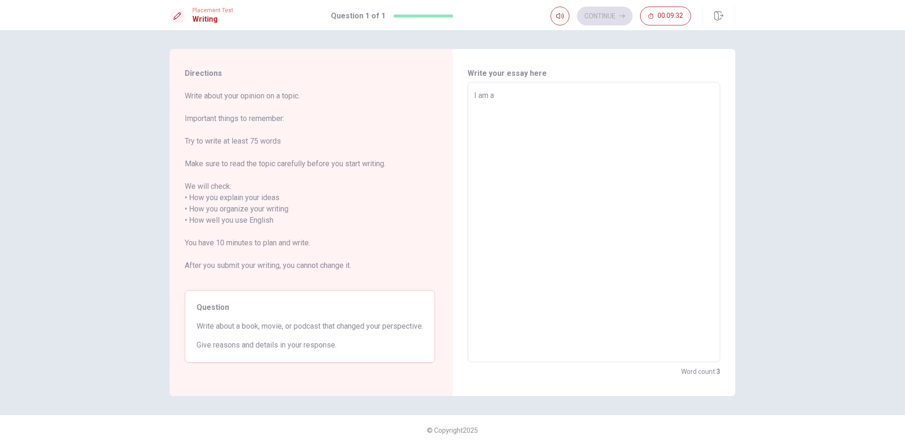
type textarea "I am"
type textarea "x"
type textarea "I am"
type textarea "x"
type textarea "I a"
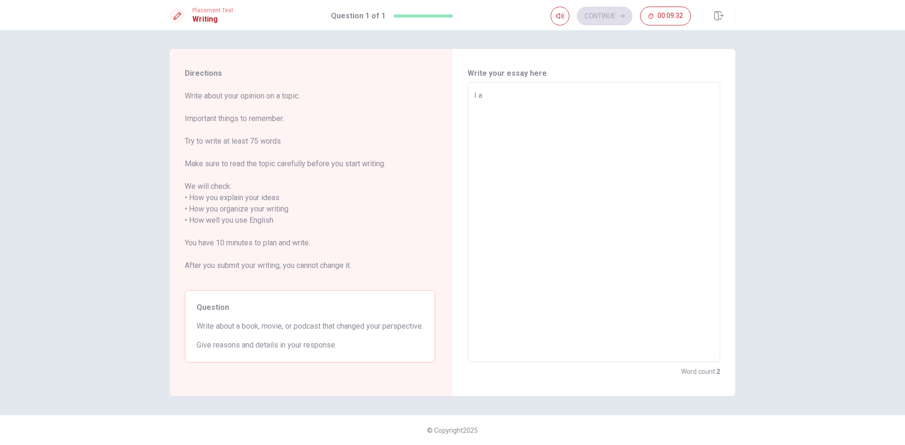
type textarea "x"
type textarea "I"
type textarea "x"
type textarea "I h"
type textarea "x"
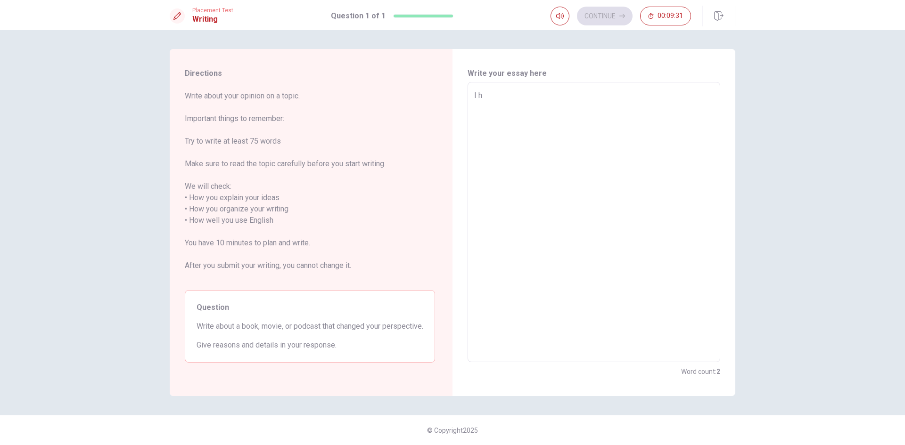
type textarea "I ha"
type textarea "x"
type textarea "I hav"
type textarea "x"
type textarea "I have"
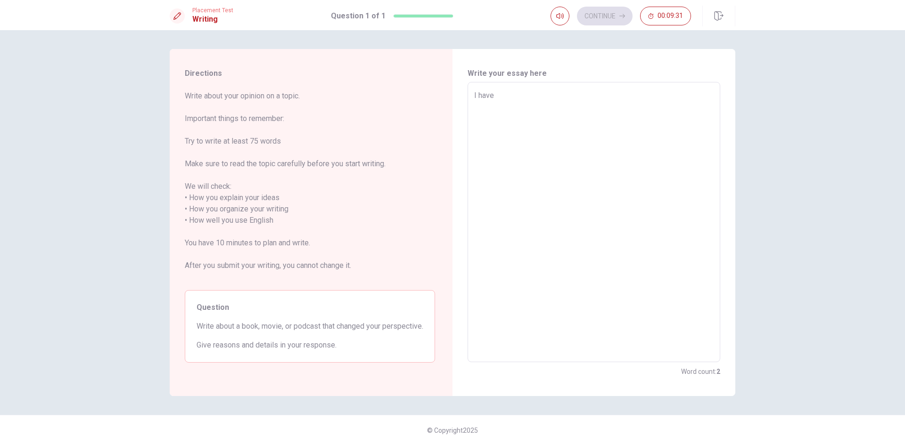
type textarea "x"
type textarea "I have"
type textarea "x"
type textarea "I have m"
type textarea "x"
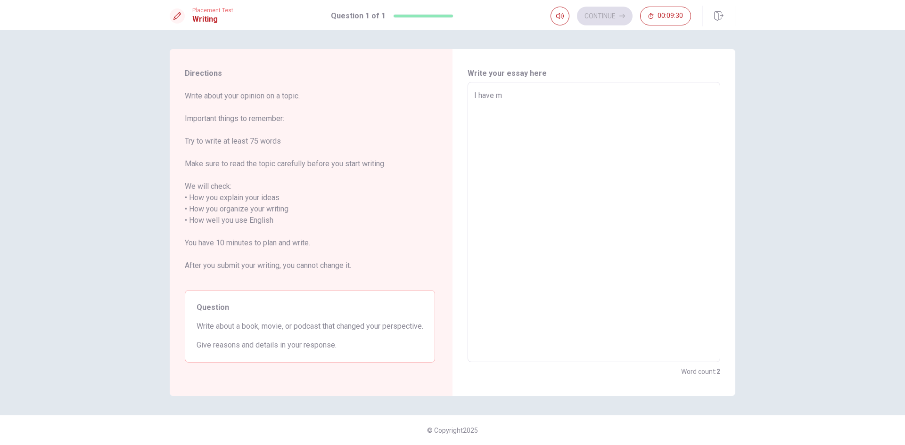
type textarea "I have ma"
type textarea "x"
type textarea "I have mat"
type textarea "x"
type textarea "I have mate"
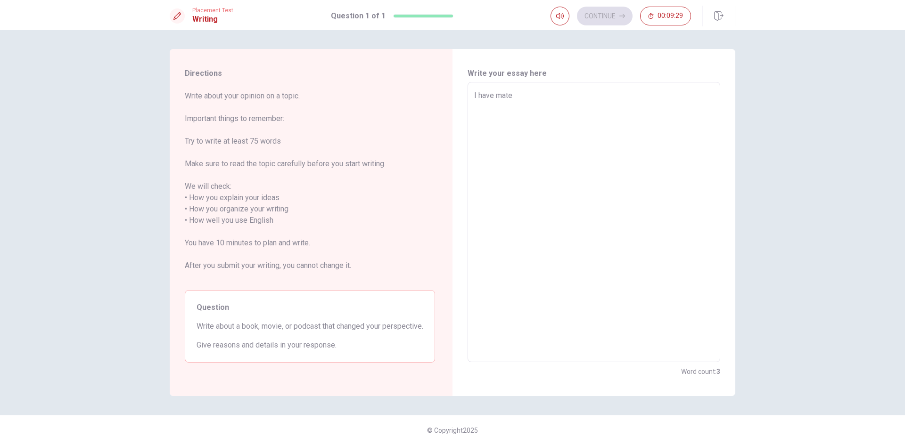
type textarea "x"
type textarea "I have mater"
type textarea "x"
type textarea "I have mater"
type textarea "x"
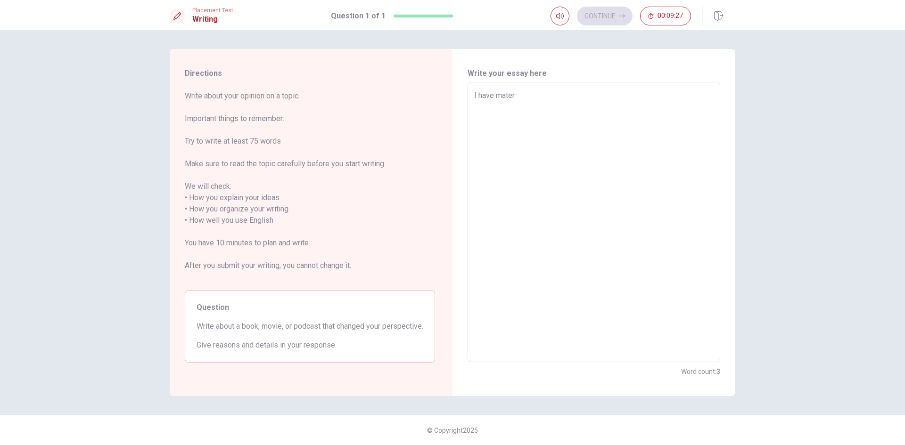
type textarea "I have mater d"
type textarea "x"
type textarea "I have mater de"
type textarea "x"
type textarea "I have mater deg"
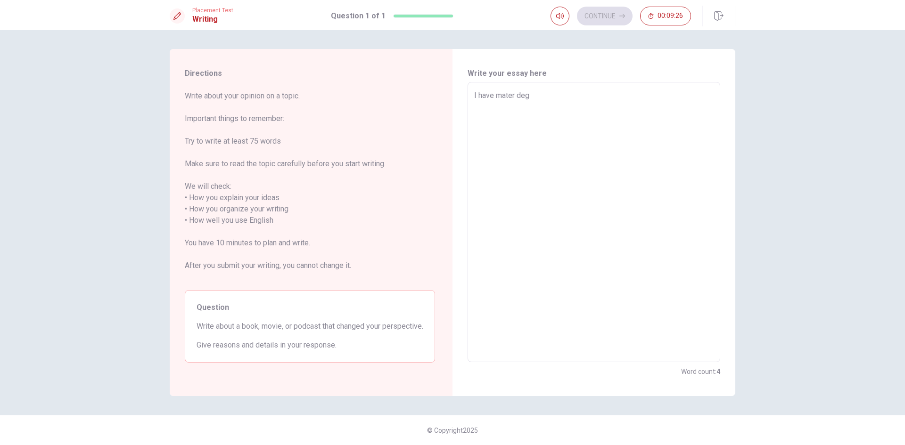
type textarea "x"
type textarea "I have mater degr"
type textarea "x"
type textarea "I have mater degre"
type textarea "x"
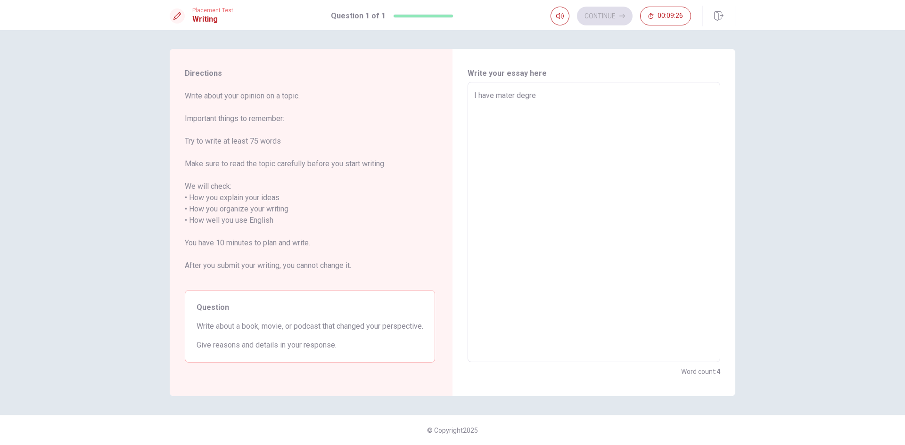
type textarea "I have mater degree"
type textarea "x"
type textarea "I have mater degree"
type textarea "x"
type textarea "I have mater degree i"
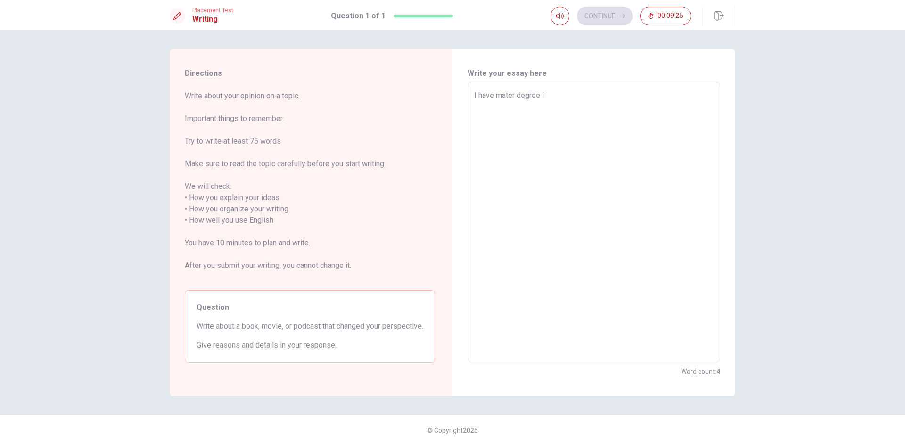
type textarea "x"
type textarea "I have mater degree in"
type textarea "x"
type textarea "I have mater degree in"
type textarea "x"
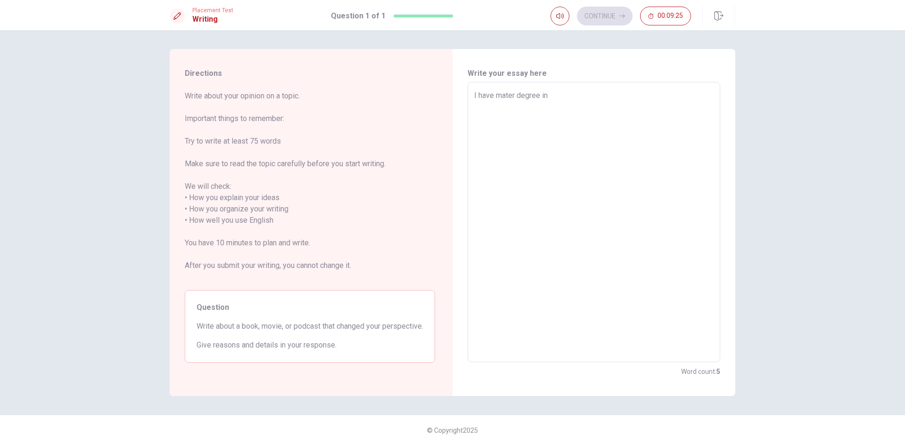
type textarea "I have mater degree in N"
type textarea "x"
type textarea "I have mater degree in Na"
type textarea "x"
type textarea "I have mater degree in [GEOGRAPHIC_DATA]"
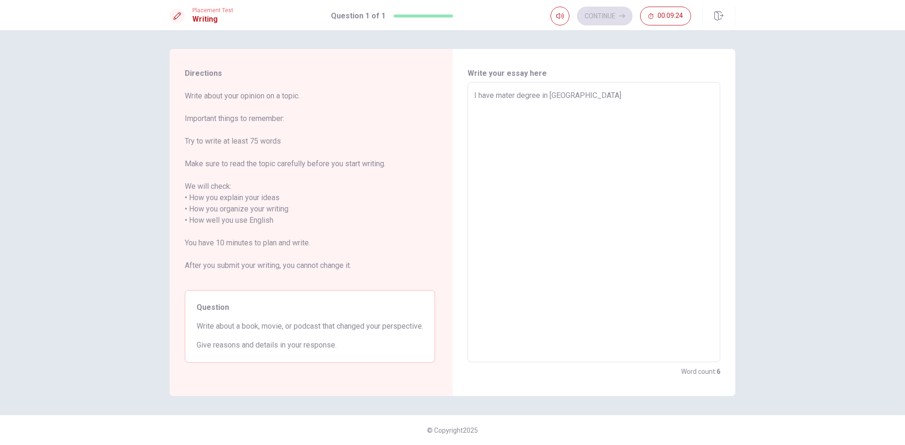
type textarea "x"
type textarea "I have mater degree in [GEOGRAPHIC_DATA]"
type textarea "x"
type textarea "I have mater degree in [GEOGRAPHIC_DATA]"
type textarea "x"
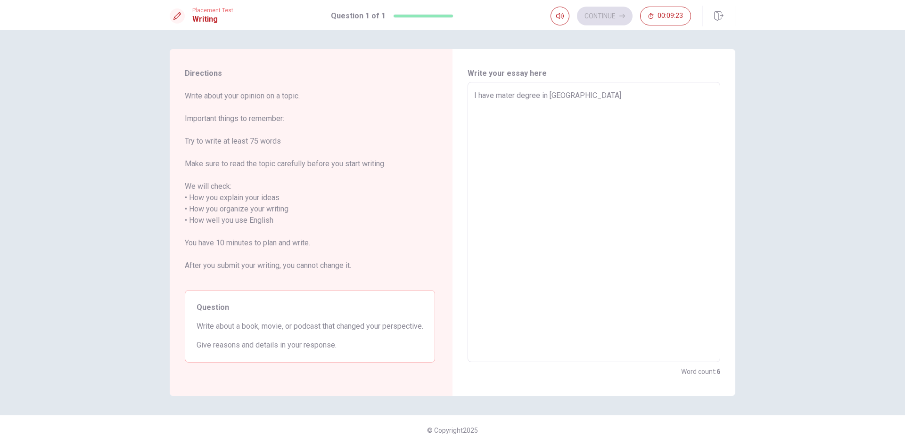
type textarea "I have mater degree in Nano s"
type textarea "x"
type textarea "I have mater degree in [GEOGRAPHIC_DATA]"
type textarea "x"
type textarea "I have mater degree in Nano sci"
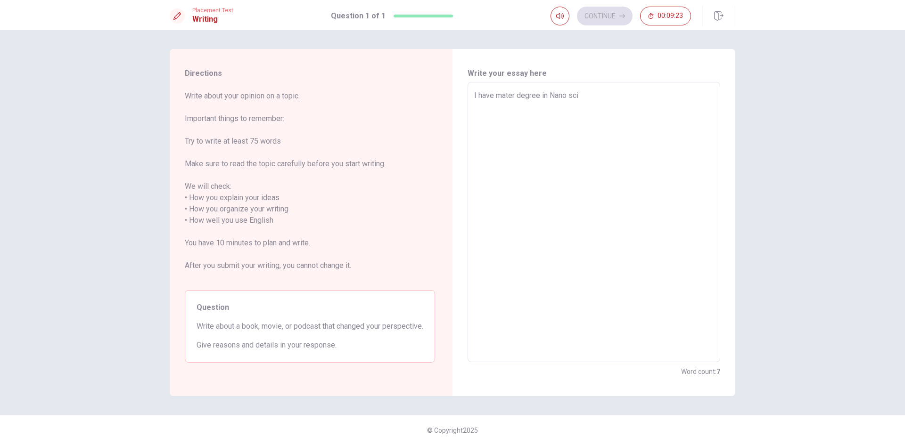
type textarea "x"
type textarea "I have mater degree in Nano scie"
type textarea "x"
type textarea "I have mater degree in Nano scien"
type textarea "x"
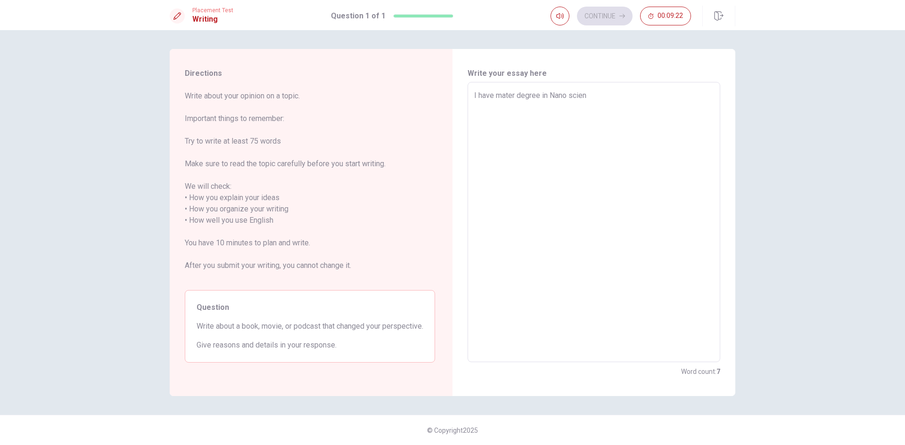
type textarea "I have mater degree in Nano scienc"
type textarea "x"
type textarea "I have mater degree in Nano science"
type textarea "x"
type textarea "I have mater degree in Nano science"
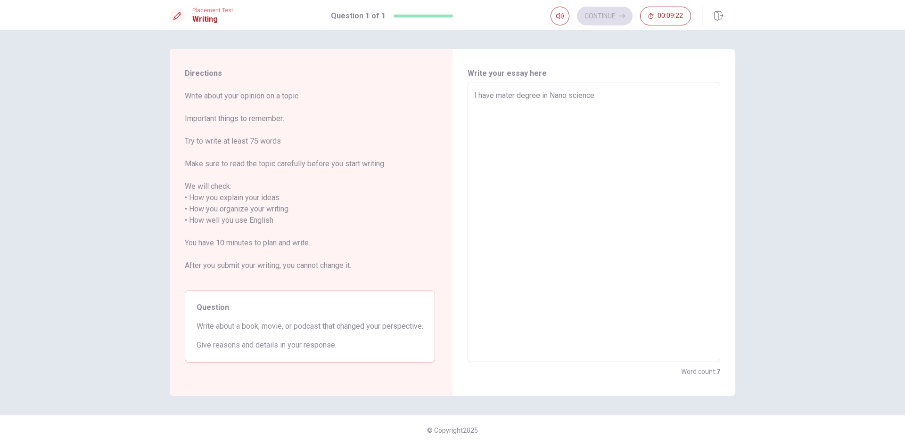
type textarea "x"
type textarea "I have mater degree in Nano science a"
type textarea "x"
type textarea "I have mater degree in Nano science an"
type textarea "x"
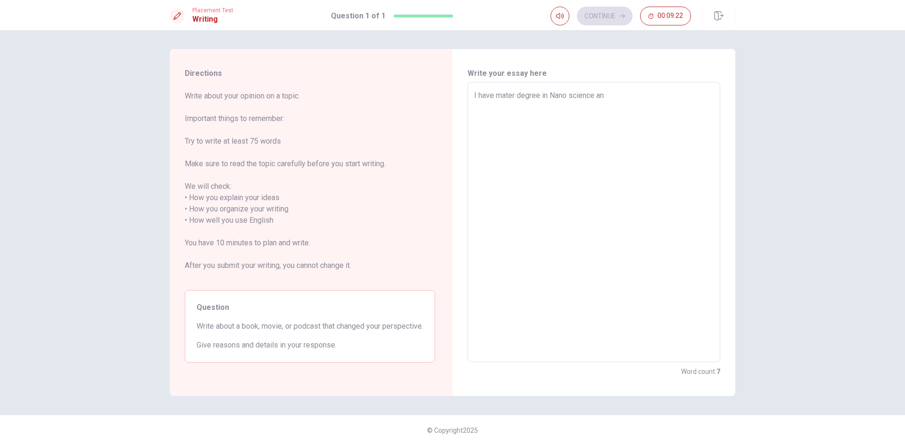
type textarea "I have mater degree in Nano science and"
type textarea "x"
type textarea "I have mater degree in Nano science and"
type textarea "x"
type textarea "I have mater degree in Nano science and t"
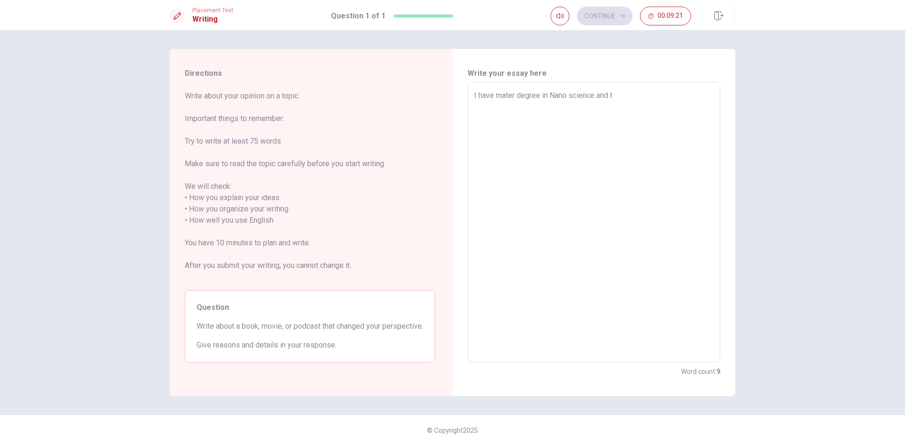
type textarea "x"
type textarea "I have mater degree in Nano science and te"
type textarea "x"
type textarea "I have mater degree in Nano science and tec"
type textarea "x"
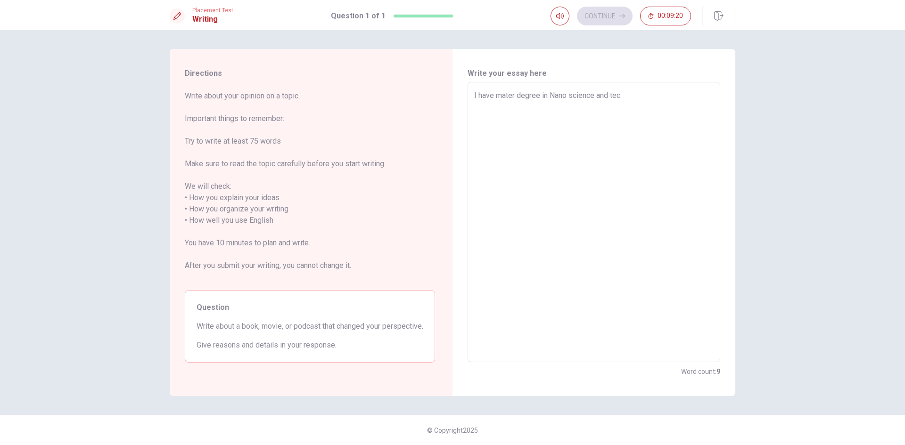
type textarea "I have mater degree in Nano science and tech"
type textarea "x"
type textarea "I have mater degree in Nano science and techn"
type textarea "x"
type textarea "I have mater degree in Nano science and techno"
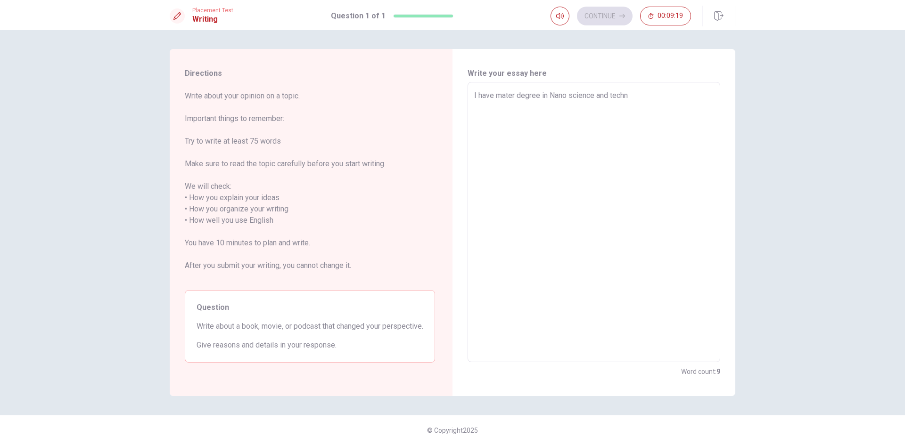
type textarea "x"
type textarea "I have mater degree in Nano science and technol"
type textarea "x"
type textarea "I have mater degree in Nano science and technolo"
type textarea "x"
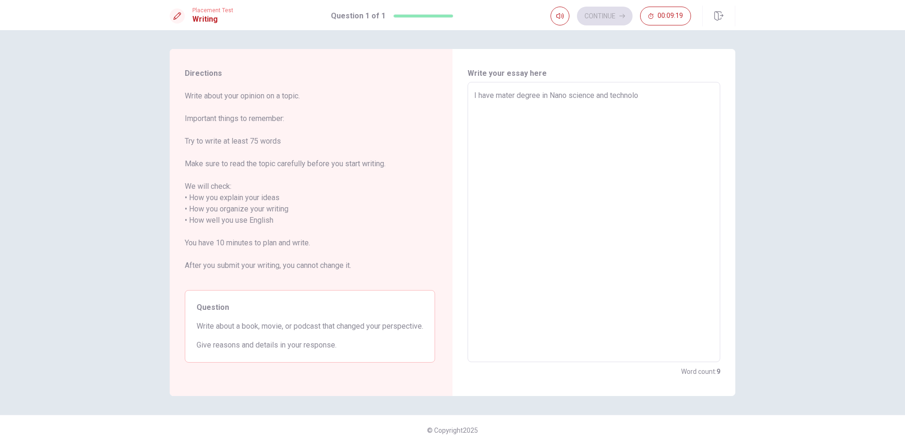
type textarea "I have mater degree in Nano science and technolog"
type textarea "x"
type textarea "I have mater degree in Nano science and technology"
type textarea "x"
type textarea "I have mater degree in Nano science and technology."
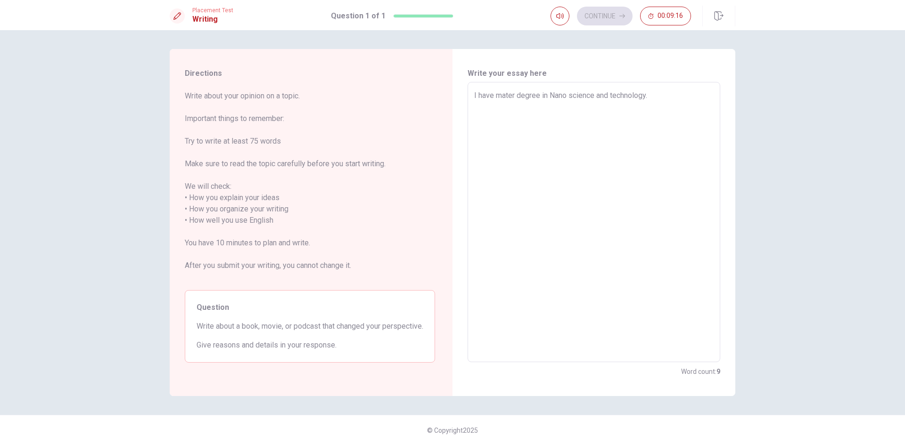
type textarea "x"
type textarea "I have mater degree in Nano science and technology."
type textarea "x"
type textarea "I have mater degree in Nano science and technology. S"
type textarea "x"
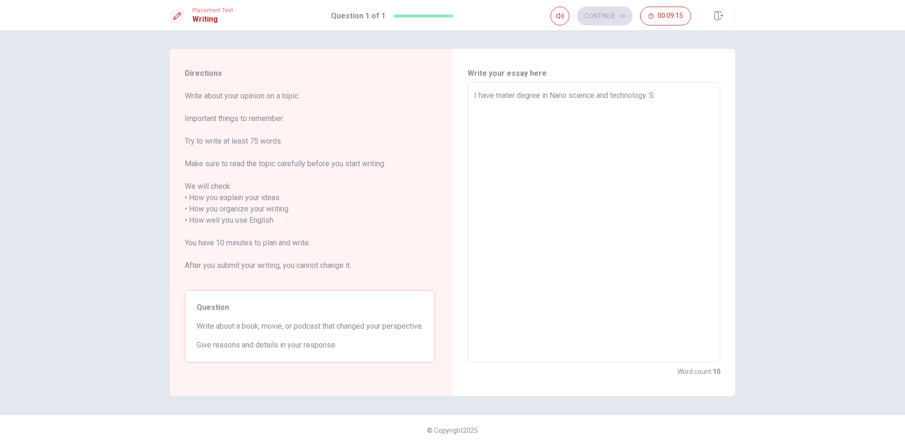
type textarea "I have mater degree in Nano science and technology. So"
type textarea "x"
type textarea "I have mater degree in Nano science and technology. So,"
type textarea "x"
type textarea "I have mater degree in Nano science and technology. So,"
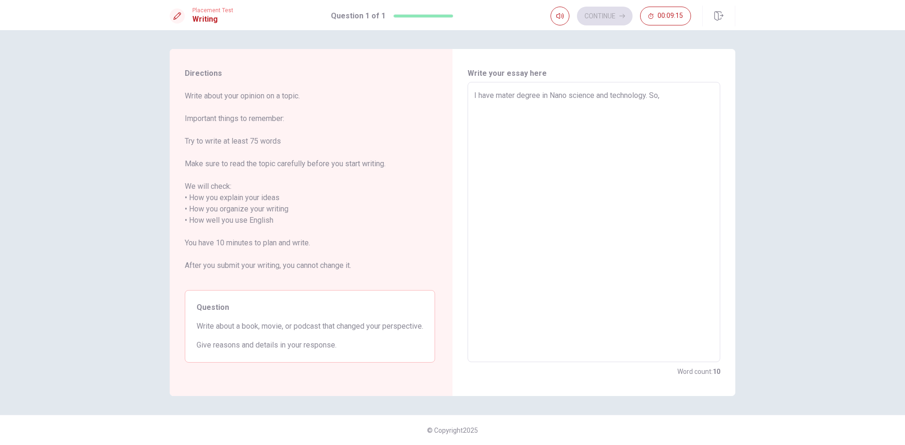
type textarea "x"
type textarea "I have mater degree in Nano science and technology. So, i"
type textarea "x"
type textarea "I have mater degree in Nano science and technology. So, i"
type textarea "x"
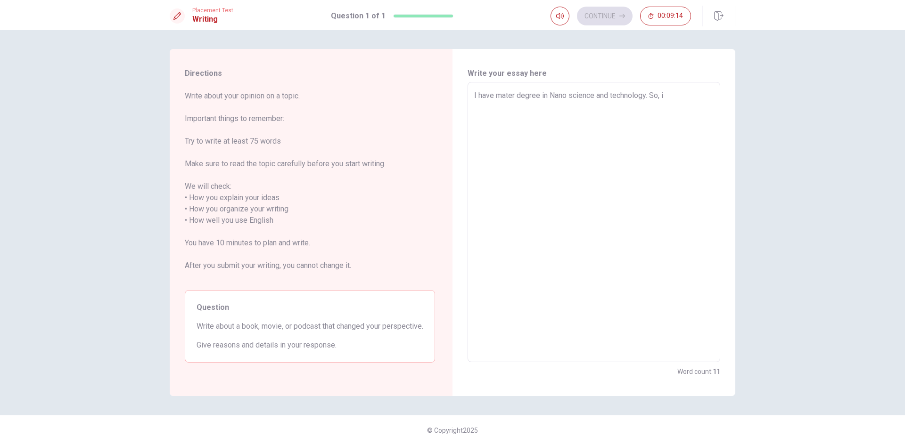
type textarea "I have mater degree in Nano science and technology. So, i"
type textarea "x"
type textarea "I have mater degree in Nano science and technology. So,"
type textarea "x"
type textarea "I have mater degree in Nano science and technology. So, I"
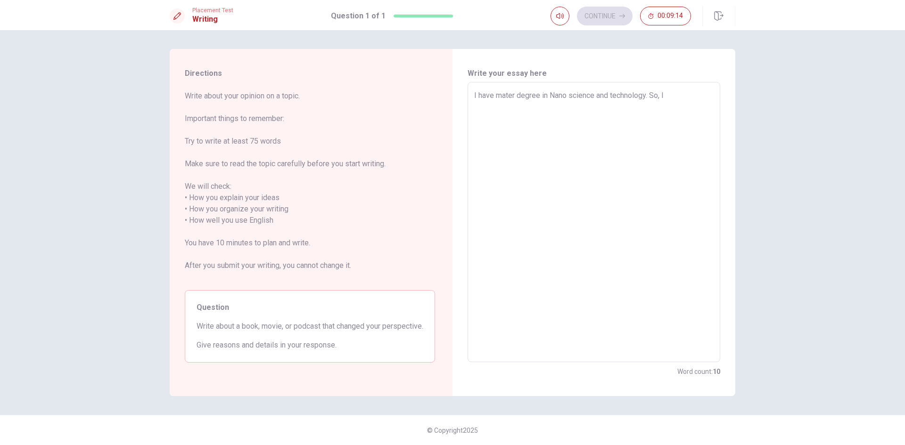
type textarea "x"
type textarea "I have mater degree in Nano science and technology. So, I"
type textarea "x"
type textarea "I have mater degree in Nano science and technology. So, I a"
type textarea "x"
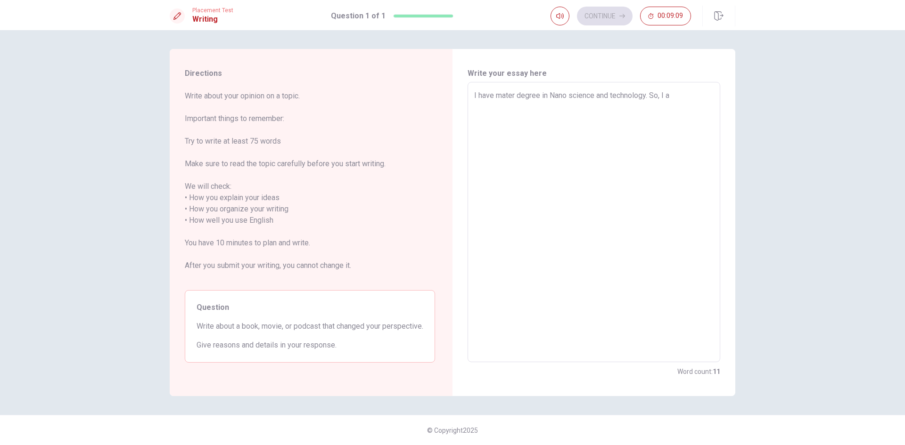
type textarea "I have mater degree in Nano science and technology. So, I al"
type textarea "x"
type textarea "I have mater degree in Nano science and technology. So, I alw"
type textarea "x"
type textarea "I have mater degree in Nano science and technology. So, I alwa"
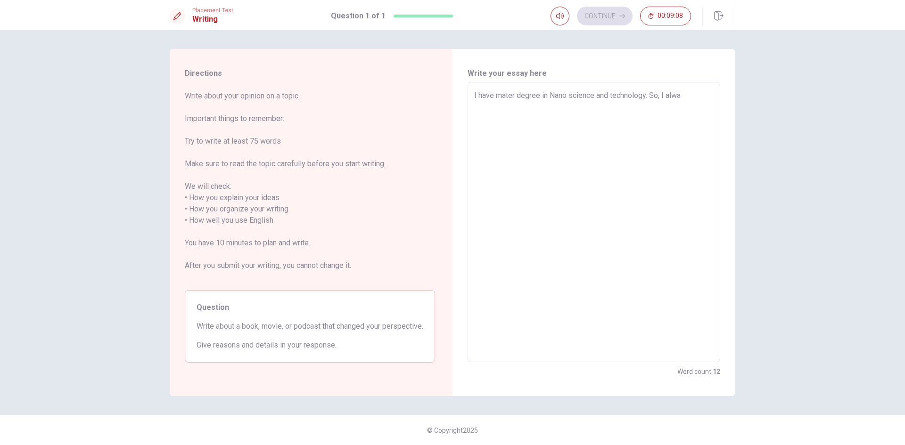
type textarea "x"
type textarea "I have mater degree in Nano science and technology. So, I alwat"
type textarea "x"
type textarea "I have mater degree in Nano science and technology. So, I alwa"
type textarea "x"
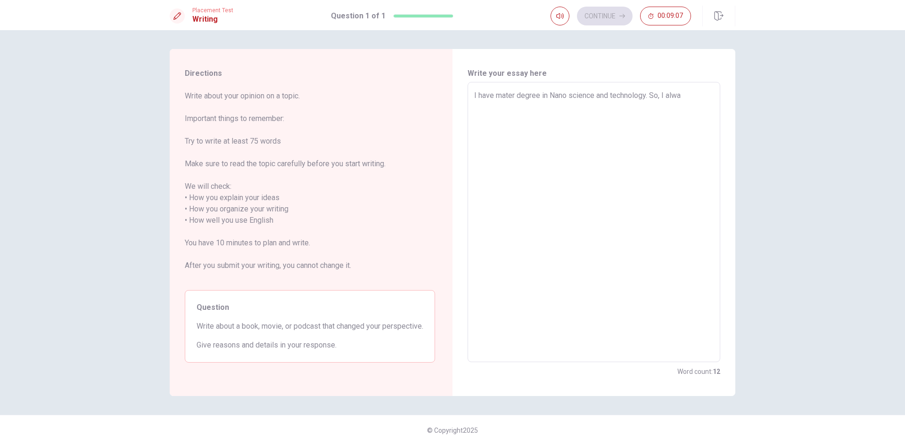
type textarea "I have mater degree in Nano science and technology. So, I alway"
type textarea "x"
type textarea "I have mater degree in Nano science and technology. So, I always"
type textarea "x"
type textarea "I have mater degree in Nano science and technology. So, I always"
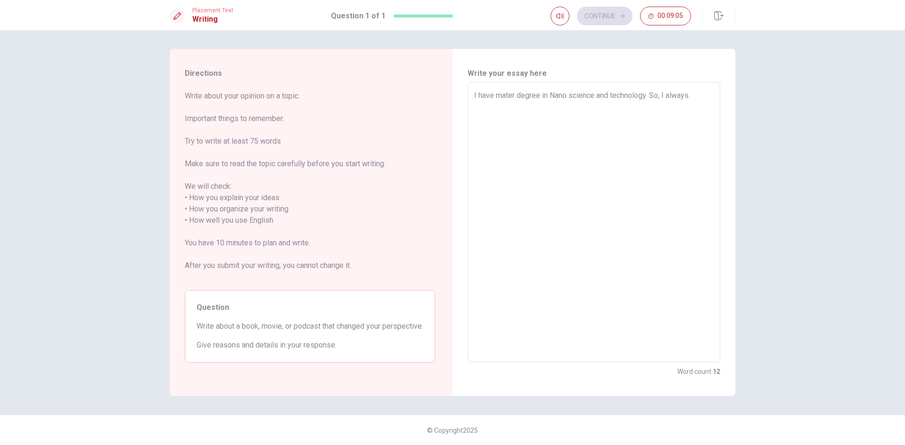
type textarea "x"
type textarea "I have mater degree in Nano science and technology. So, I always r"
type textarea "x"
type textarea "I have mater degree in Nano science and technology. So, I always re"
type textarea "x"
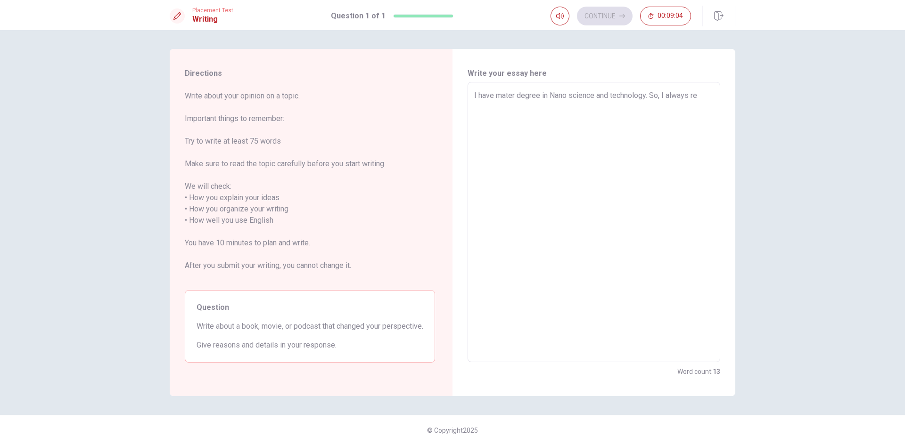
type textarea "I have mater degree in Nano science and technology. So, I always rea"
type textarea "x"
type textarea "I have mater degree in Nano science and technology. So, I always read"
type textarea "x"
type textarea "I have mater degree in Nano science and technology. So, I always read"
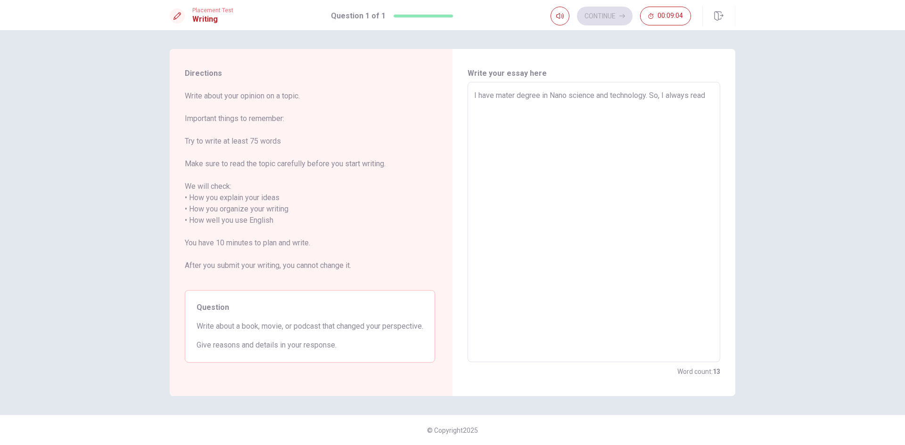
type textarea "x"
type textarea "I have mater degree in Nano science and technology. So, I always read t"
type textarea "x"
type textarea "I have mater degree in Nano science and technology. So, I always read th"
type textarea "x"
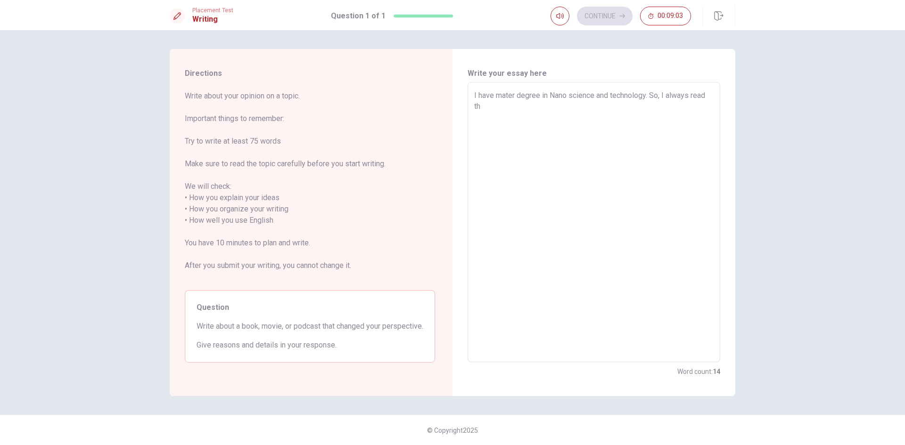
type textarea "I have mater degree in Nano science and technology. So, I always read the"
type textarea "x"
type textarea "I have mater degree in Nano science and technology. So, I always read the"
type textarea "x"
type textarea "I have mater degree in Nano science and technology. So, I always read the p"
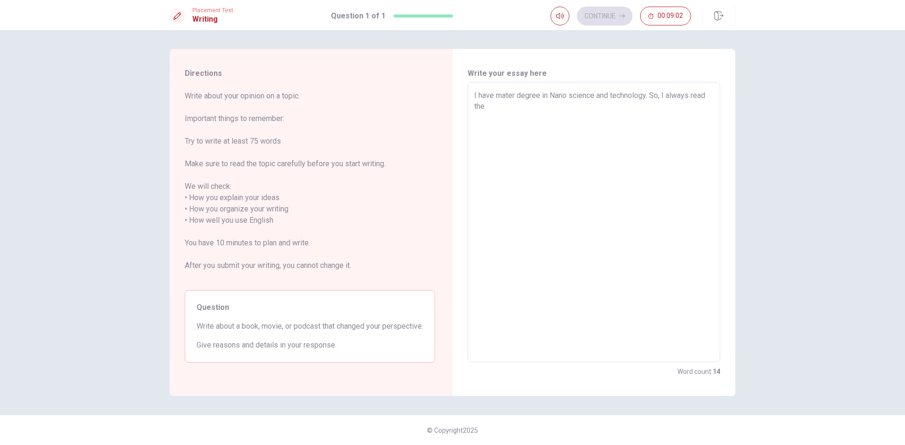
type textarea "x"
type textarea "I have mater degree in Nano science and technology. So, I always read the pa"
type textarea "x"
type textarea "I have mater degree in Nano science and technology. So, I always read the pap"
type textarea "x"
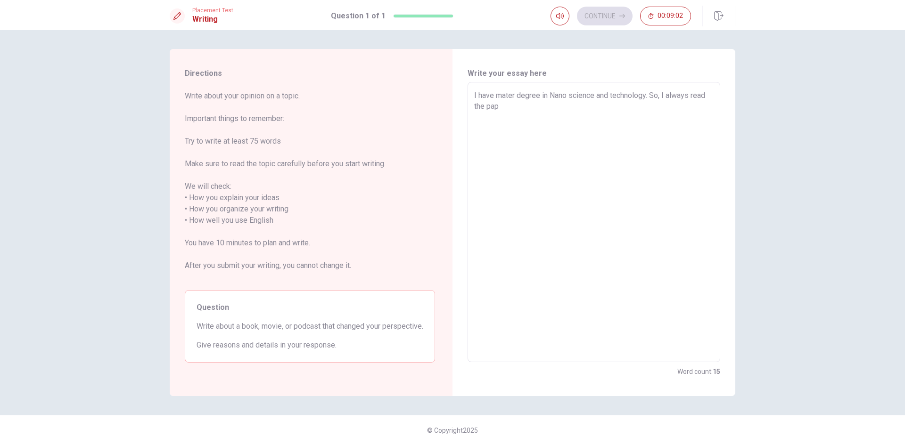
type textarea "I have mater degree in Nano science and technology. So, I always read the pa"
click at [536, 115] on textarea "I have mater degree in Nano science and technology. So, I always read a lot of …" at bounding box center [593, 222] width 239 height 265
click at [604, 121] on textarea "I have mater degree in Nano science and technology. So, I always read a lot of …" at bounding box center [593, 222] width 239 height 265
click at [596, 115] on textarea "I have mater degree in Nano science and technology. So, I always read a lot of …" at bounding box center [593, 222] width 239 height 265
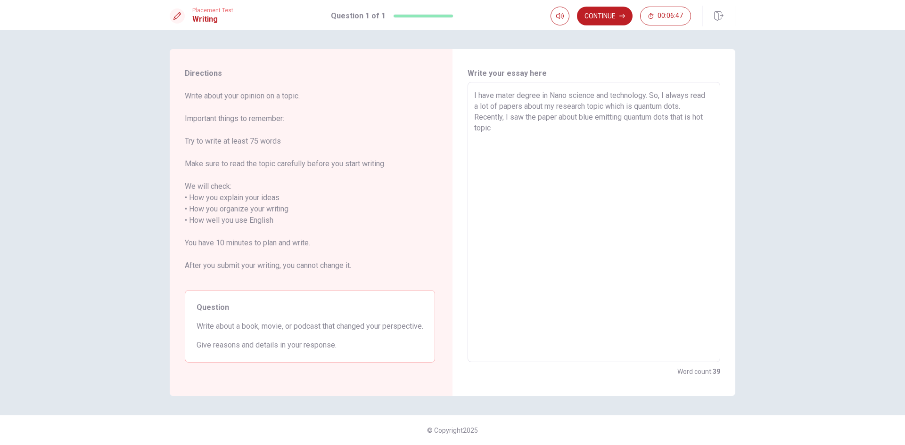
click at [625, 122] on textarea "I have mater degree in Nano science and technology. So, I always read a lot of …" at bounding box center [593, 222] width 239 height 265
click at [603, 129] on textarea "I have mater degree in Nano science and technology. So, I always read a lot of …" at bounding box center [593, 222] width 239 height 265
drag, startPoint x: 686, startPoint y: 134, endPoint x: 591, endPoint y: 133, distance: 94.2
click at [591, 133] on textarea "I have mater degree in Nano science and technology. So, I always read a lot of …" at bounding box center [593, 222] width 239 height 265
click at [579, 116] on textarea "I have mater degree in Nano science and technology. So, I always read a lot of …" at bounding box center [593, 222] width 239 height 265
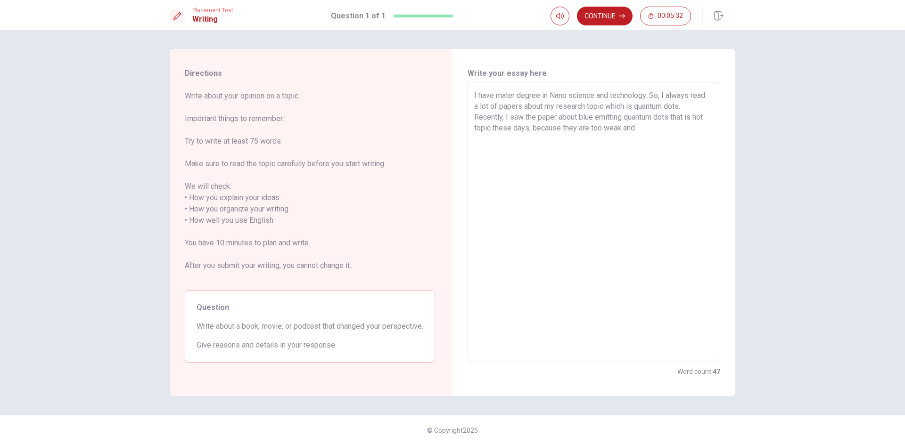
click at [674, 117] on textarea "I have mater degree in Nano science and technology. So, I always read a lot of …" at bounding box center [593, 222] width 239 height 265
click at [579, 119] on textarea "I have mater degree in Nano science and technology. So, I always read a lot of …" at bounding box center [593, 222] width 239 height 265
click at [657, 140] on textarea "I have mater degree in Nano science and technology. So, I always read a lot of …" at bounding box center [593, 222] width 239 height 265
click at [666, 146] on textarea "I have mater degree in Nano science and technology. So, I always read a lot of …" at bounding box center [593, 222] width 239 height 265
click at [545, 139] on textarea "I have mater degree in Nano science and technology. So, I always read a lot of …" at bounding box center [593, 222] width 239 height 265
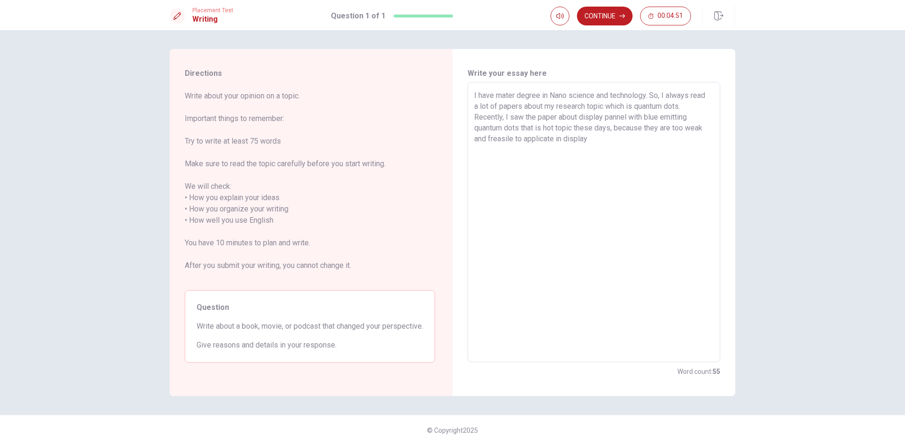
click at [545, 139] on textarea "I have mater degree in Nano science and technology. So, I always read a lot of …" at bounding box center [593, 222] width 239 height 265
click at [558, 148] on textarea "I have mater degree in Nano science and technology. So, I always read a lot of …" at bounding box center [593, 222] width 239 height 265
click at [665, 161] on textarea "I have mater degree in Nano science and technology. So, I always read a lot of …" at bounding box center [593, 222] width 239 height 265
click at [488, 152] on textarea "I have mater degree in Nano science and technology. So, I always read a lot of …" at bounding box center [593, 222] width 239 height 265
drag, startPoint x: 619, startPoint y: 149, endPoint x: 667, endPoint y: 144, distance: 48.3
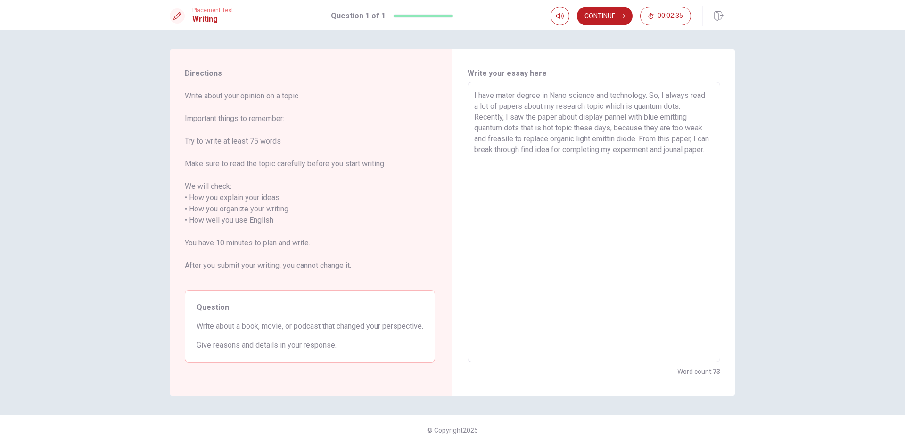
click at [667, 144] on textarea "I have mater degree in Nano science and technology. So, I always read a lot of …" at bounding box center [593, 222] width 239 height 265
click at [539, 152] on textarea "I have mater degree in Nano science and technology. So, I always read a lot of …" at bounding box center [593, 222] width 239 height 265
drag, startPoint x: 664, startPoint y: 153, endPoint x: 630, endPoint y: 150, distance: 34.0
click at [630, 150] on textarea "I have mater degree in Nano science and technology. So, I always read a lot of …" at bounding box center [593, 222] width 239 height 265
drag, startPoint x: 526, startPoint y: 159, endPoint x: 626, endPoint y: 150, distance: 100.3
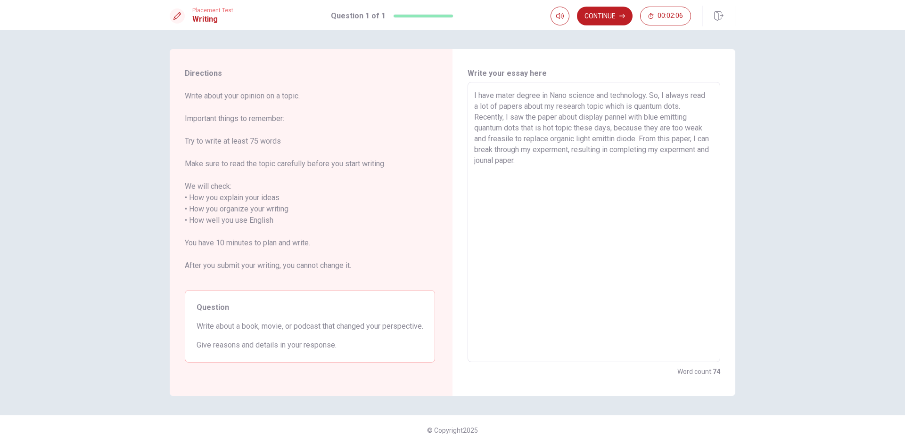
click at [626, 150] on textarea "I have mater degree in Nano science and technology. So, I always read a lot of …" at bounding box center [593, 222] width 239 height 265
click at [686, 151] on textarea "I have mater degree in Nano science and technology. So, I always read a lot of …" at bounding box center [593, 222] width 239 height 265
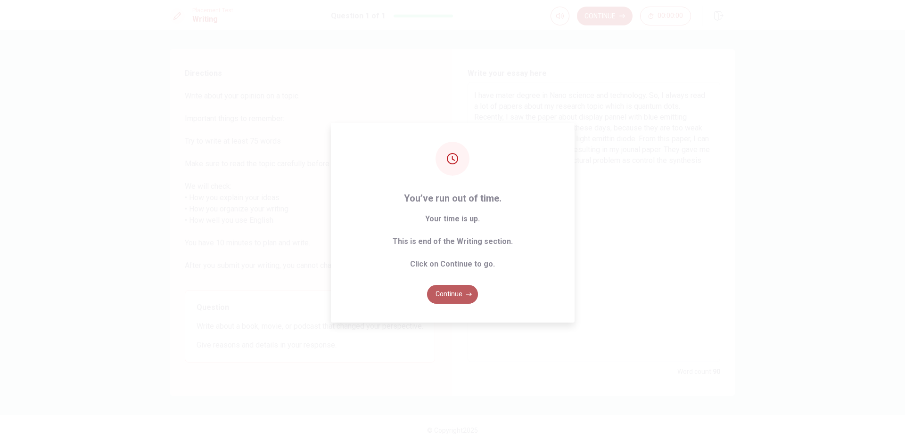
click at [460, 297] on button "Continue" at bounding box center [452, 294] width 51 height 19
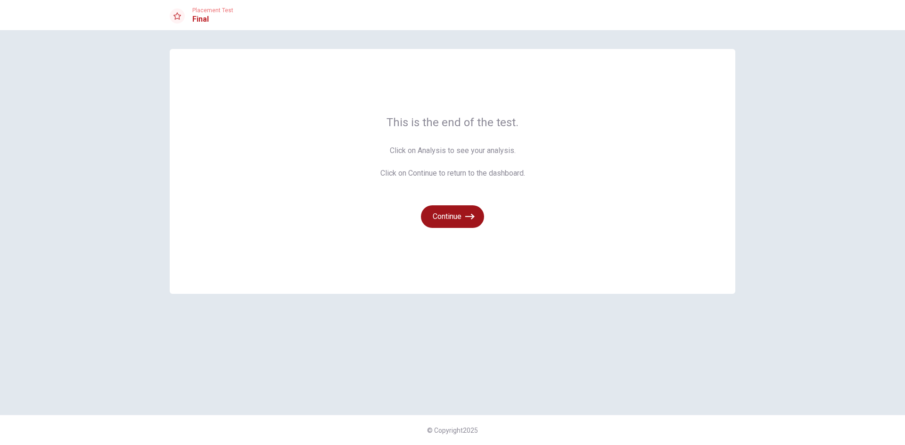
click at [466, 224] on button "Continue" at bounding box center [452, 216] width 63 height 23
